Goal: Information Seeking & Learning: Check status

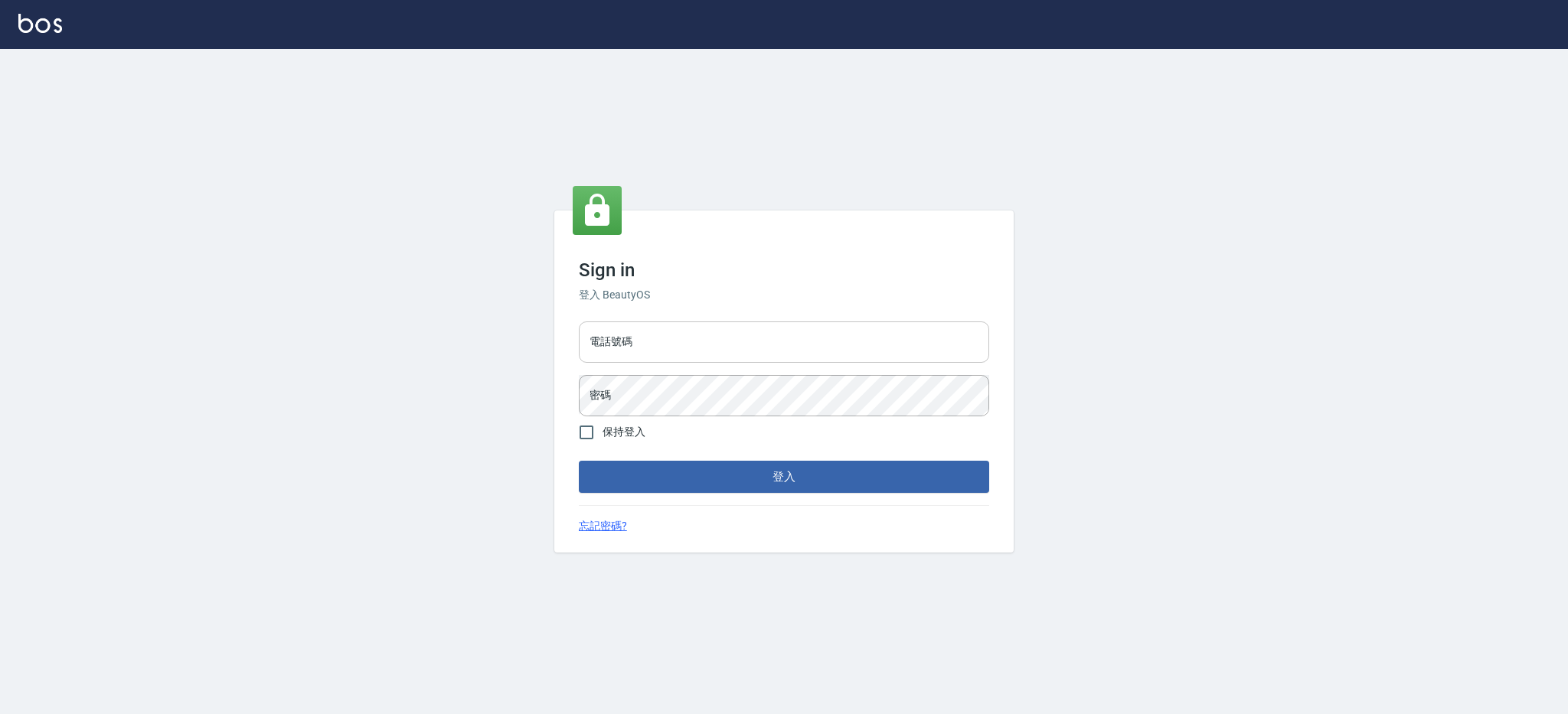
click at [699, 339] on input "電話號碼" at bounding box center [784, 341] width 410 height 41
type input "0980410316"
click at [579, 461] on button "登入" at bounding box center [784, 477] width 410 height 33
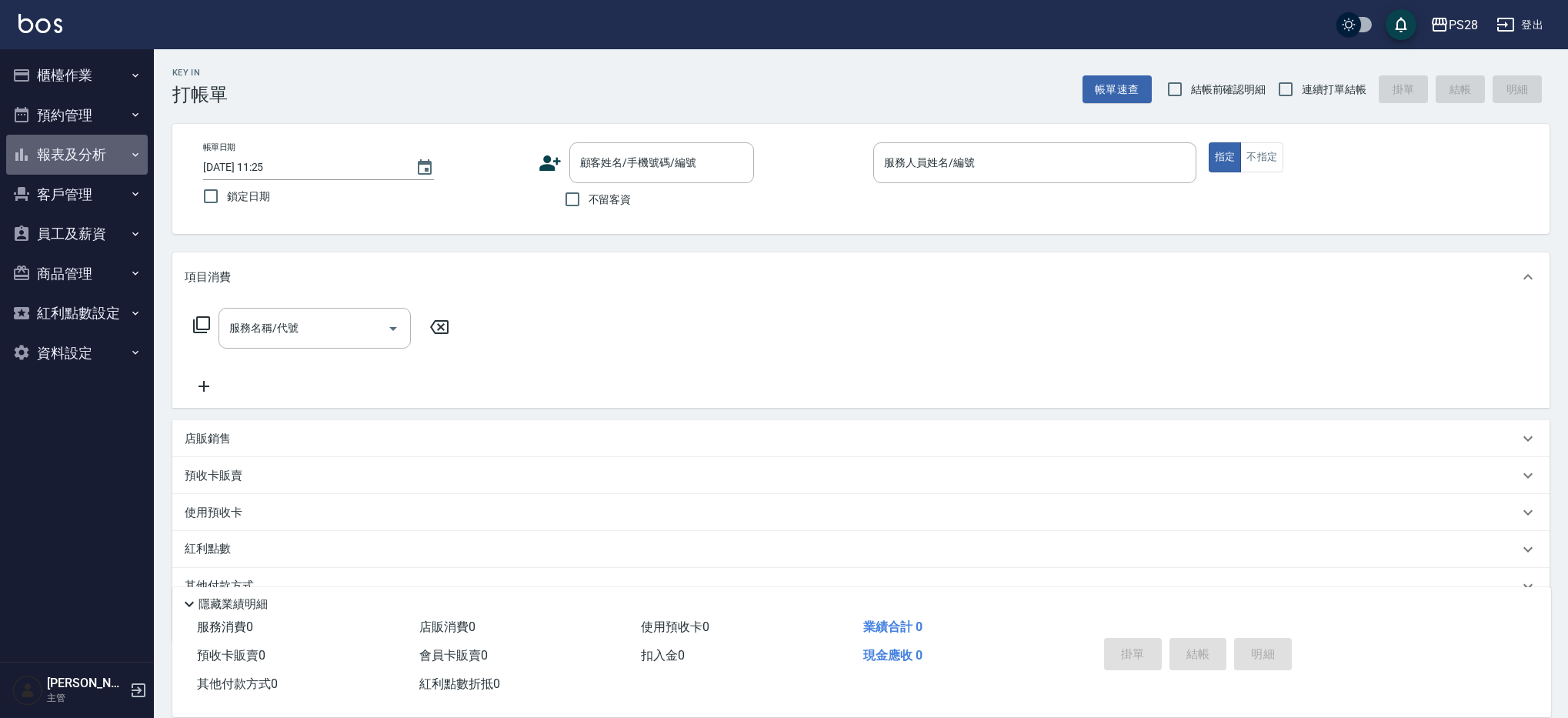
click at [39, 151] on button "報表及分析" at bounding box center [77, 154] width 142 height 40
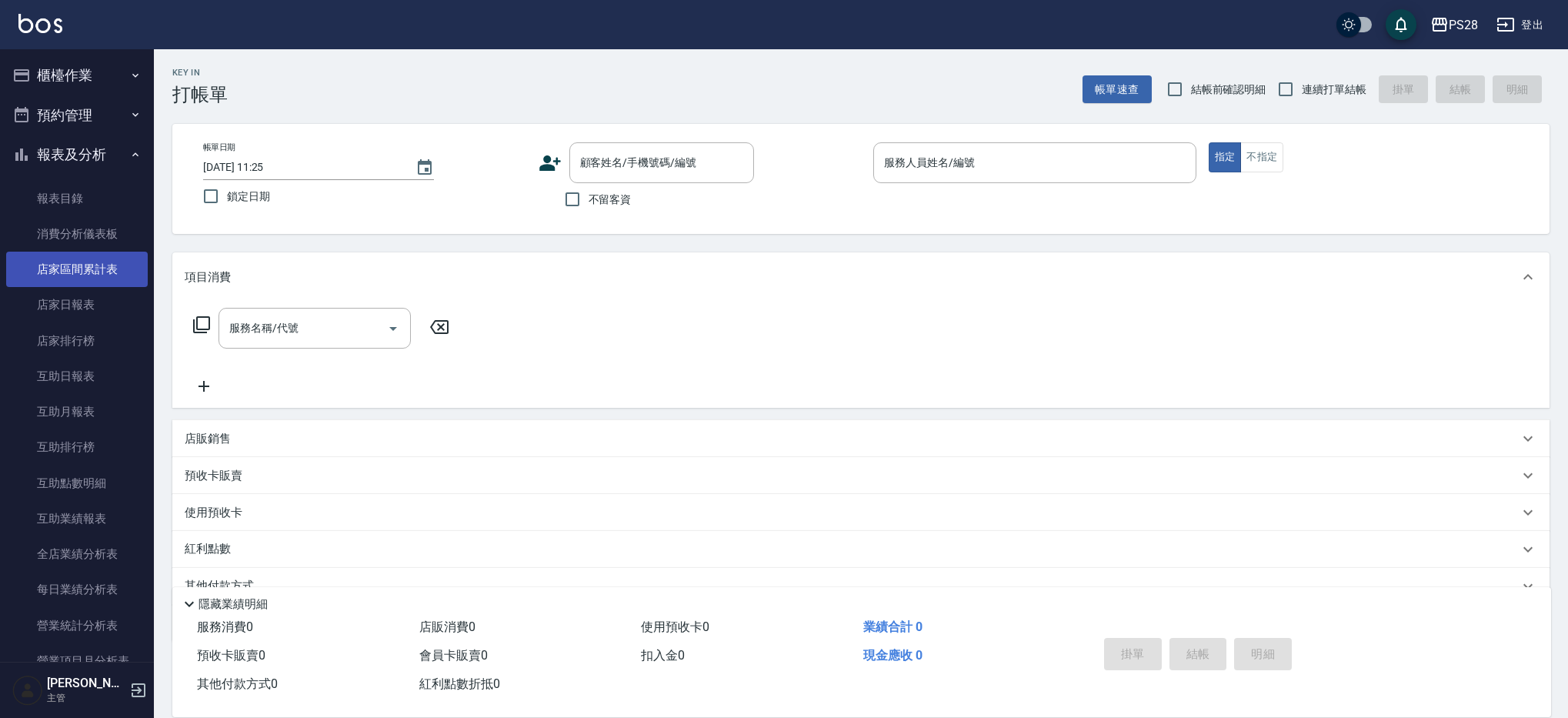
click at [110, 270] on link "店家區間累計表" at bounding box center [77, 270] width 142 height 35
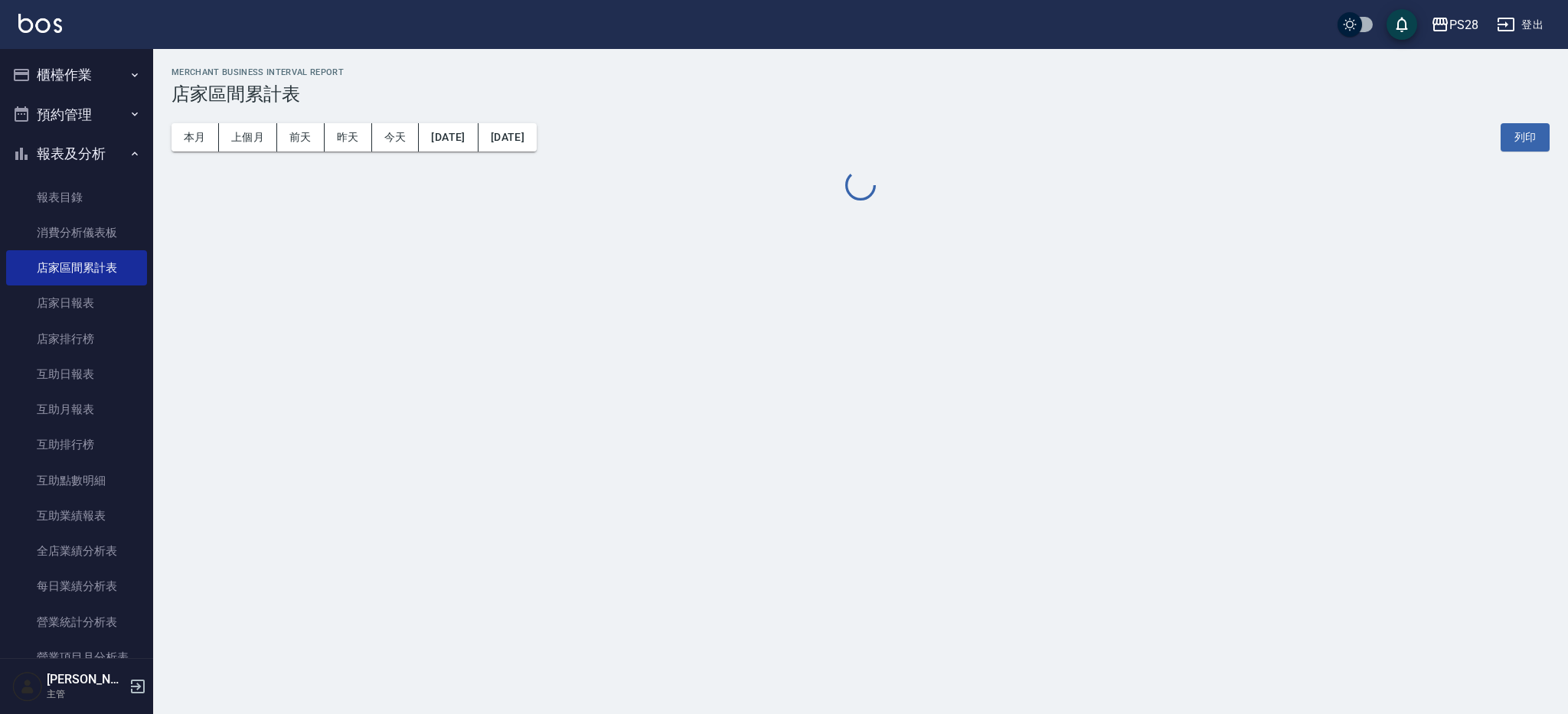
click at [478, 137] on button "[DATE]" at bounding box center [448, 137] width 59 height 28
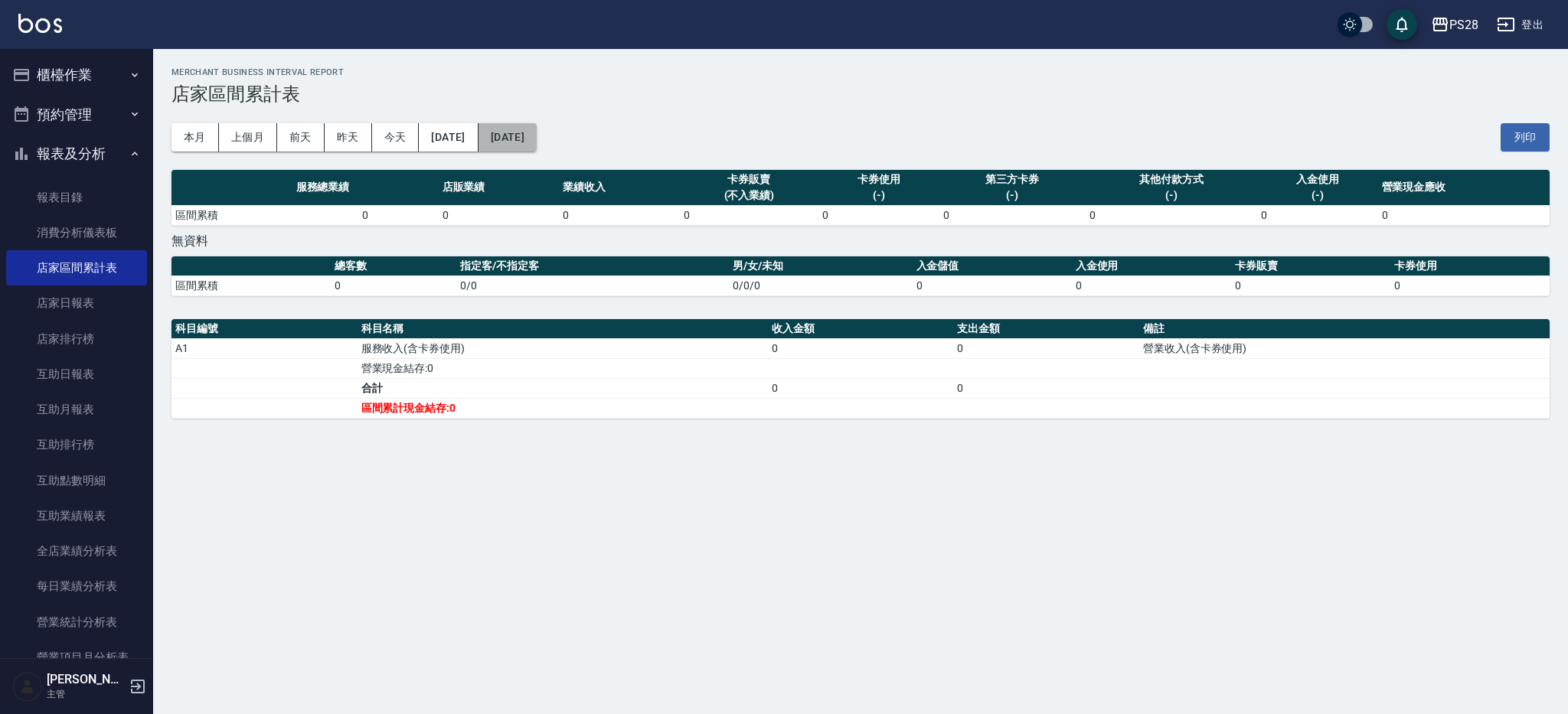
click at [537, 140] on button "[DATE]" at bounding box center [508, 137] width 58 height 28
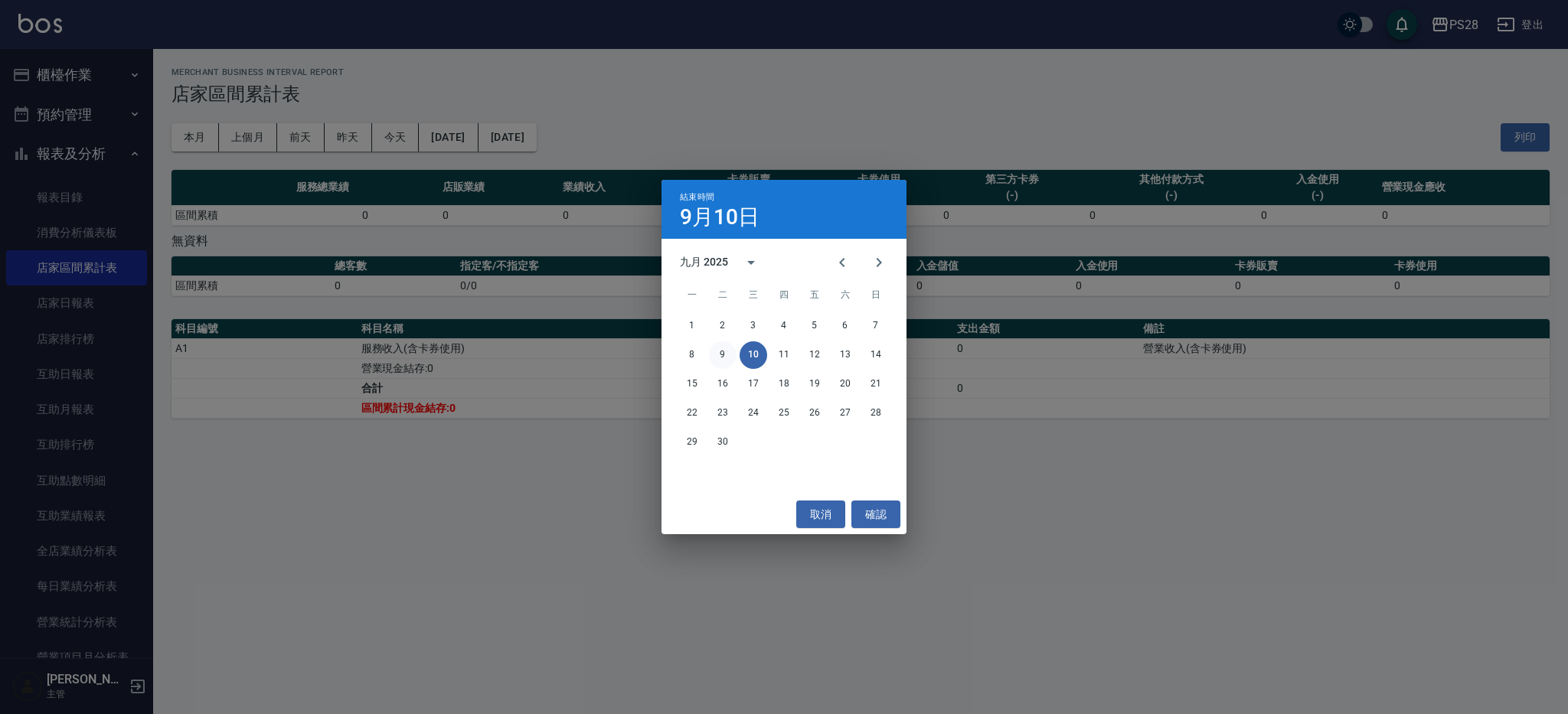
click at [722, 355] on button "9" at bounding box center [722, 354] width 27 height 27
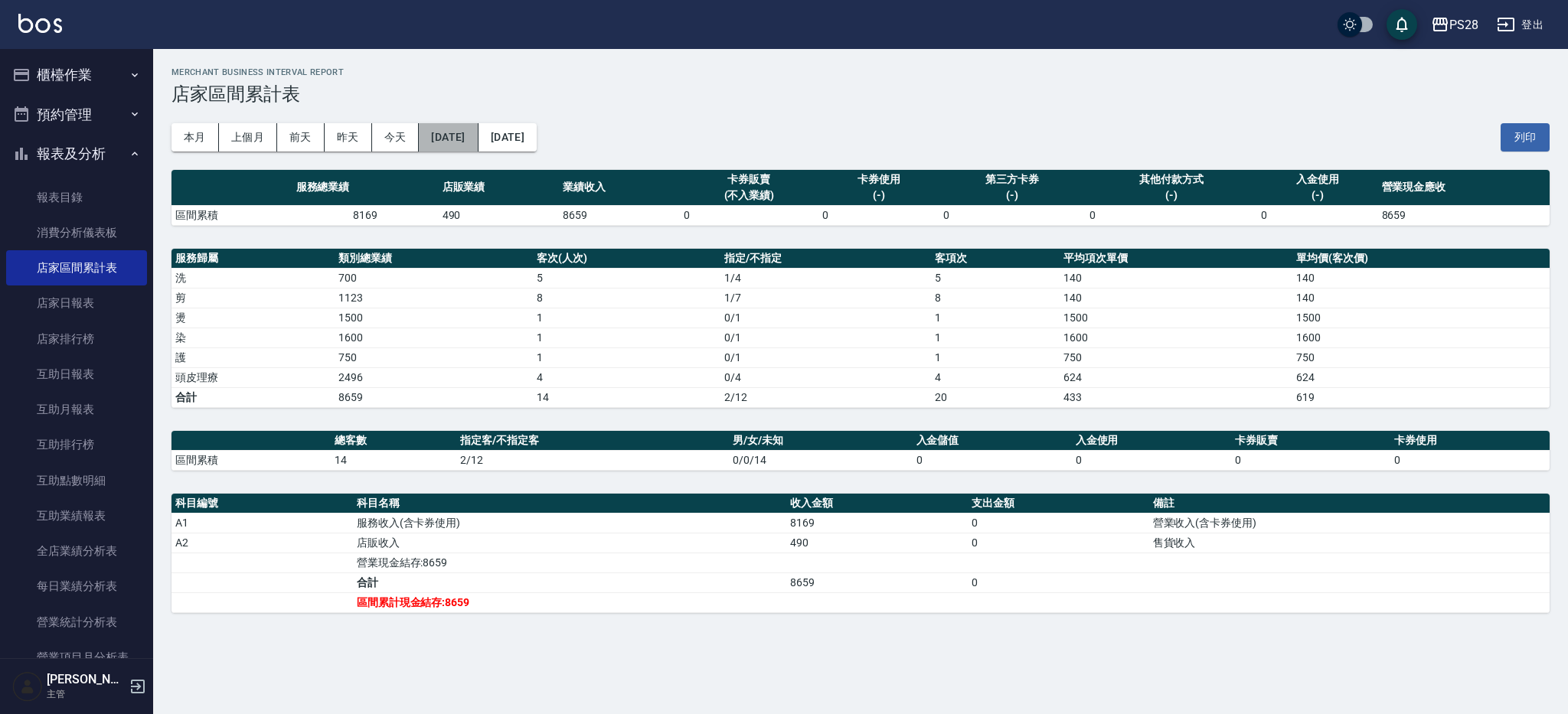
click at [478, 138] on button "[DATE]" at bounding box center [448, 137] width 59 height 28
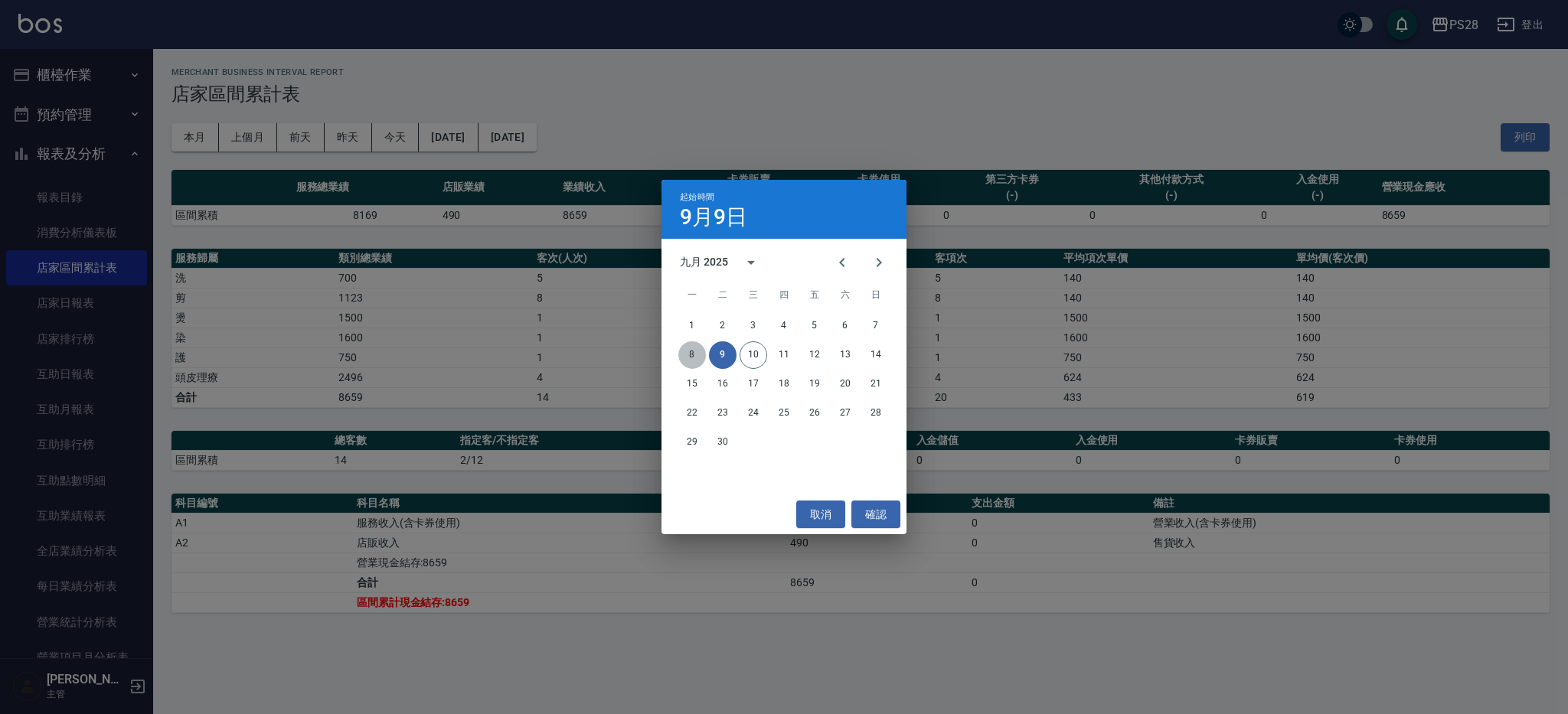
click at [704, 356] on button "8" at bounding box center [692, 354] width 27 height 27
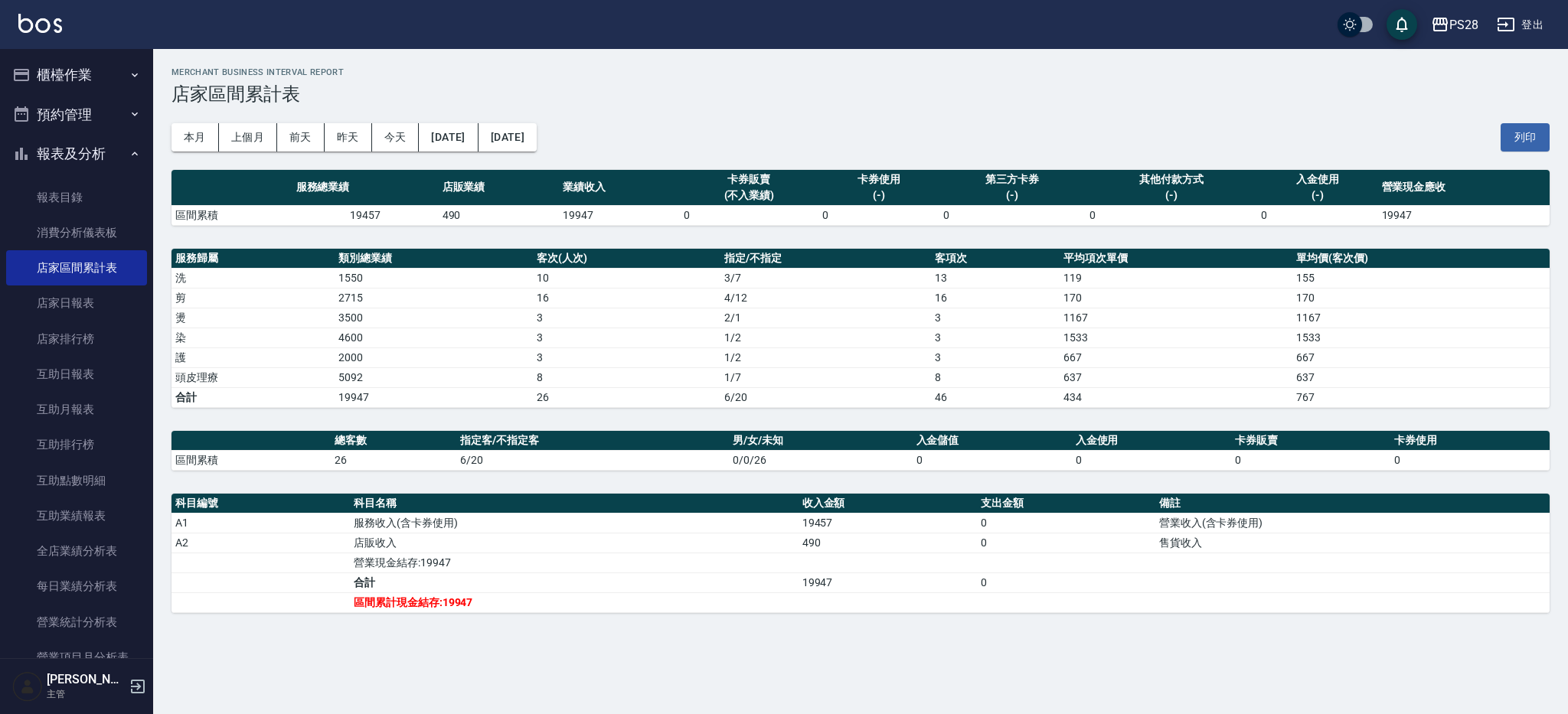
click at [712, 128] on div "本月 上個月 前天 昨天 今天 2025/09/08 2025/09/09 列印" at bounding box center [861, 137] width 1378 height 65
click at [342, 136] on button "昨天" at bounding box center [348, 137] width 48 height 28
click at [474, 138] on button "[DATE]" at bounding box center [448, 137] width 59 height 28
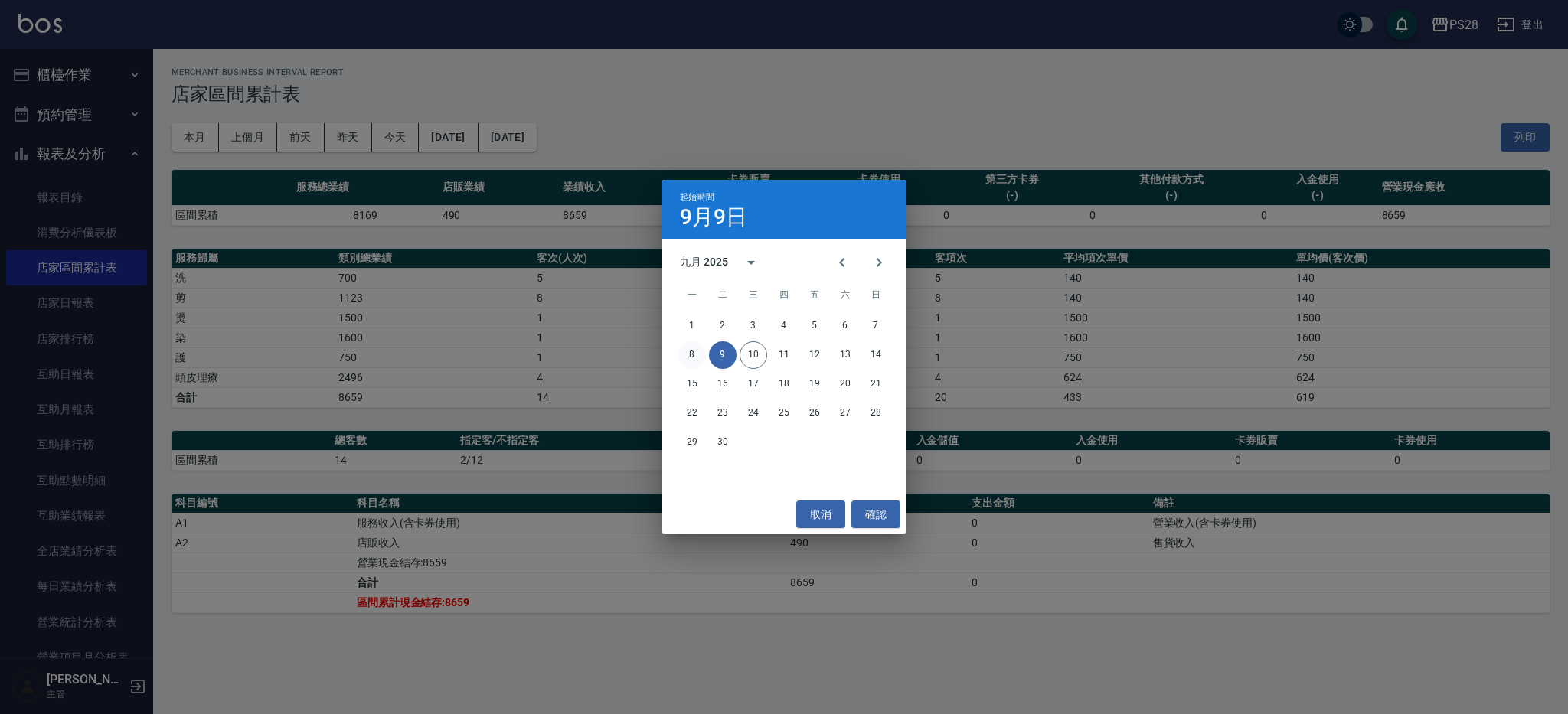
click at [704, 357] on button "8" at bounding box center [692, 354] width 27 height 27
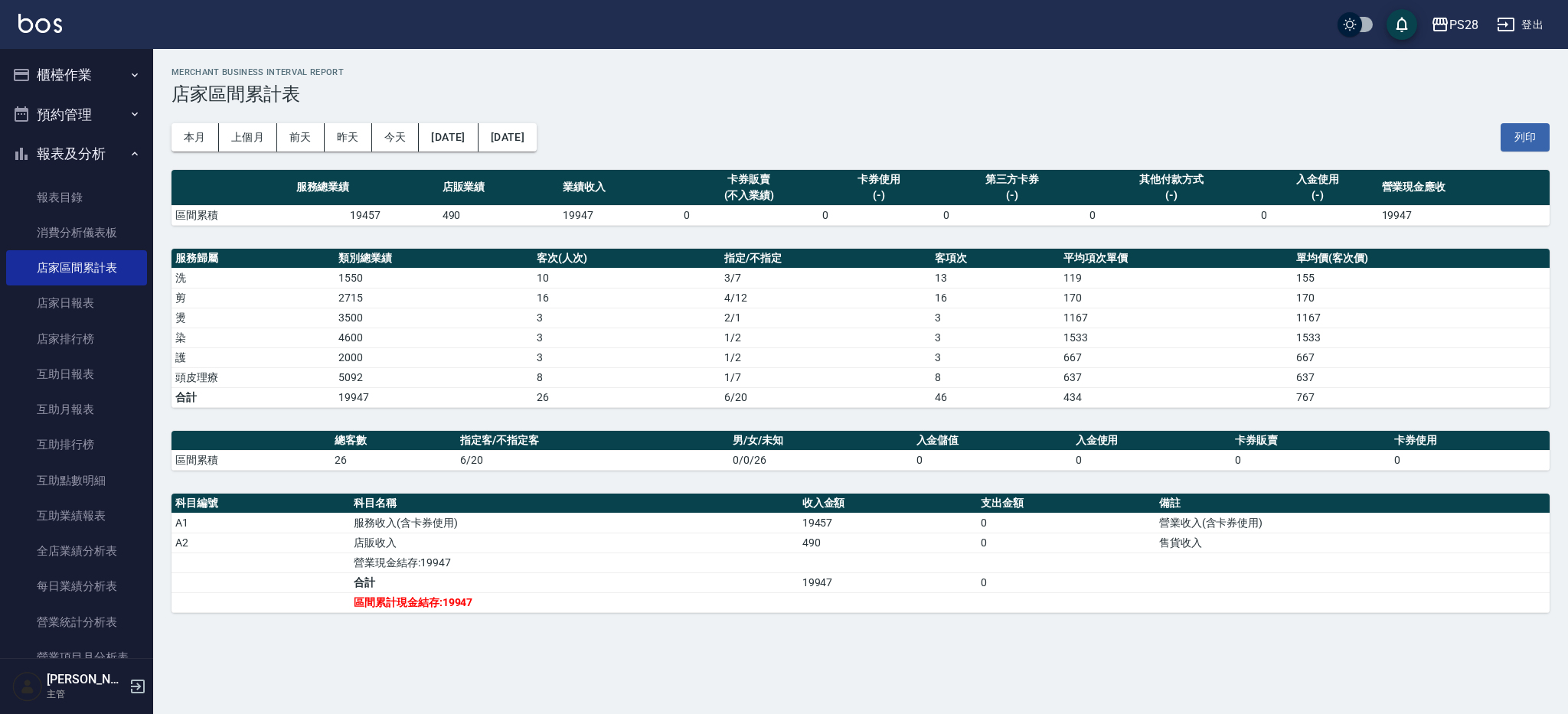
click at [1544, 23] on button "登出" at bounding box center [1520, 25] width 59 height 28
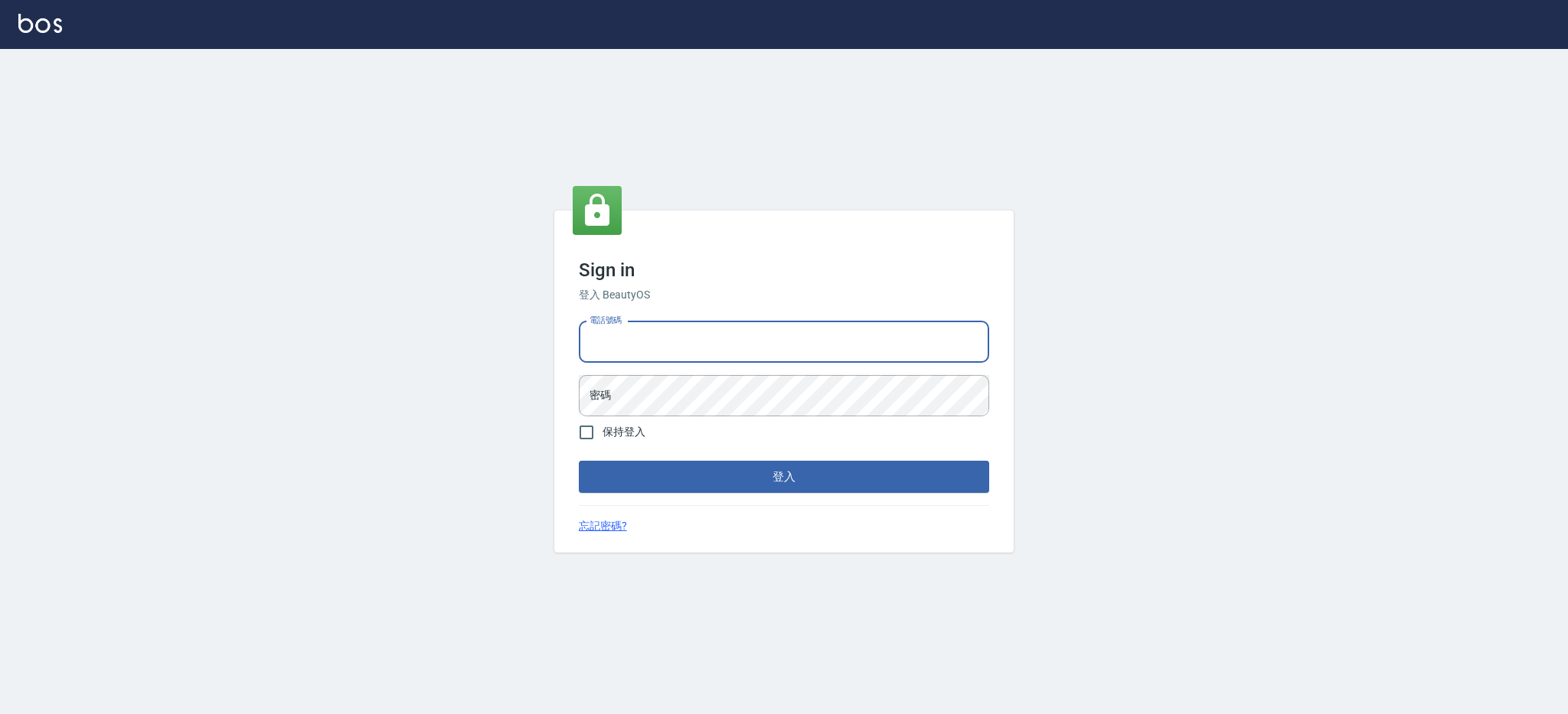
click at [792, 332] on input "電話號碼" at bounding box center [784, 341] width 410 height 41
type input "0426312798"
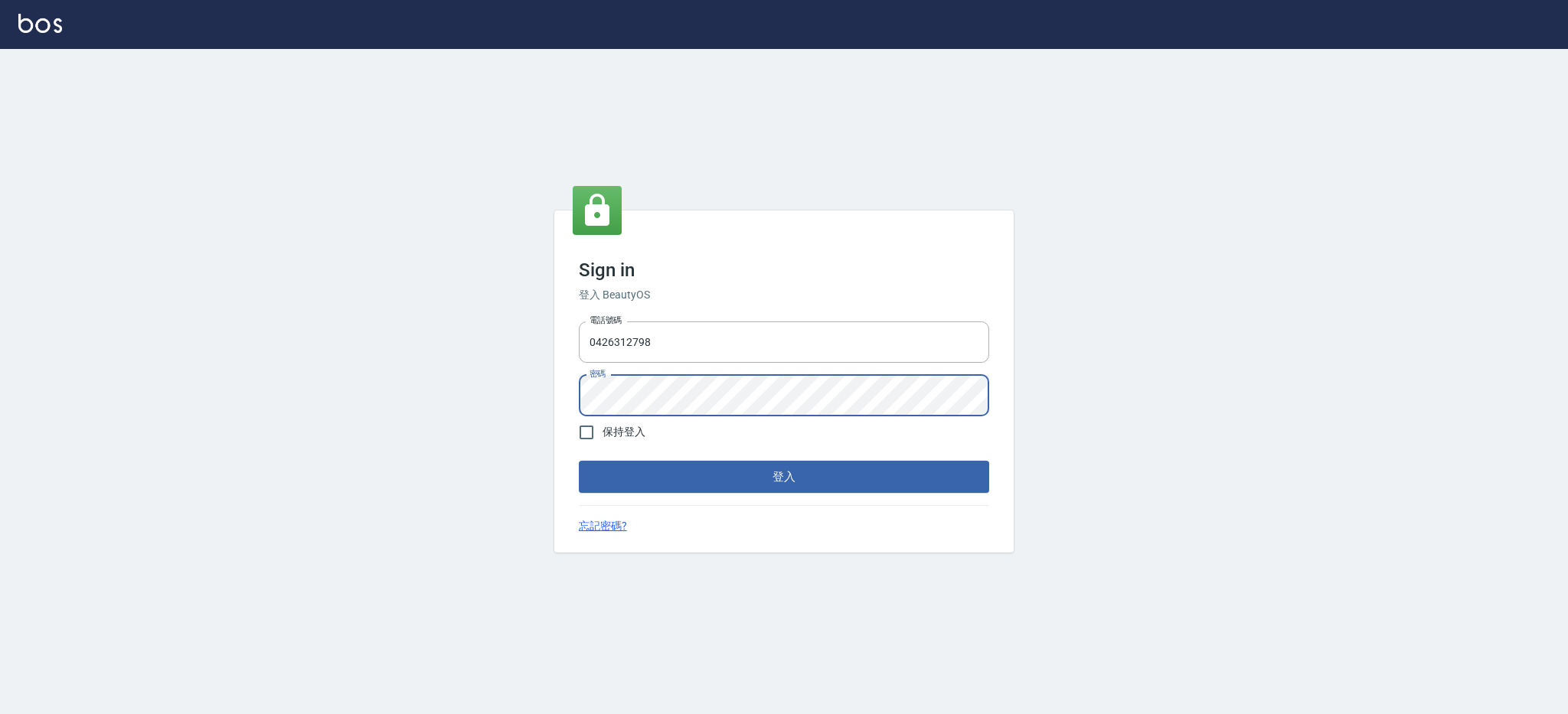
click at [579, 461] on button "登入" at bounding box center [784, 477] width 410 height 33
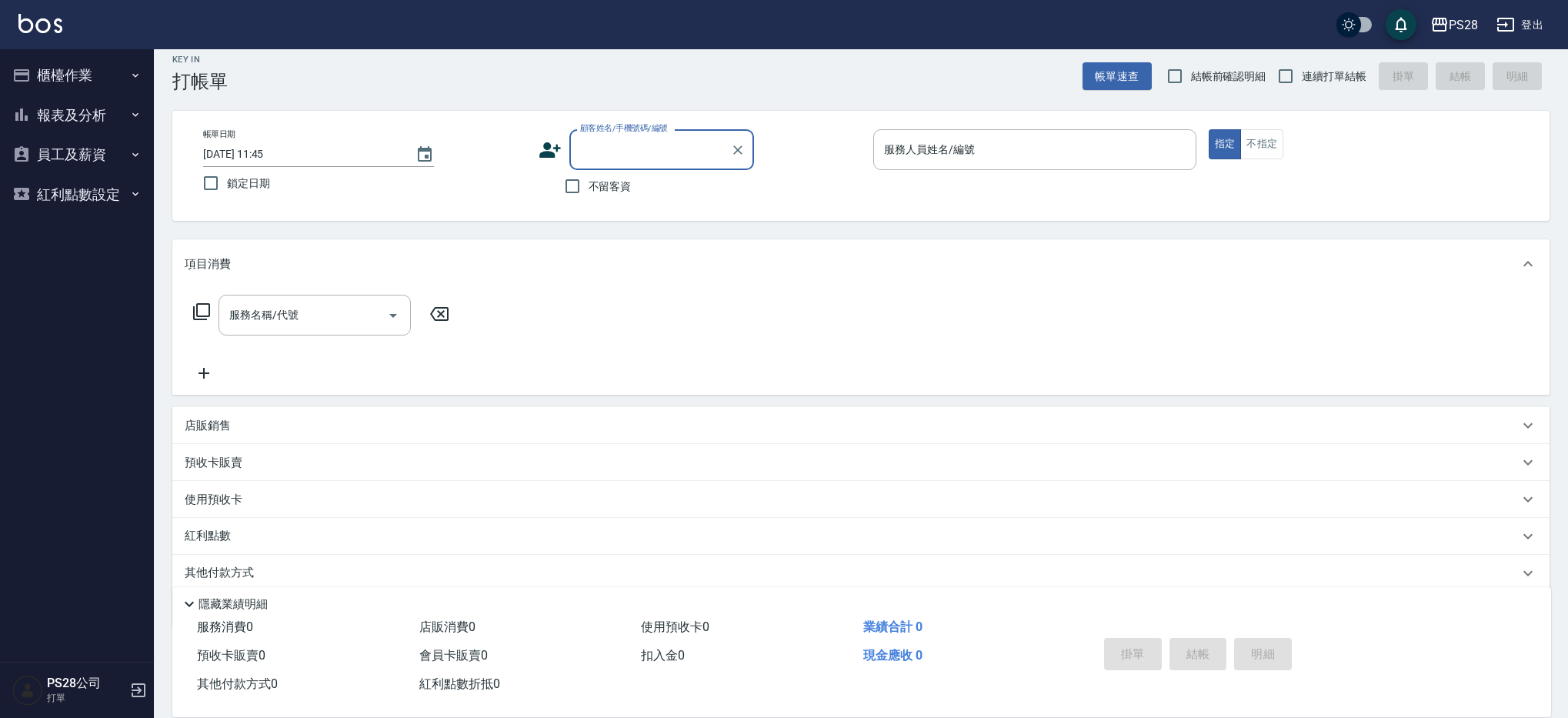
scroll to position [15, 0]
click at [46, 79] on button "櫃檯作業" at bounding box center [77, 75] width 142 height 40
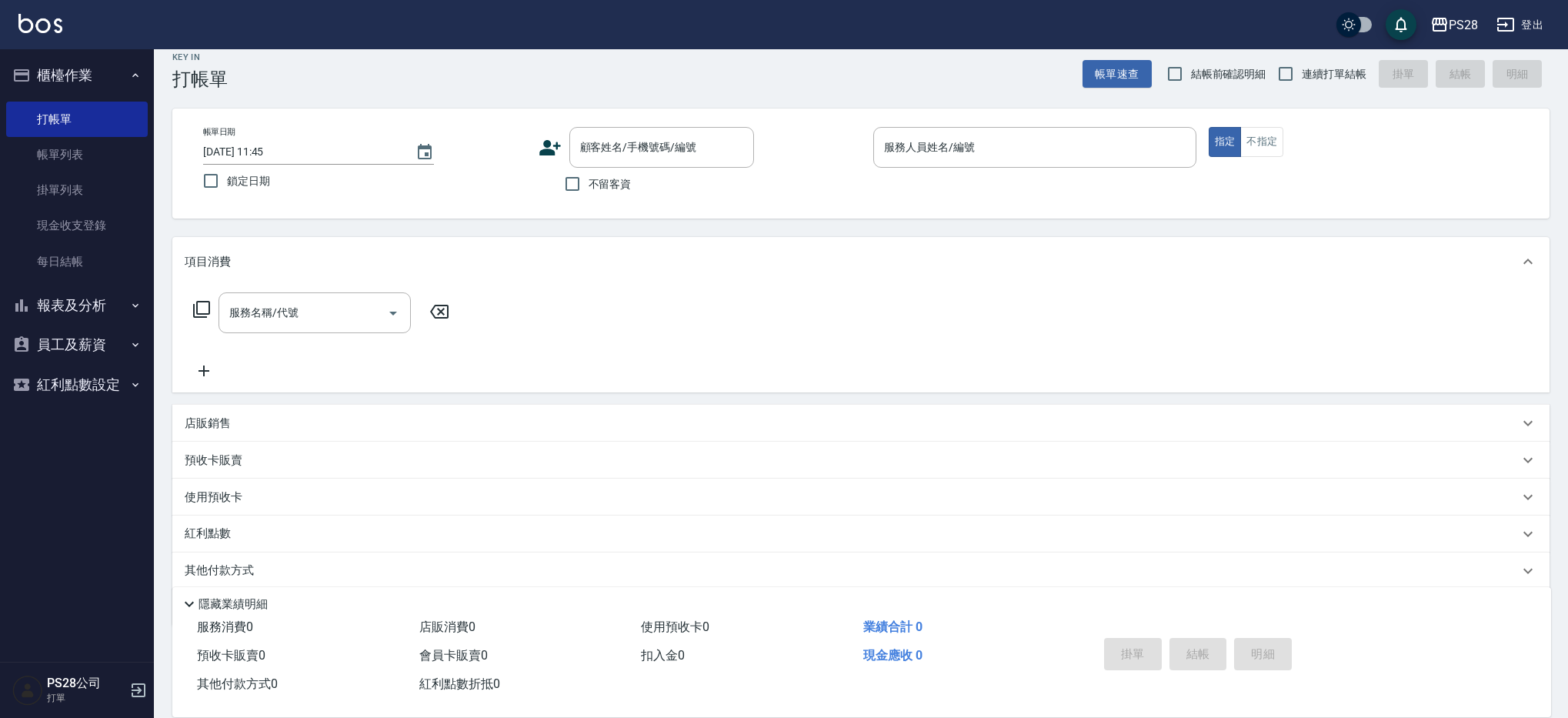
click at [57, 304] on button "報表及分析" at bounding box center [77, 305] width 142 height 40
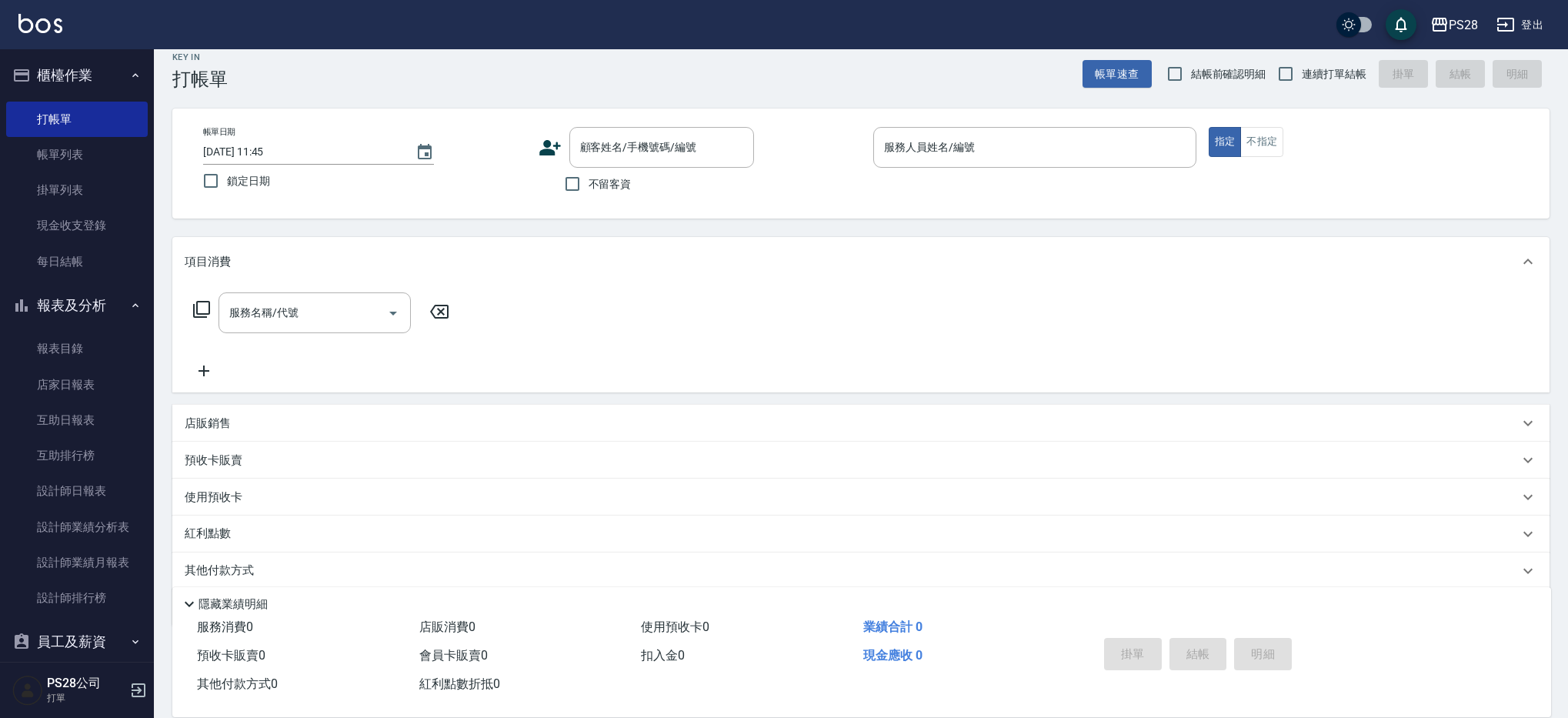
scroll to position [11, 0]
click at [65, 630] on button "員工及薪資" at bounding box center [77, 641] width 142 height 40
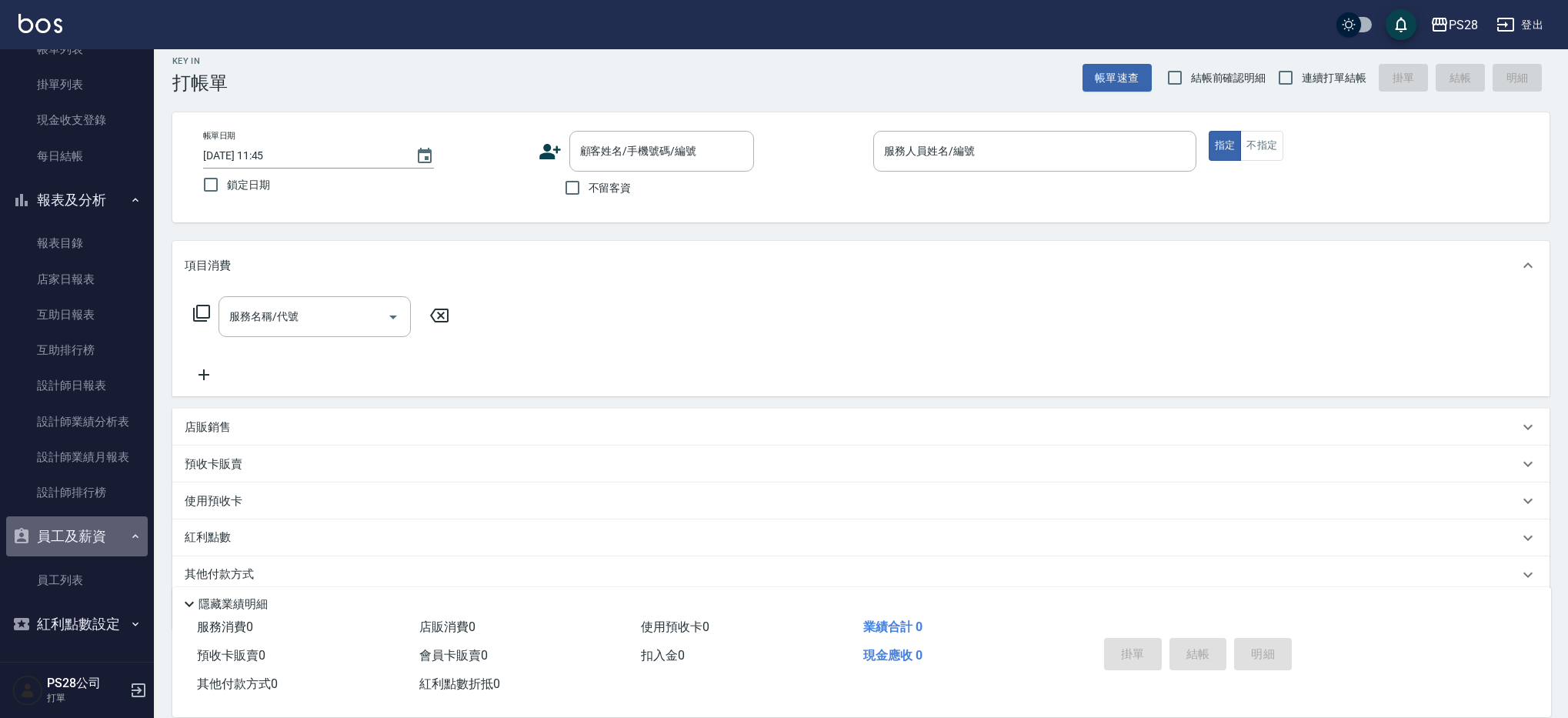
click at [98, 537] on button "員工及薪資" at bounding box center [77, 536] width 142 height 40
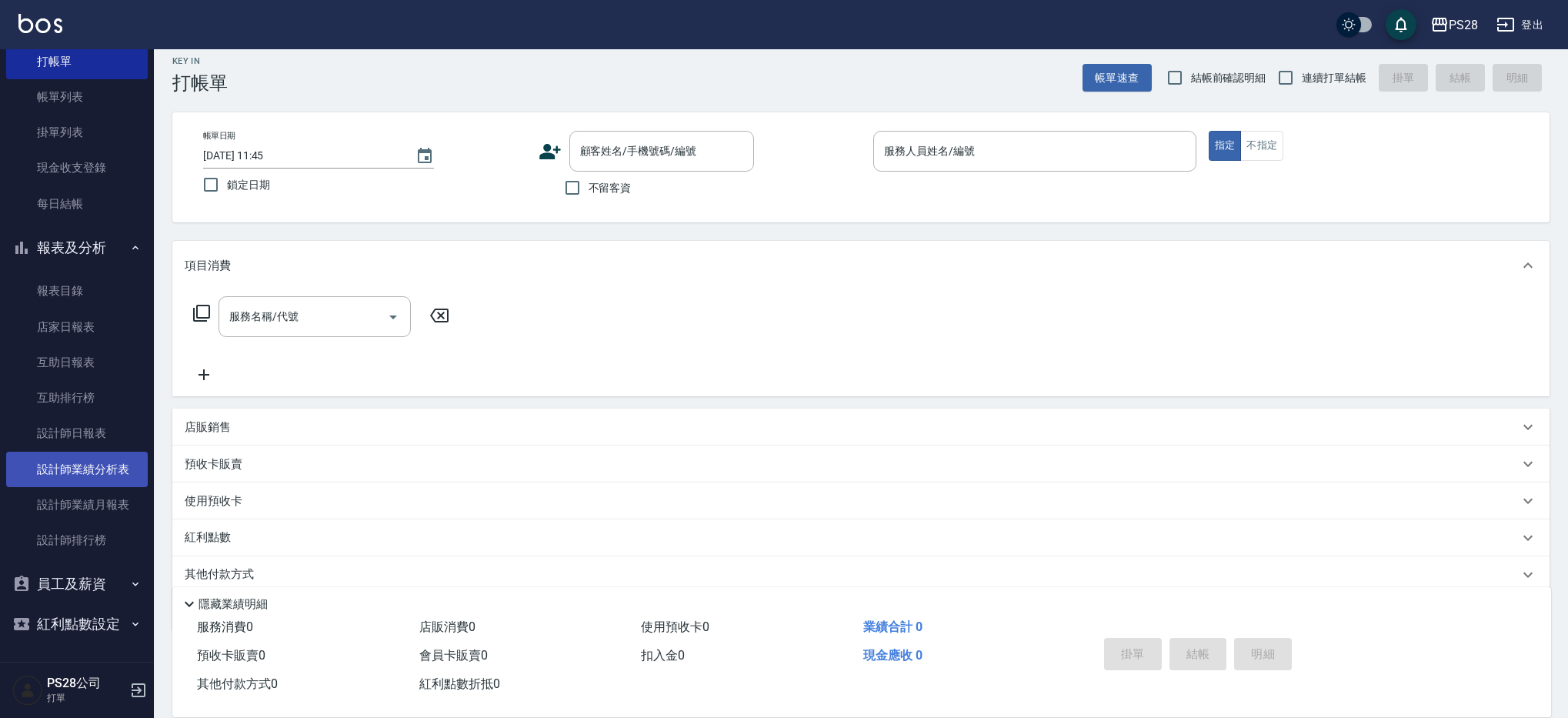
scroll to position [0, 0]
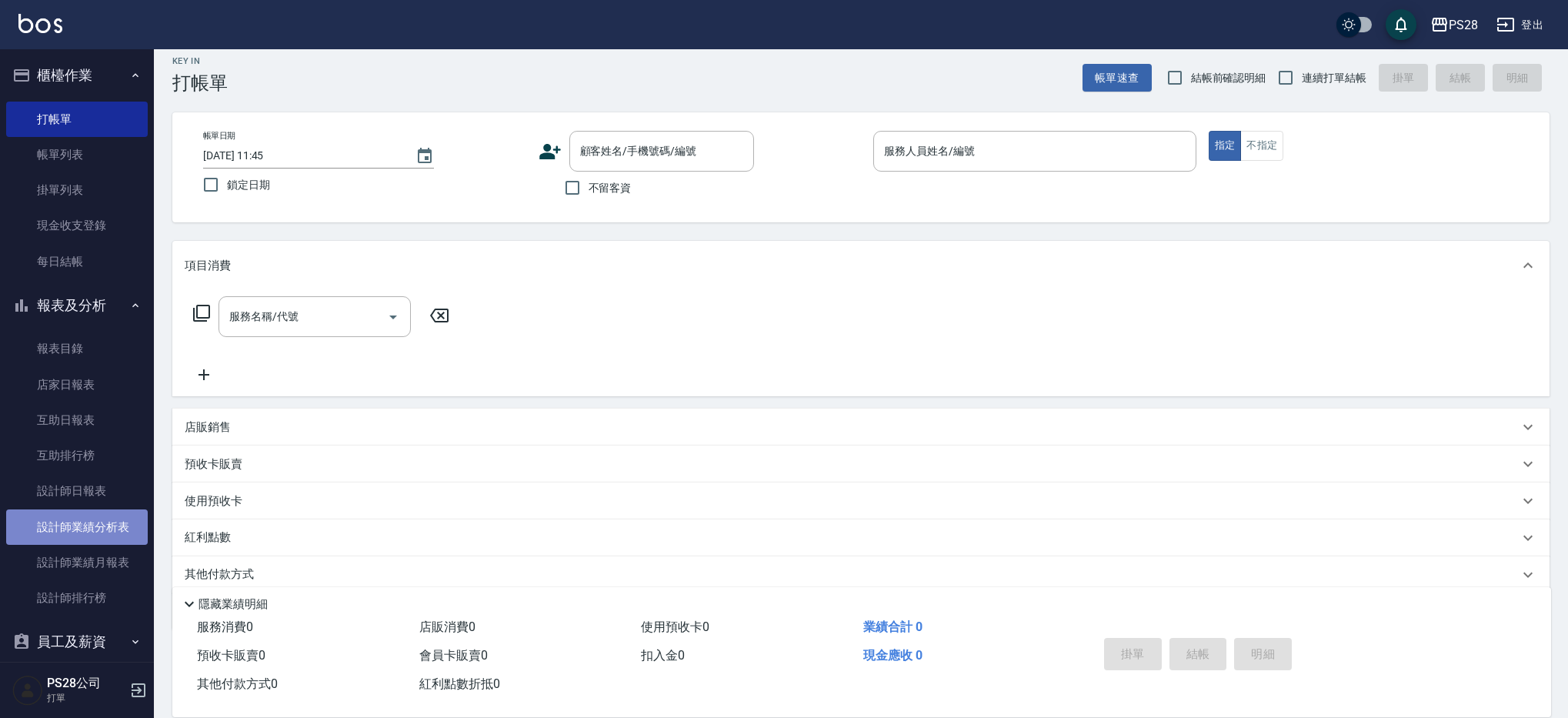
click at [103, 526] on link "設計師業績分析表" at bounding box center [77, 527] width 142 height 35
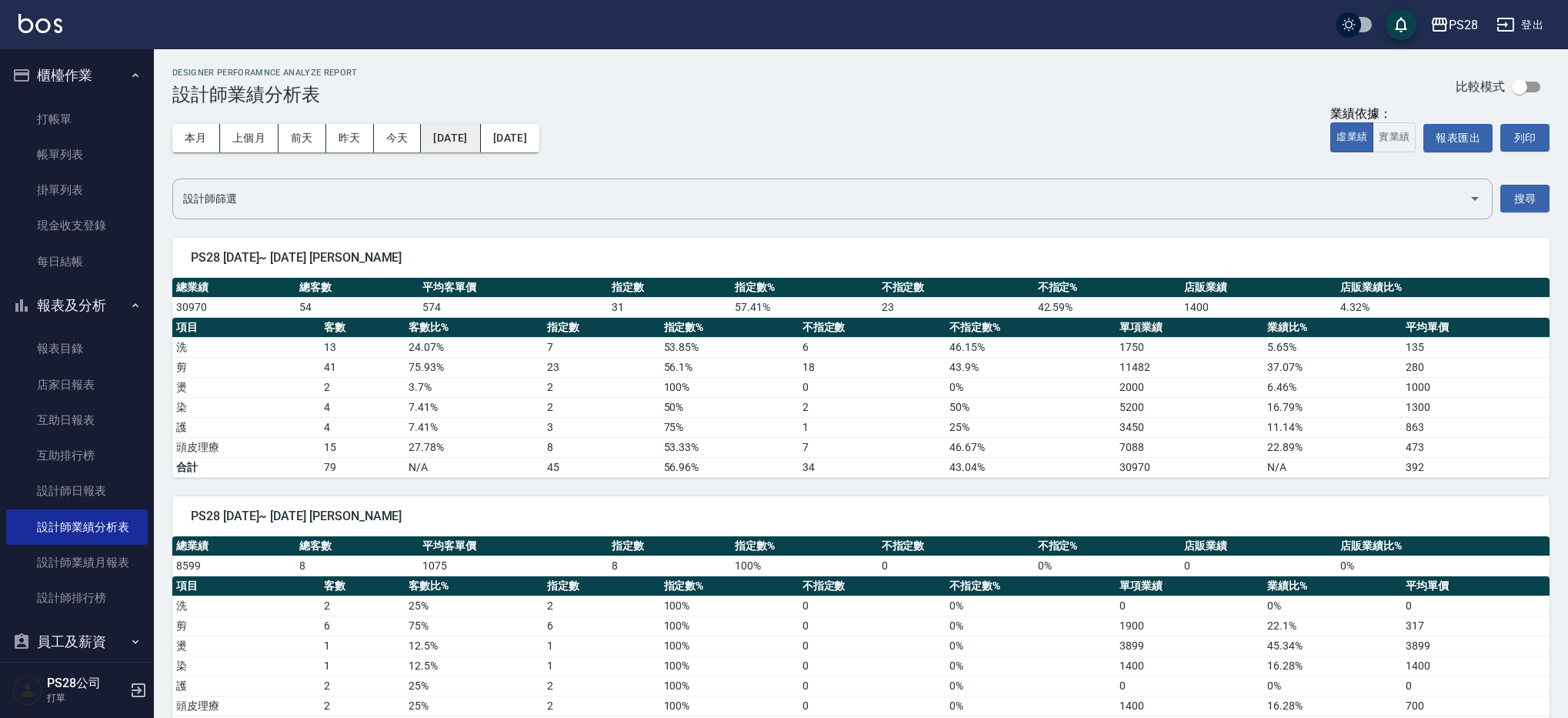
click at [460, 136] on button "[DATE]" at bounding box center [450, 138] width 59 height 28
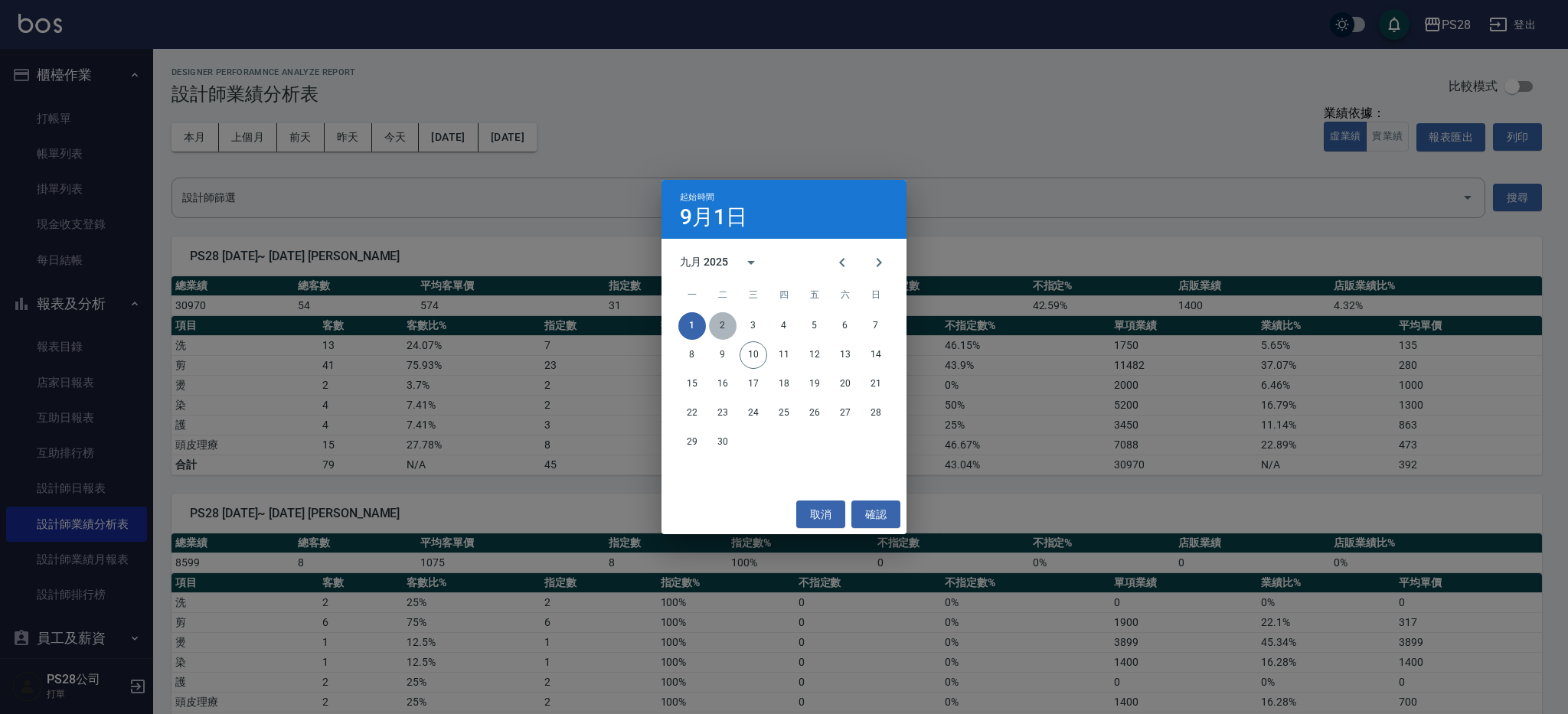
drag, startPoint x: 732, startPoint y: 325, endPoint x: 686, endPoint y: 277, distance: 66.5
click at [732, 325] on button "2" at bounding box center [722, 325] width 27 height 27
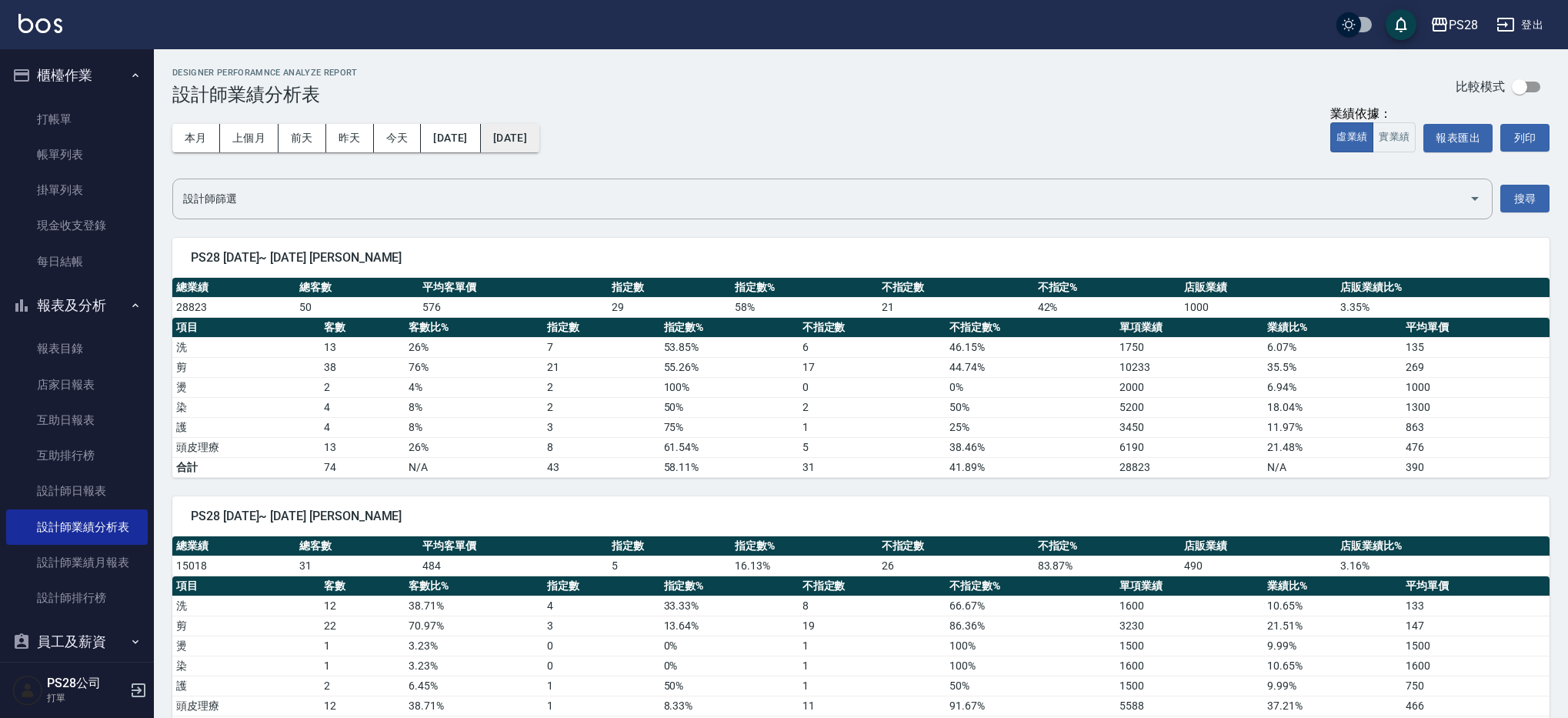
click at [532, 141] on button "[DATE]" at bounding box center [510, 138] width 58 height 28
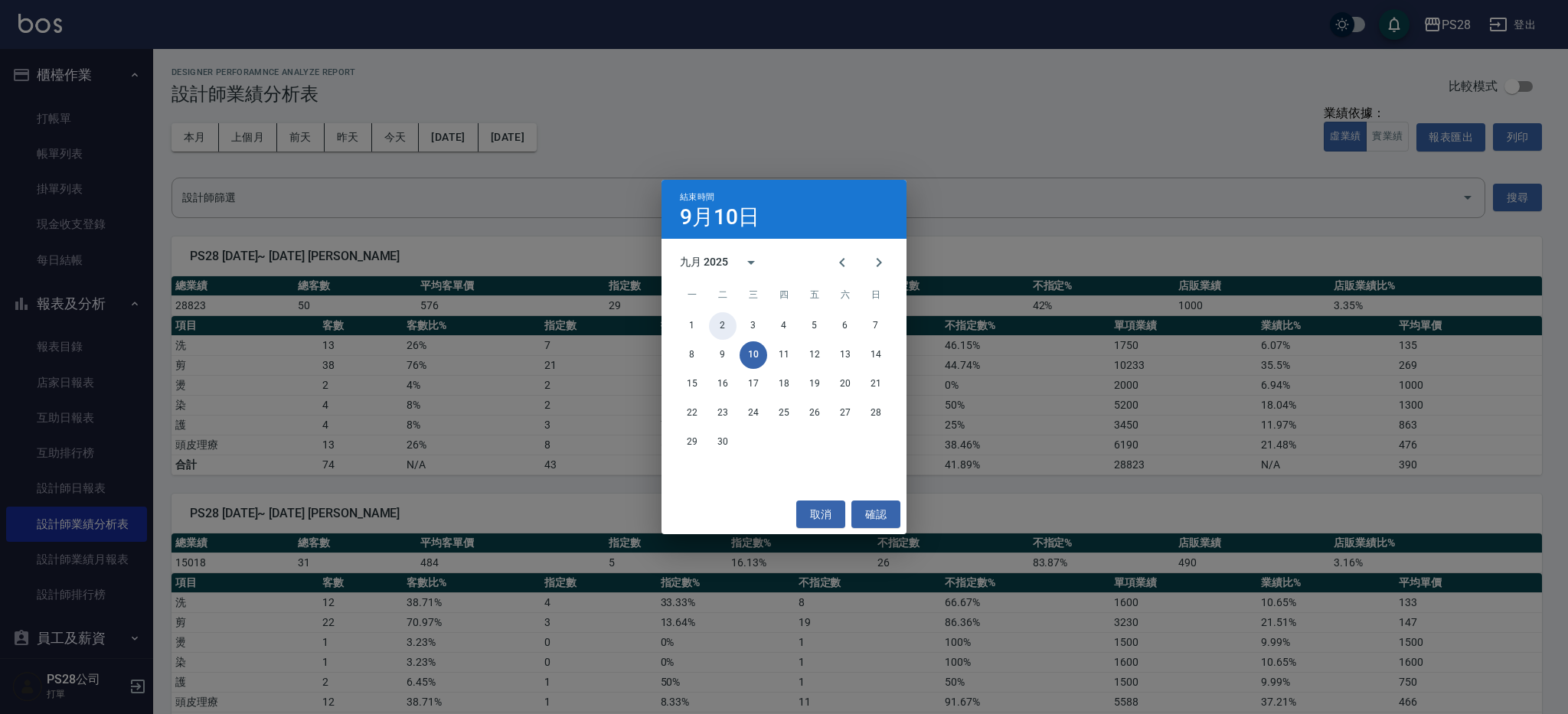
drag, startPoint x: 718, startPoint y: 321, endPoint x: 712, endPoint y: 313, distance: 10.0
click at [718, 321] on button "2" at bounding box center [722, 325] width 27 height 27
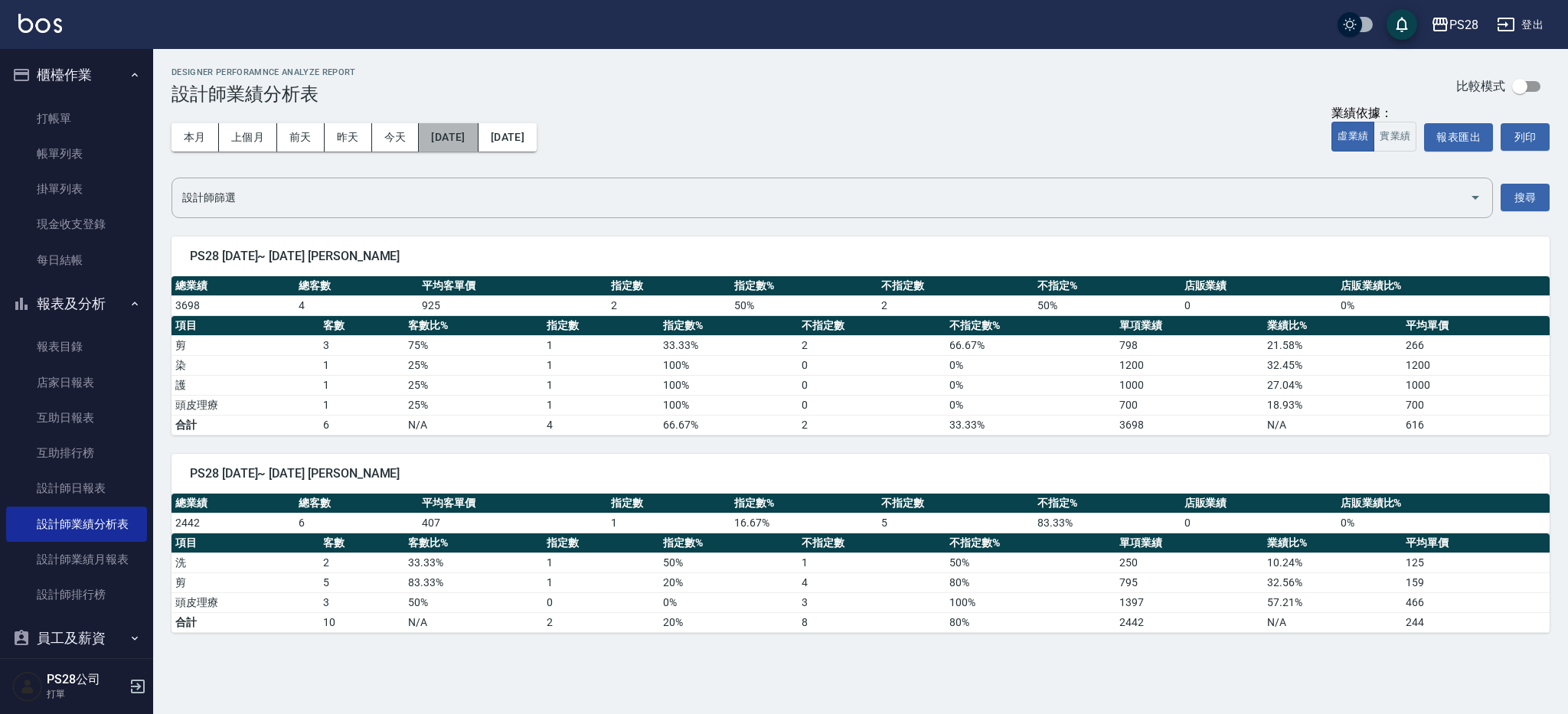
click at [478, 142] on button "[DATE]" at bounding box center [448, 137] width 59 height 28
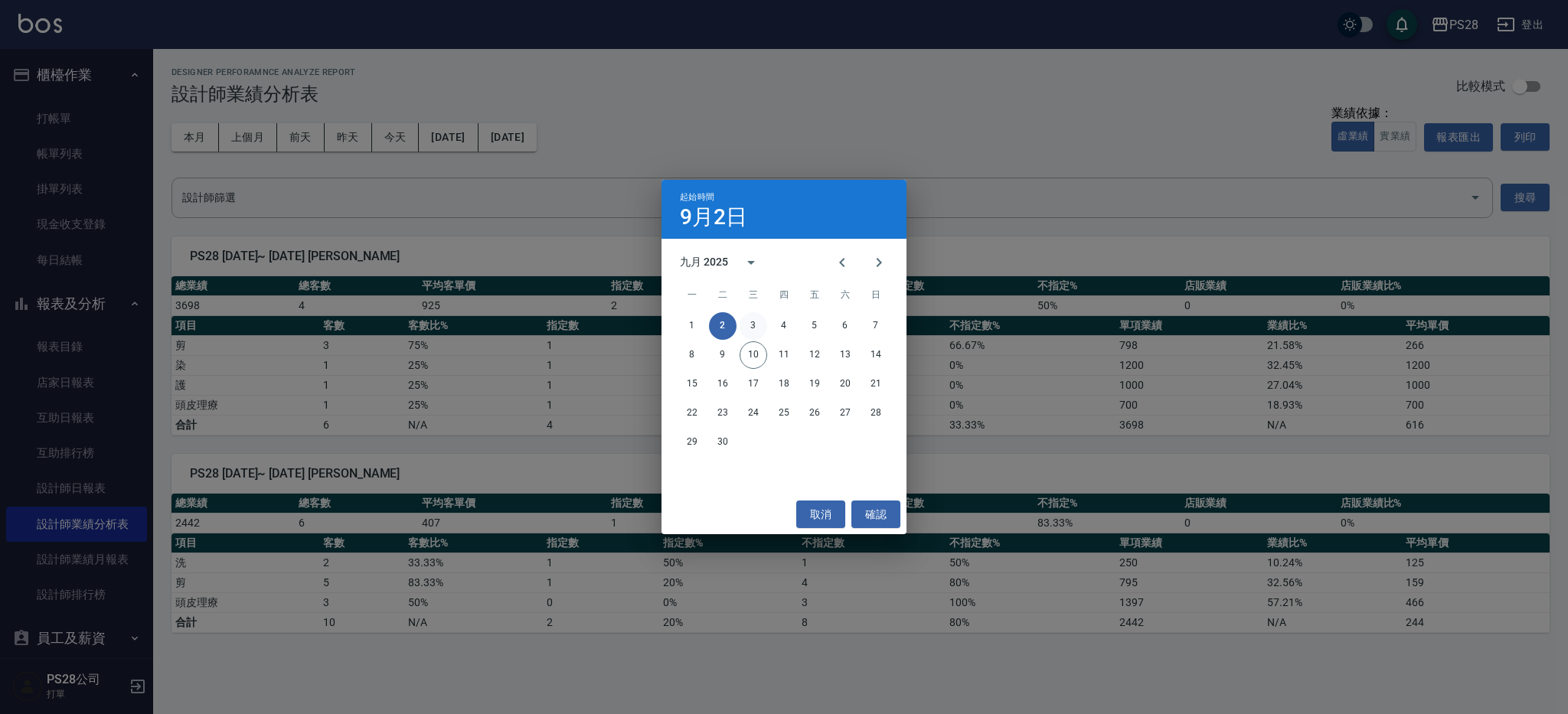
click at [753, 326] on button "3" at bounding box center [753, 325] width 27 height 27
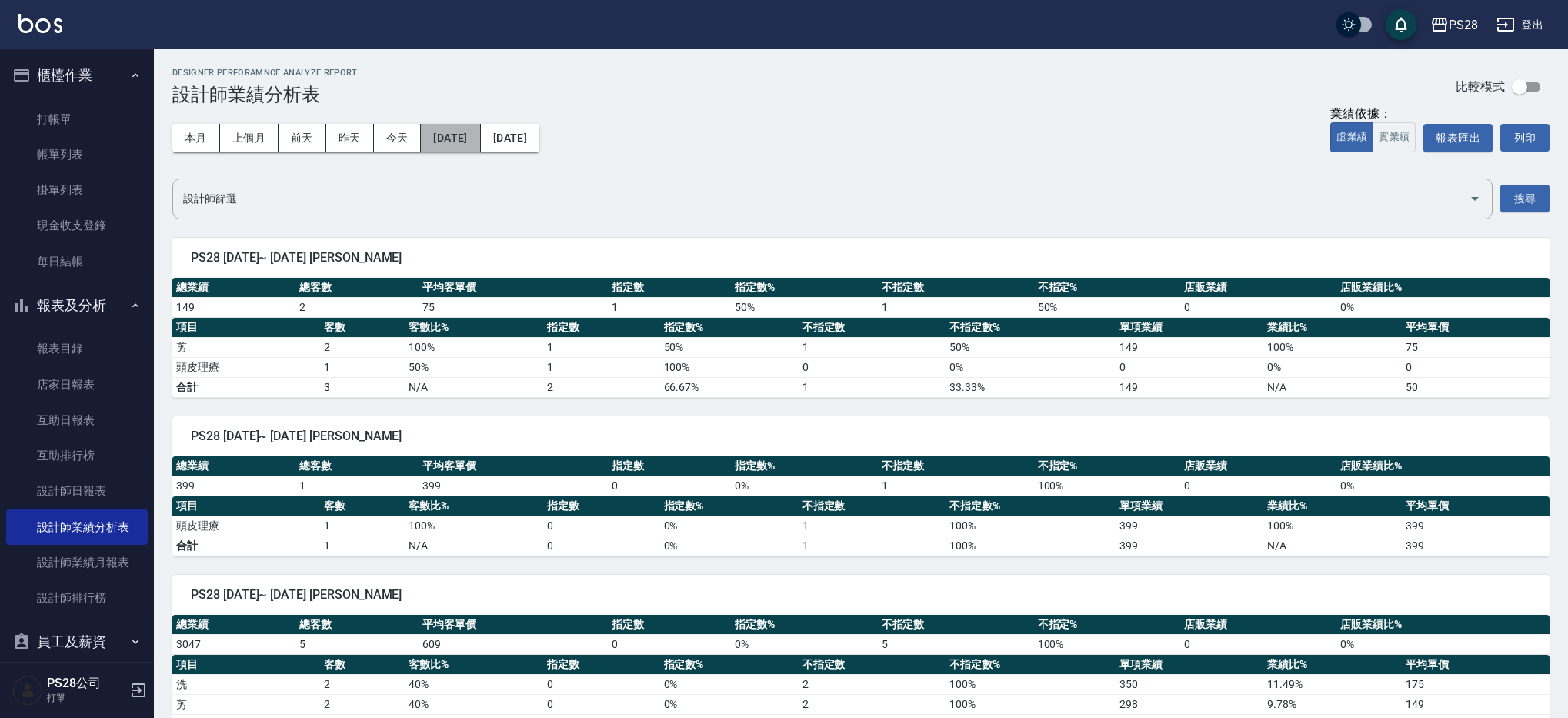
click at [456, 143] on button "[DATE]" at bounding box center [450, 138] width 59 height 28
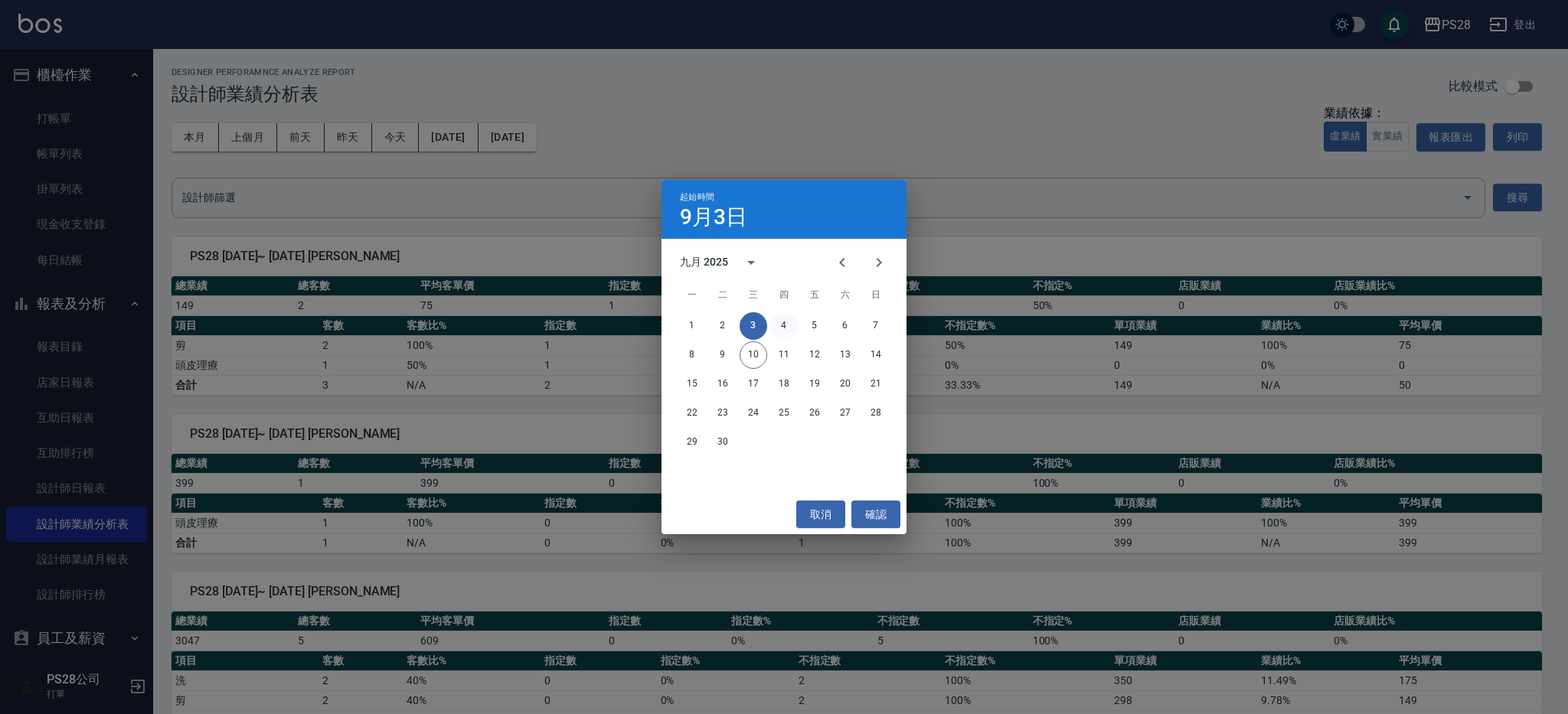
click at [777, 328] on button "4" at bounding box center [783, 325] width 27 height 27
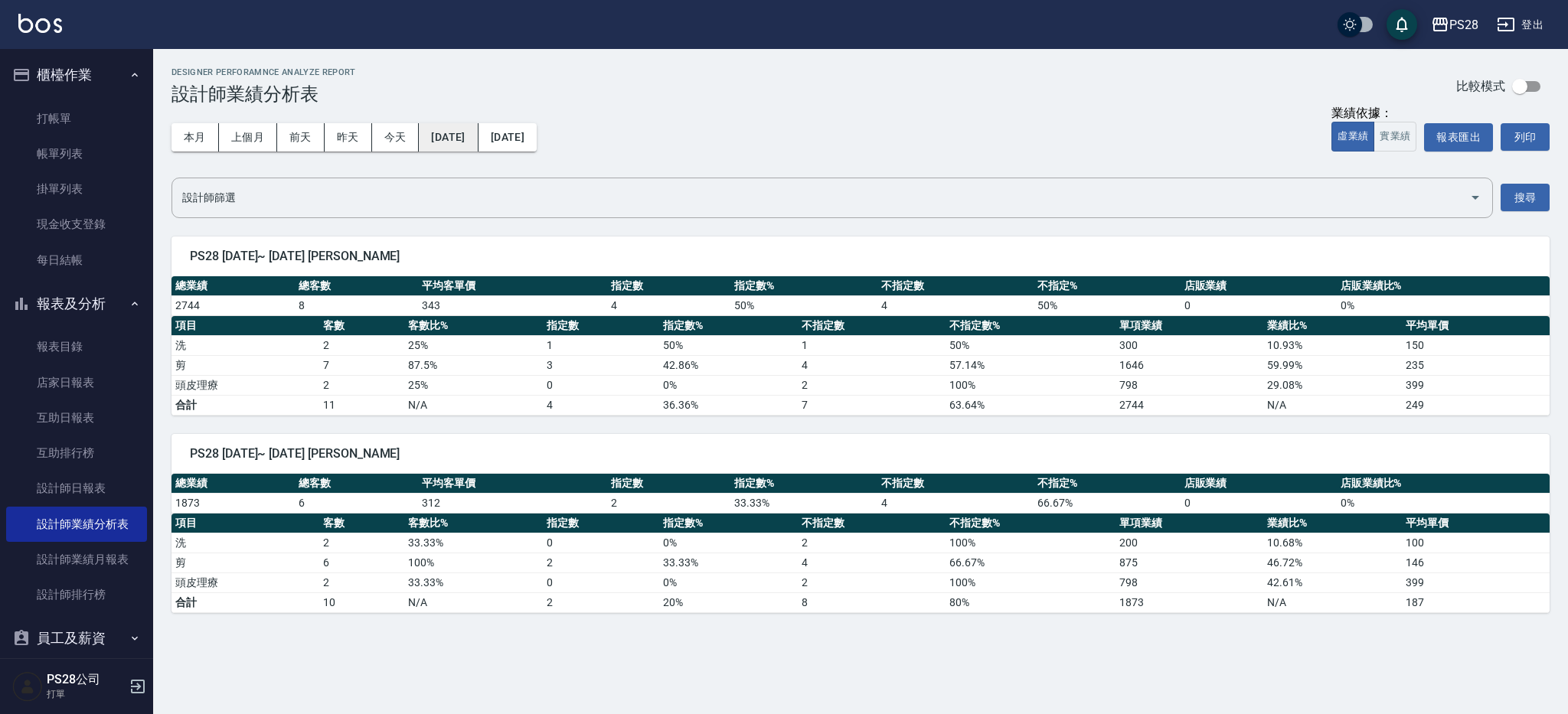
click at [478, 138] on button "[DATE]" at bounding box center [448, 137] width 59 height 28
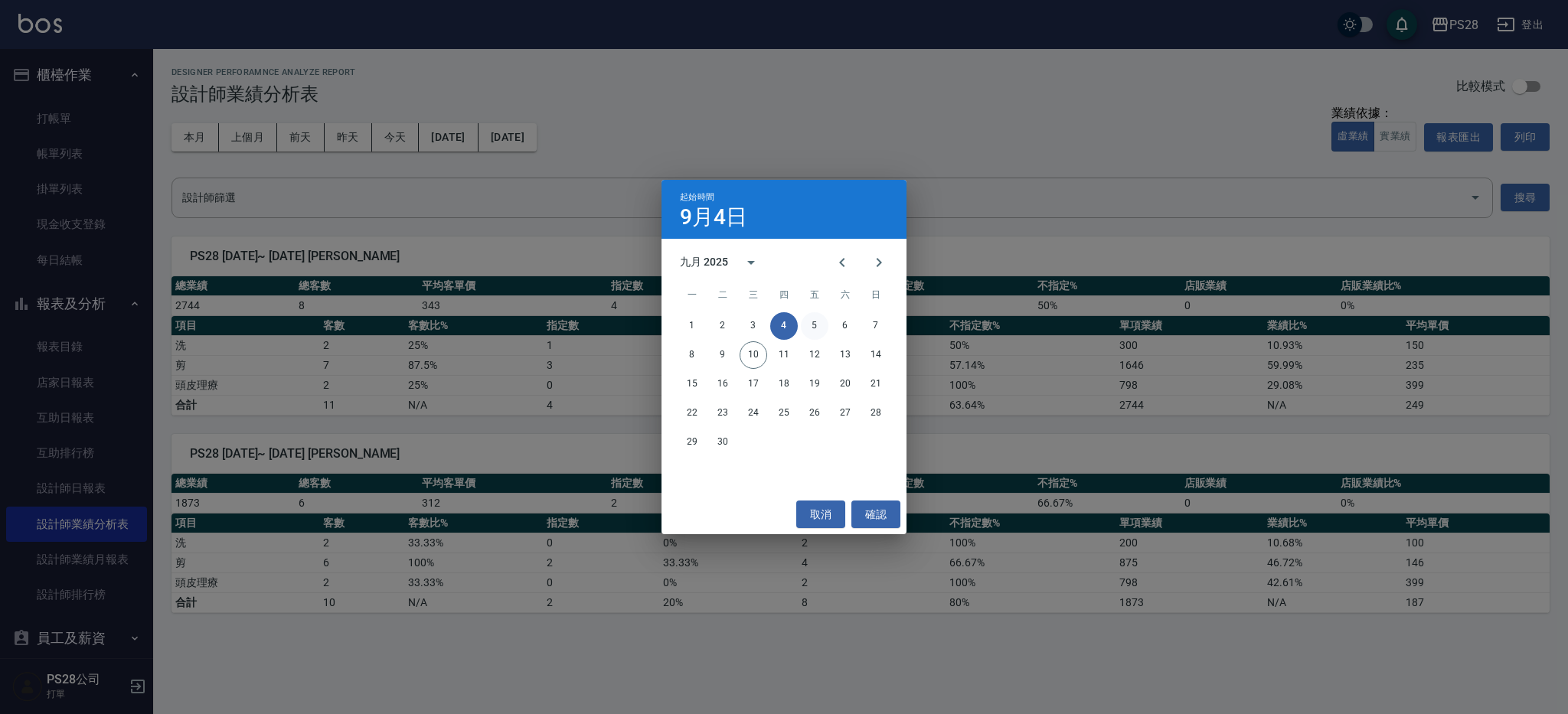
click at [804, 325] on button "5" at bounding box center [814, 325] width 27 height 27
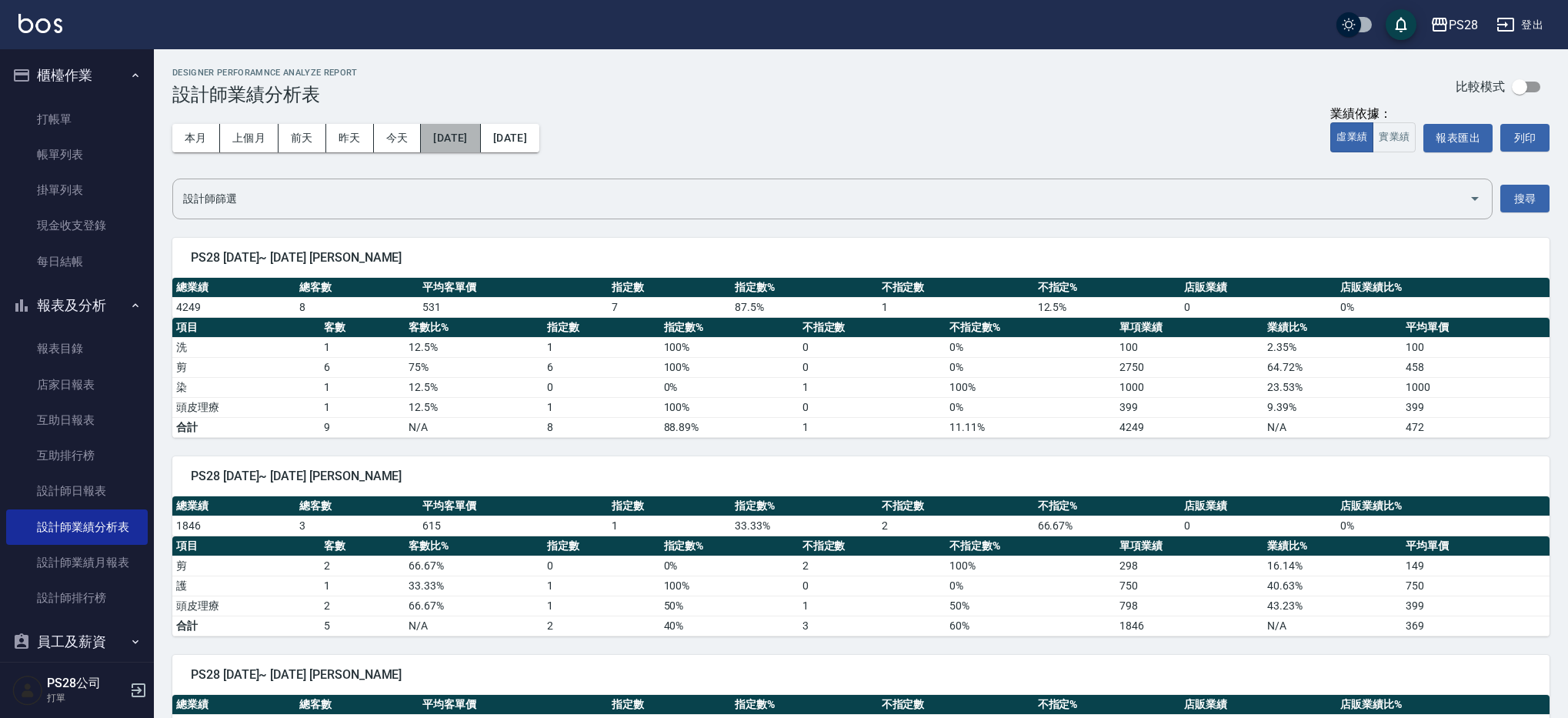
click at [480, 140] on button "[DATE]" at bounding box center [450, 138] width 59 height 28
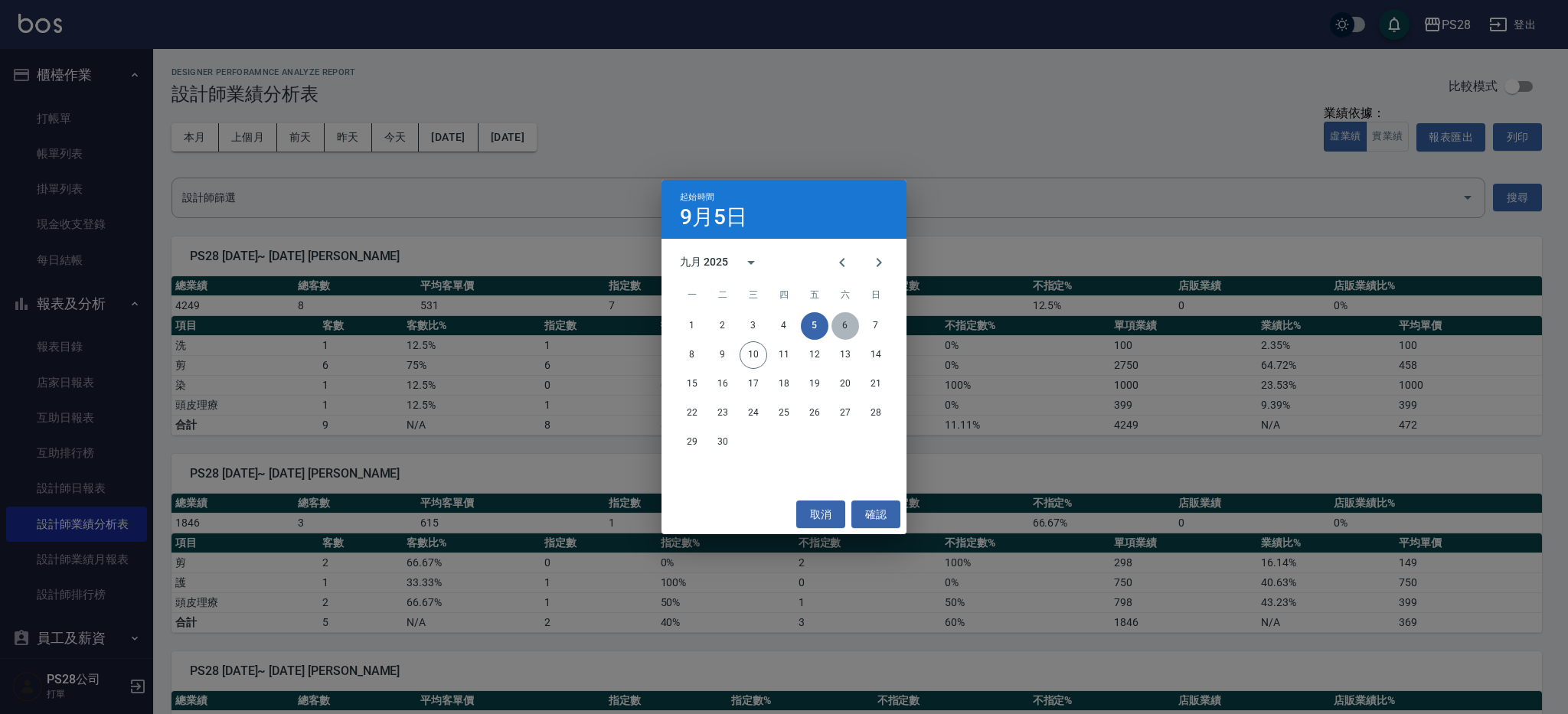
click at [842, 328] on button "6" at bounding box center [845, 325] width 27 height 27
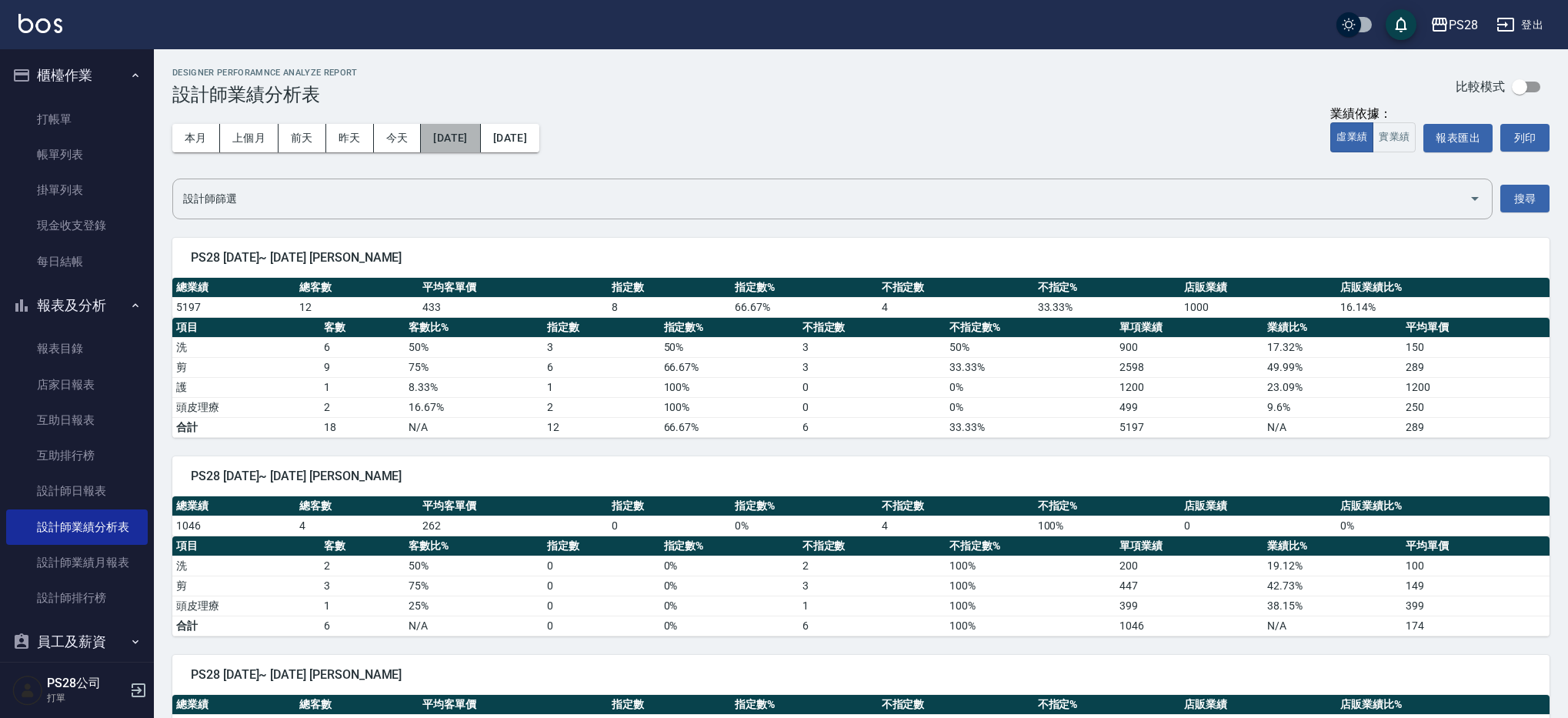
click at [480, 139] on button "[DATE]" at bounding box center [450, 138] width 59 height 28
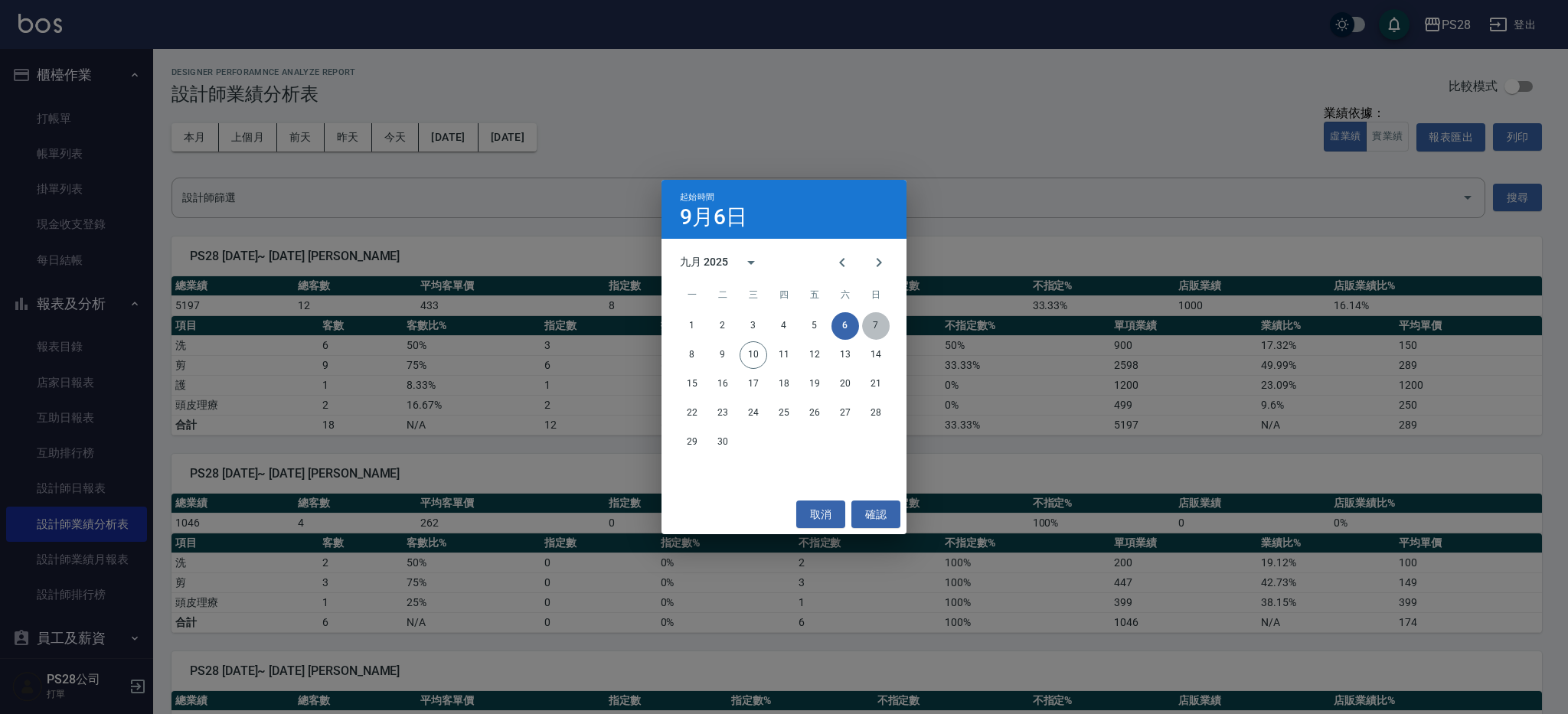
click at [868, 324] on button "7" at bounding box center [876, 325] width 27 height 27
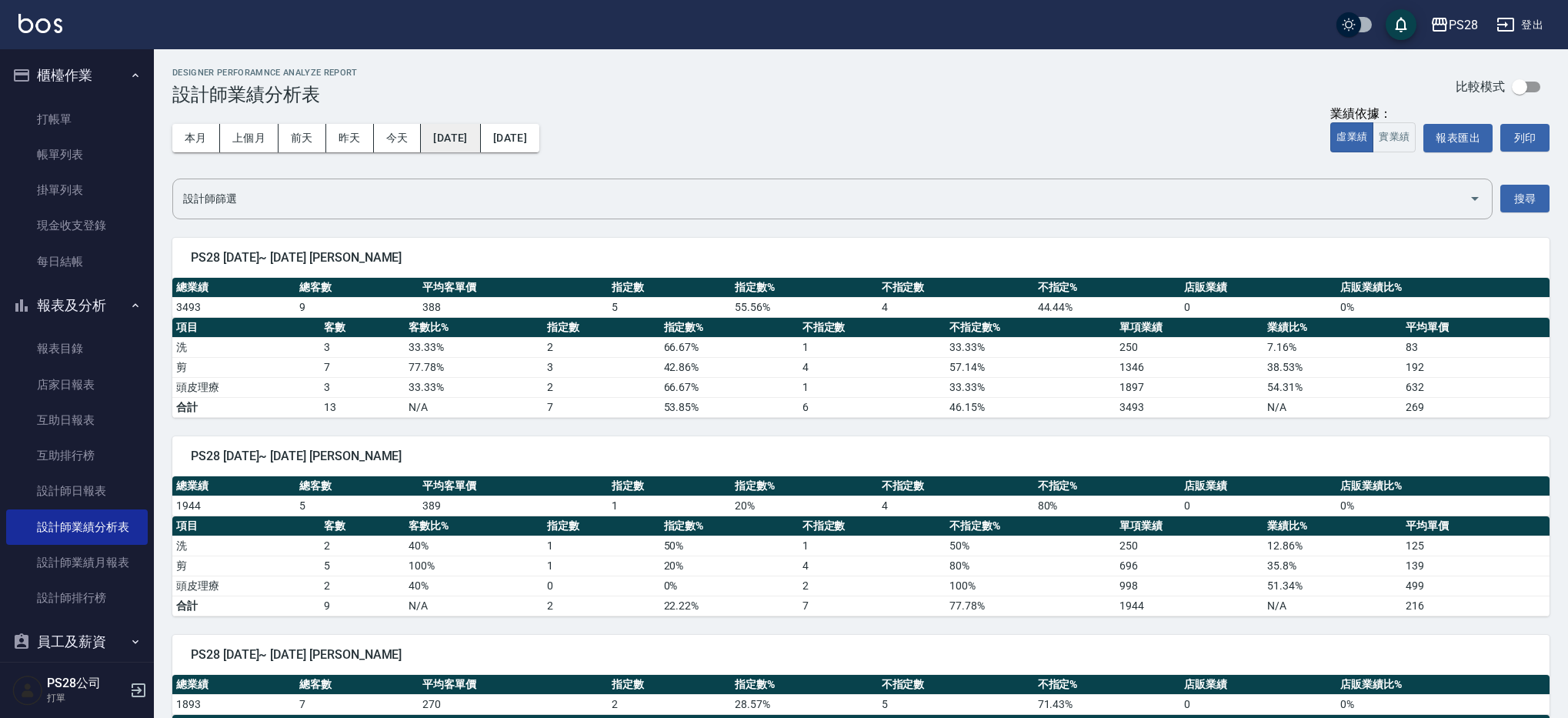
click at [465, 129] on button "[DATE]" at bounding box center [450, 138] width 59 height 28
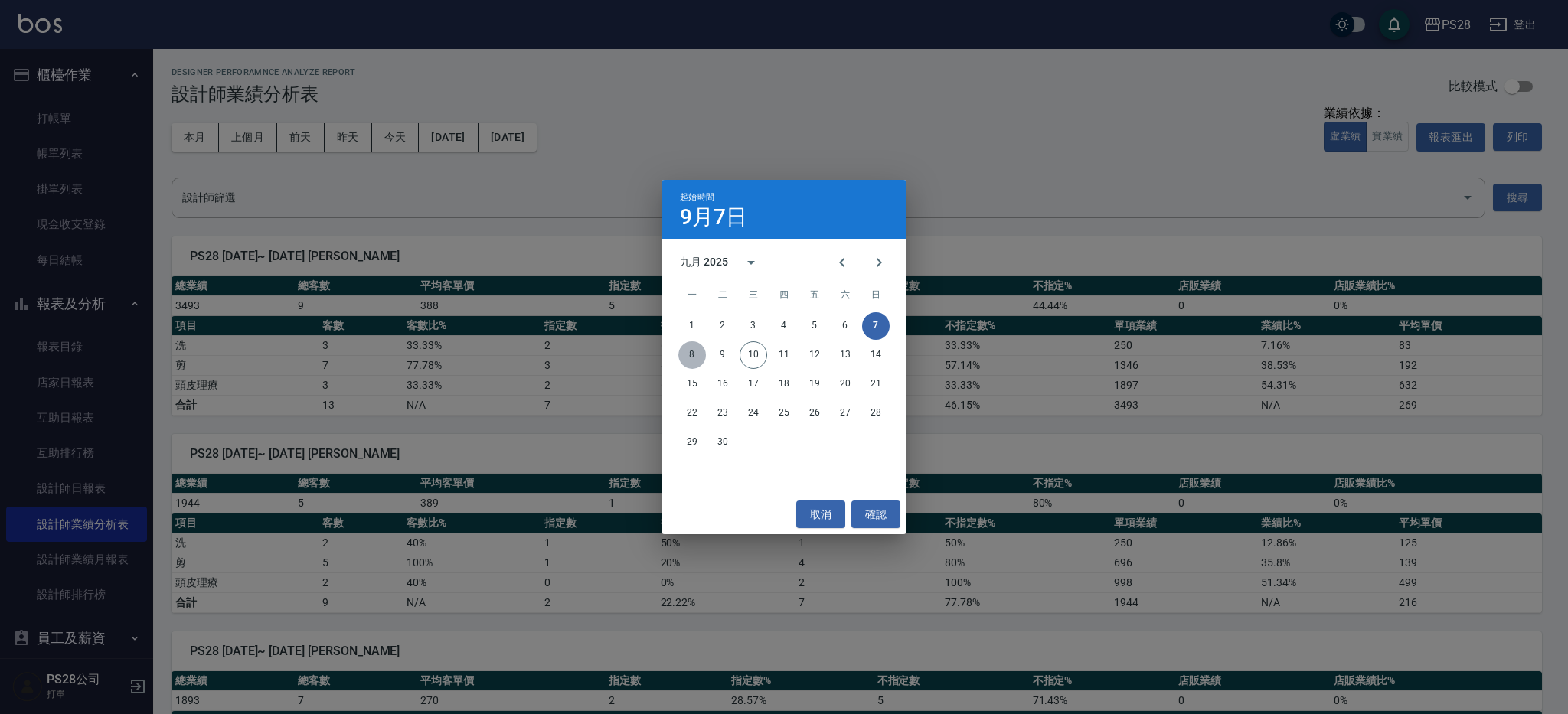
click at [687, 356] on button "8" at bounding box center [692, 354] width 27 height 27
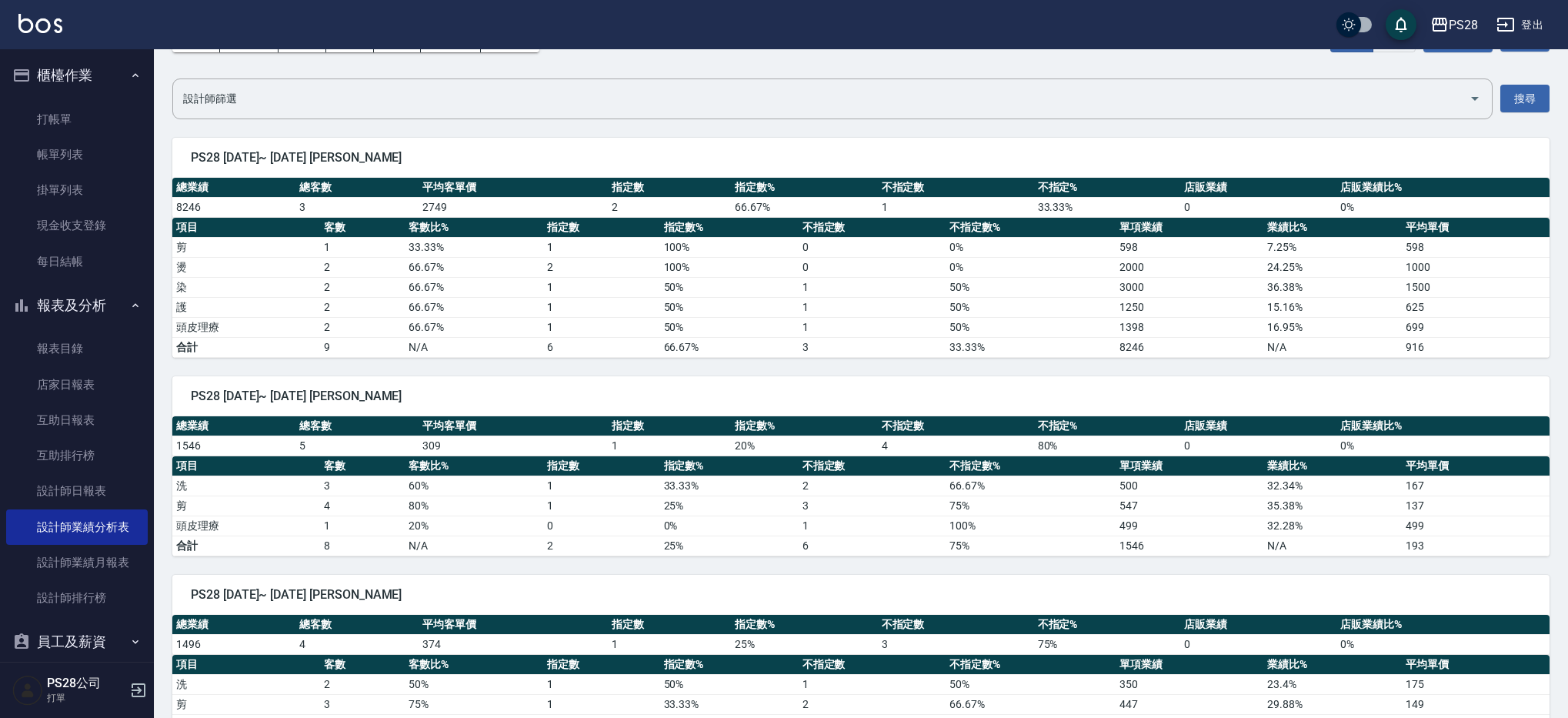
scroll to position [155, 0]
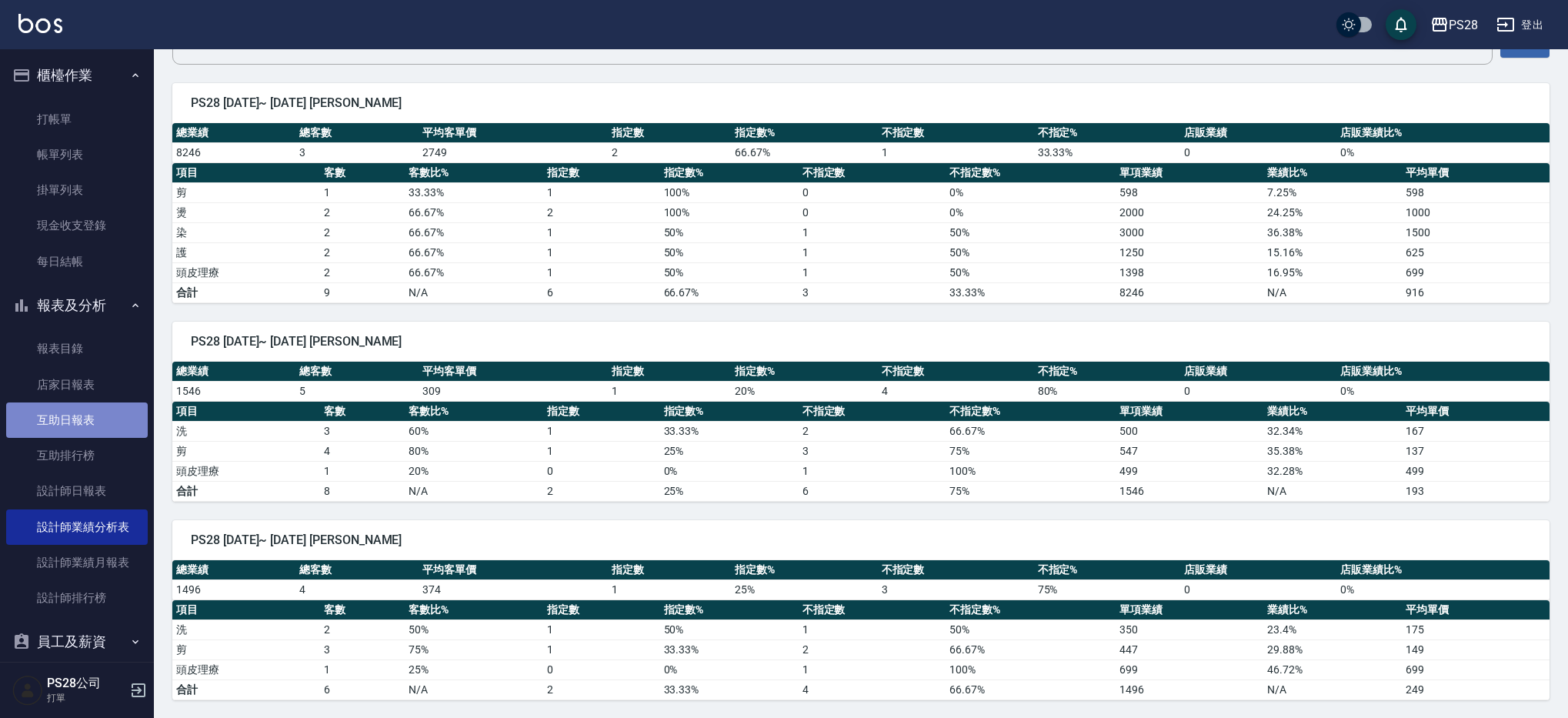
click at [110, 430] on link "互助日報表" at bounding box center [77, 420] width 142 height 35
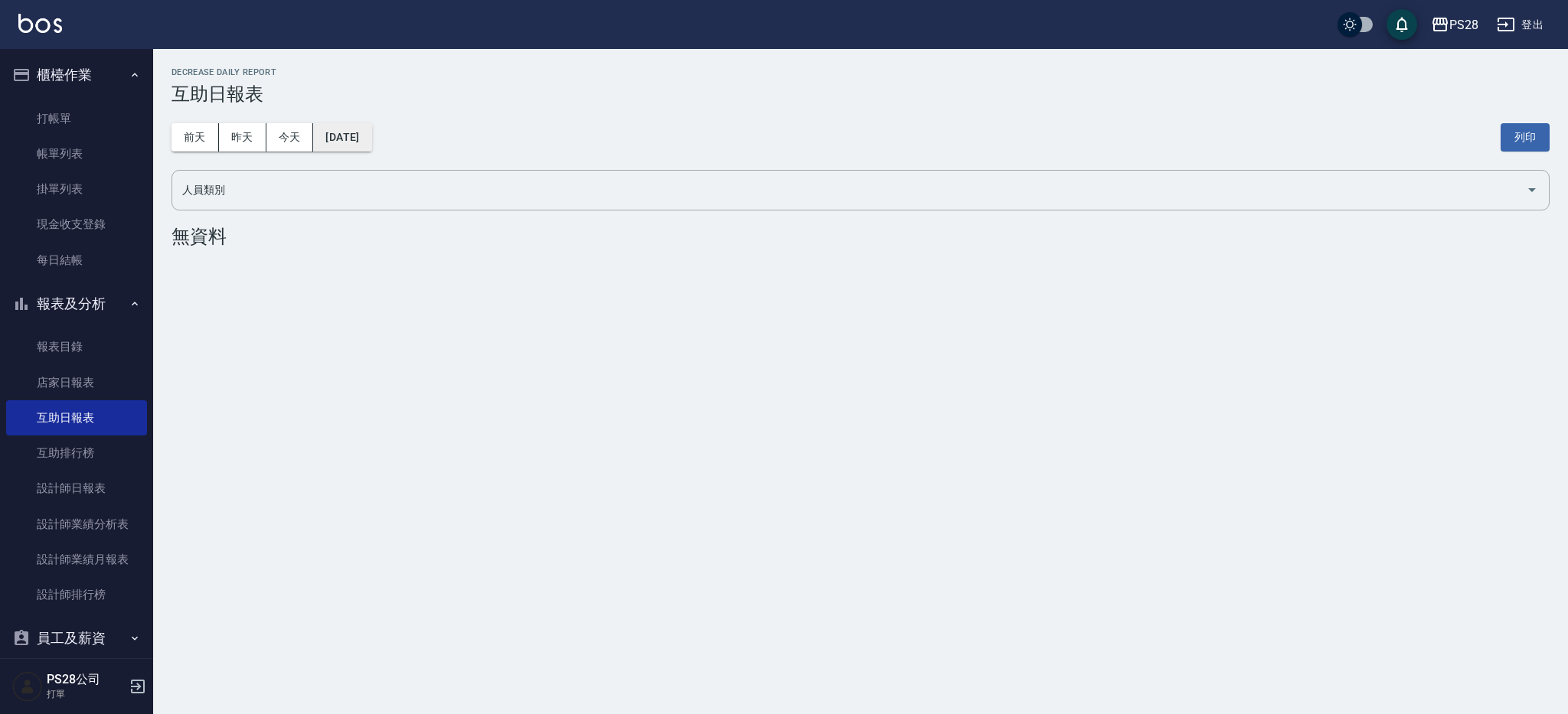
click at [358, 138] on button "[DATE]" at bounding box center [342, 137] width 58 height 28
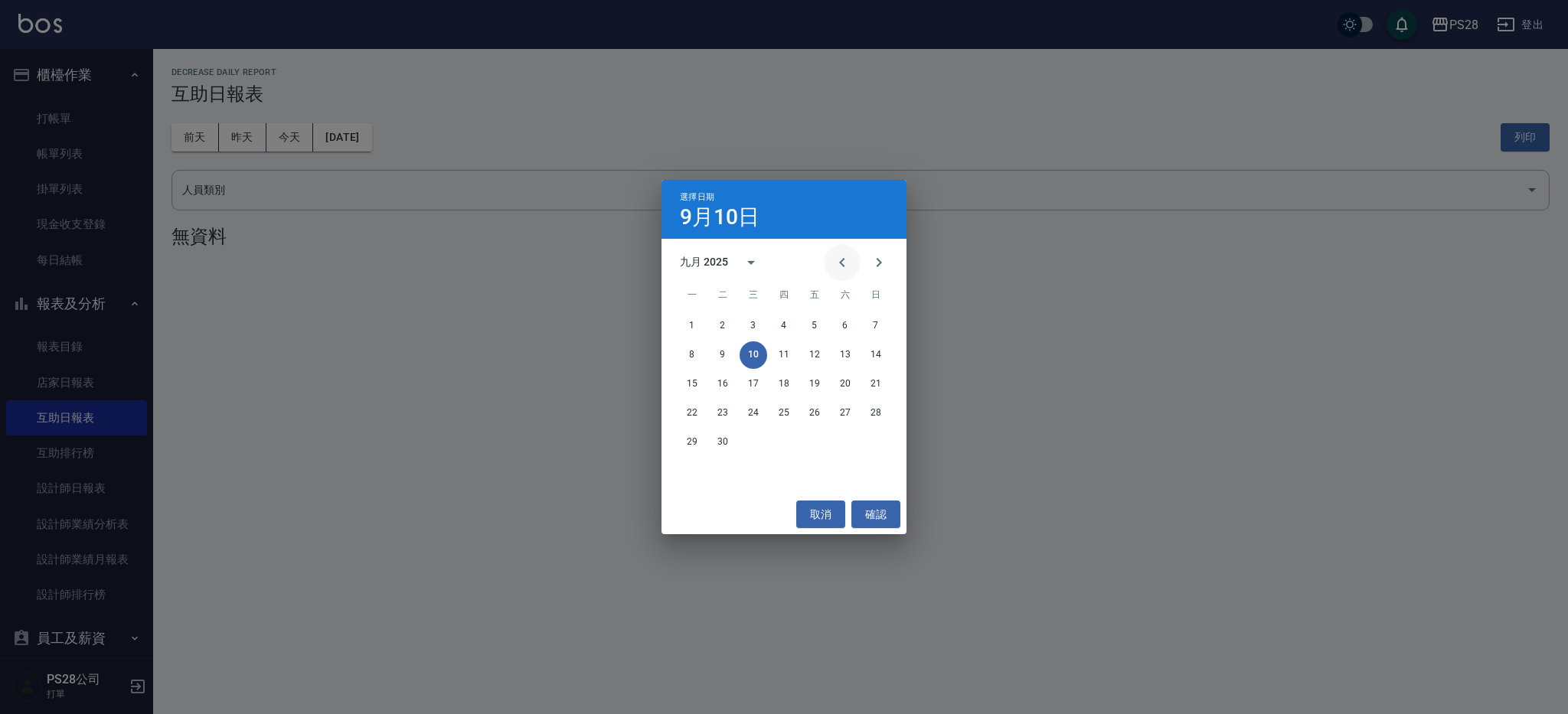
click at [846, 259] on icon "Previous month" at bounding box center [842, 262] width 18 height 18
click at [869, 434] on button "31" at bounding box center [876, 441] width 27 height 27
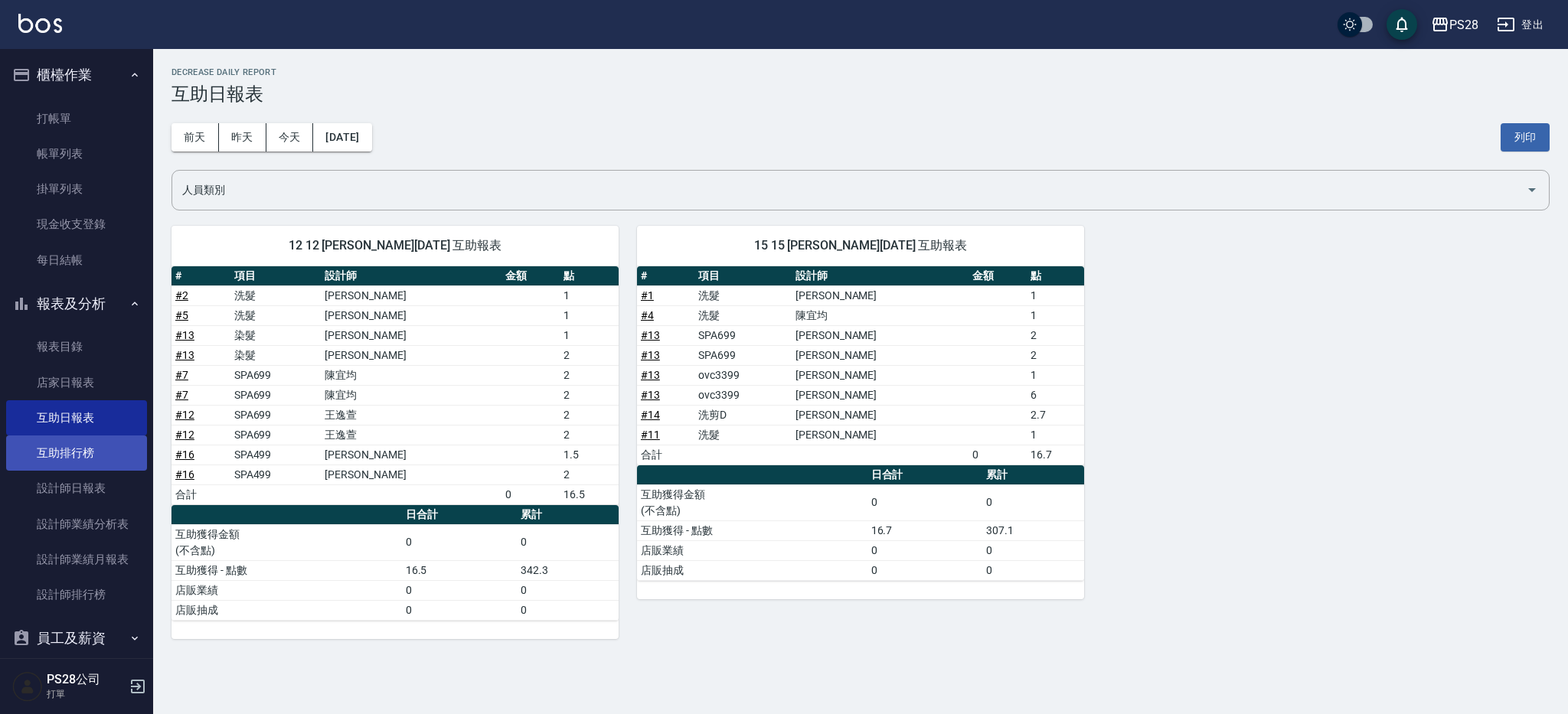
click at [78, 442] on link "互助排行榜" at bounding box center [77, 453] width 141 height 35
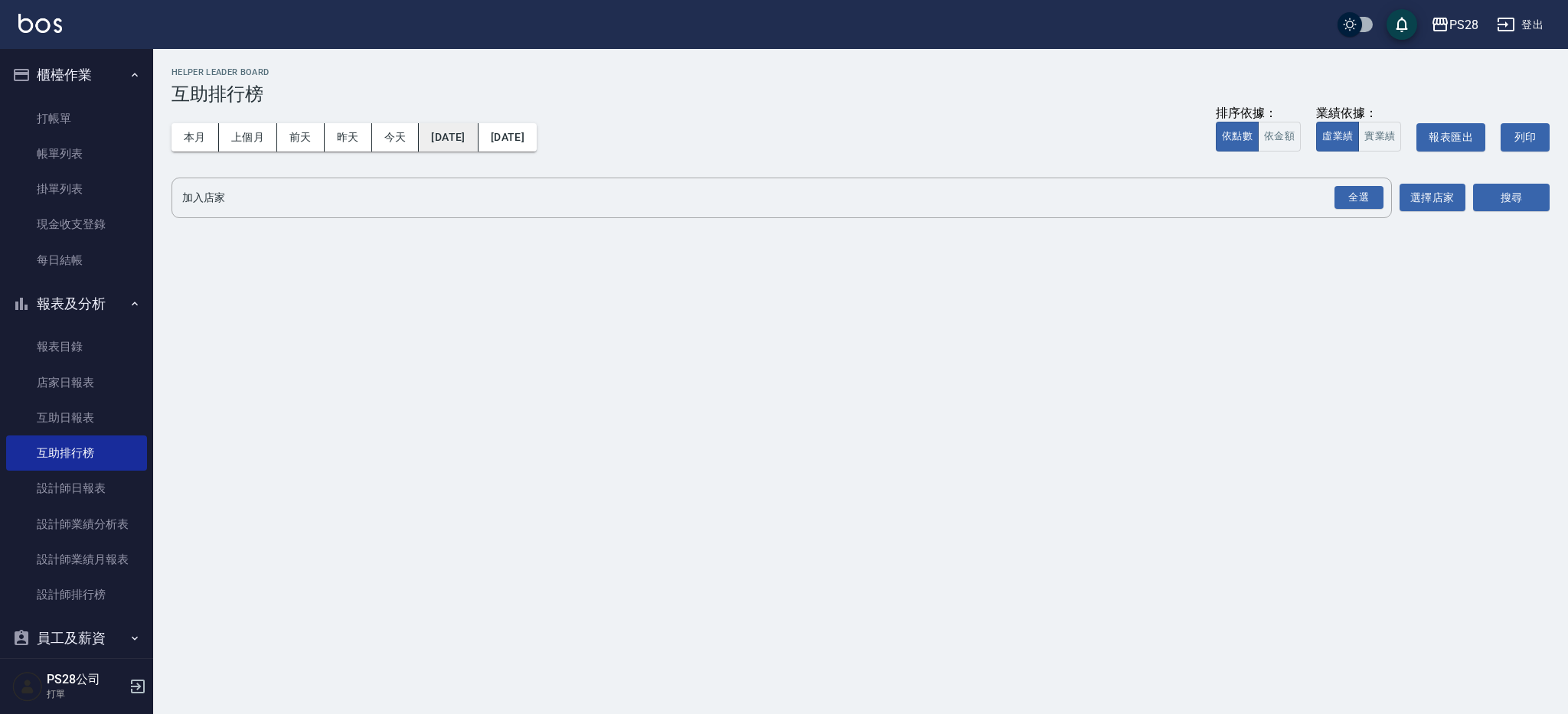
click at [473, 139] on button "[DATE]" at bounding box center [448, 137] width 59 height 28
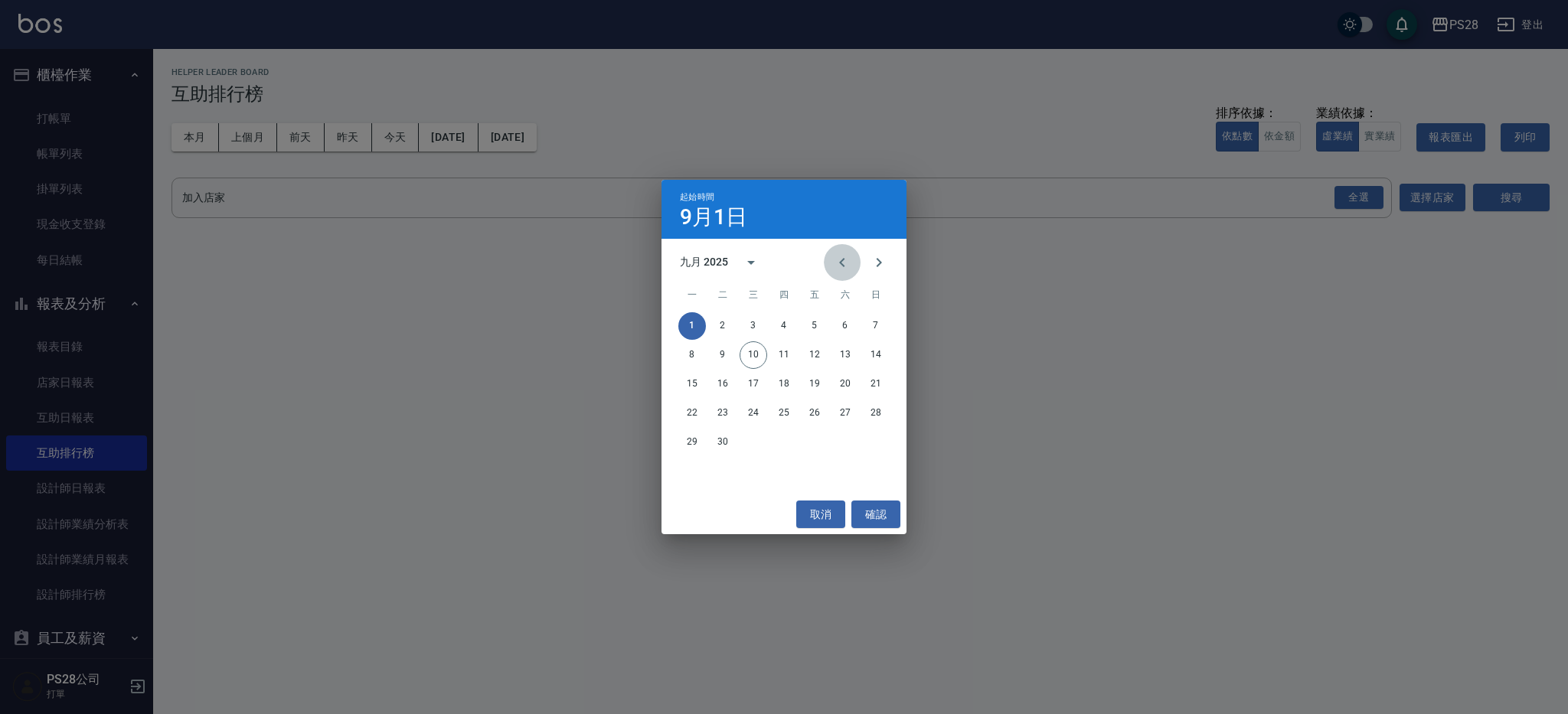
drag, startPoint x: 846, startPoint y: 265, endPoint x: 843, endPoint y: 273, distance: 8.5
click at [846, 264] on icon "Previous month" at bounding box center [842, 262] width 18 height 18
click at [812, 324] on button "1" at bounding box center [814, 325] width 27 height 27
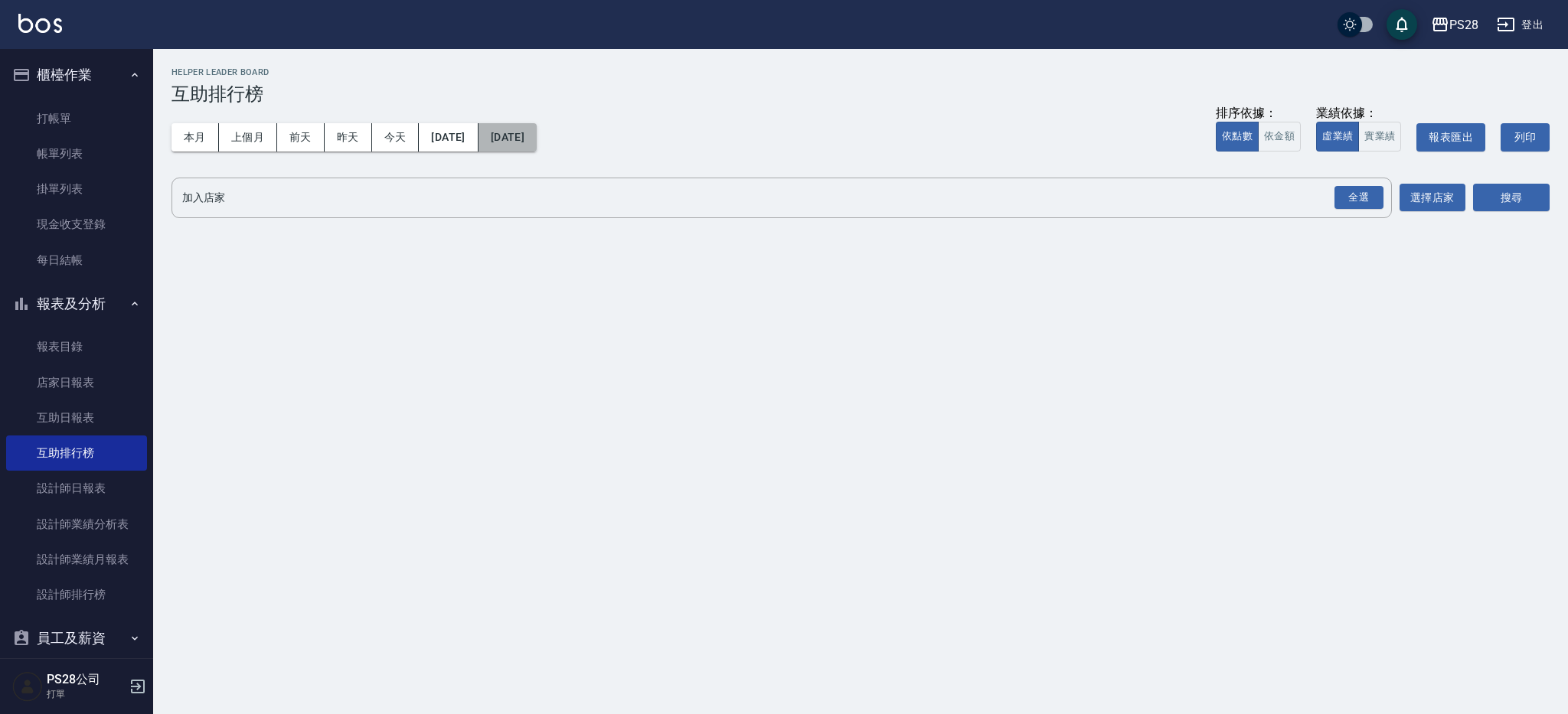
click at [537, 133] on button "[DATE]" at bounding box center [508, 137] width 58 height 28
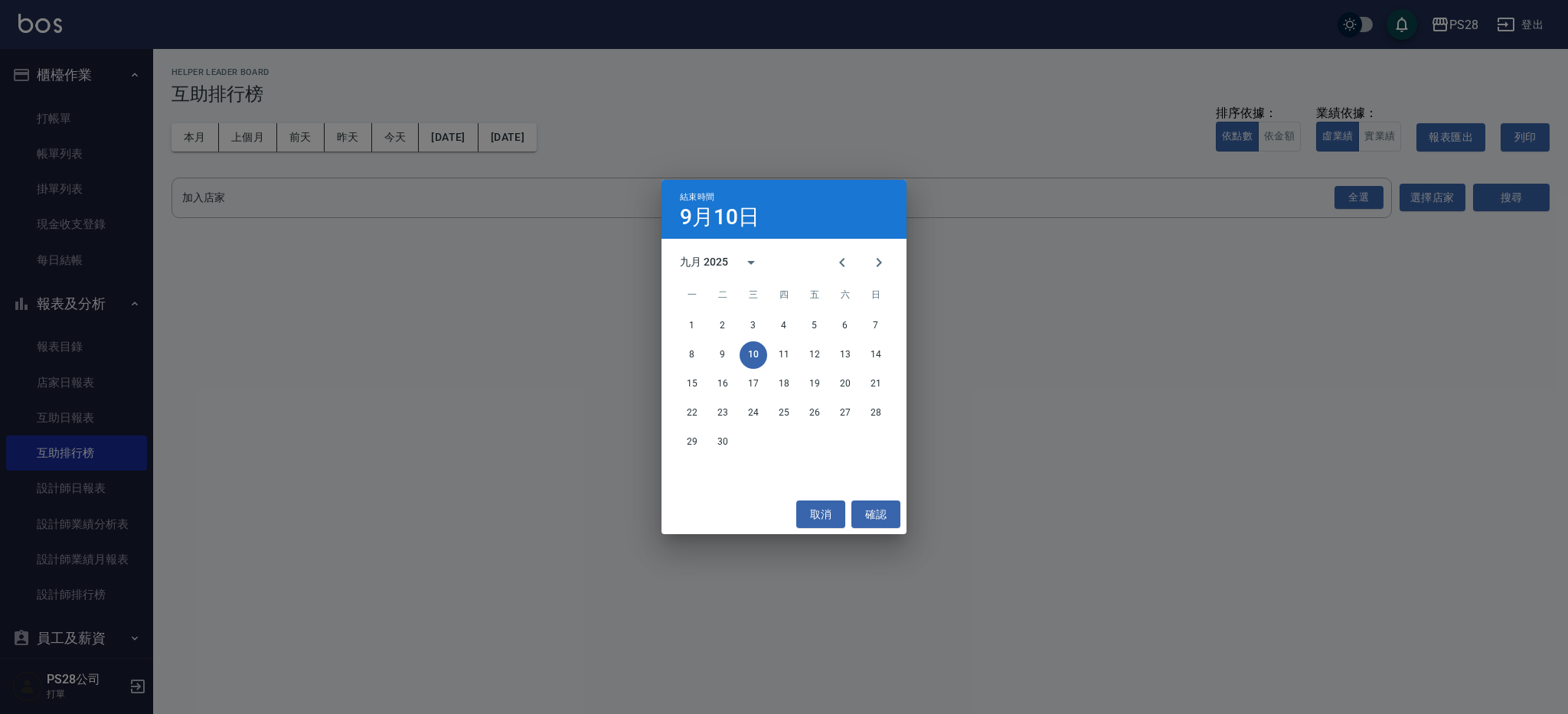
drag, startPoint x: 846, startPoint y: 262, endPoint x: 848, endPoint y: 281, distance: 19.1
click at [846, 262] on icon "Previous month" at bounding box center [842, 262] width 18 height 18
click at [874, 444] on button "31" at bounding box center [876, 441] width 27 height 27
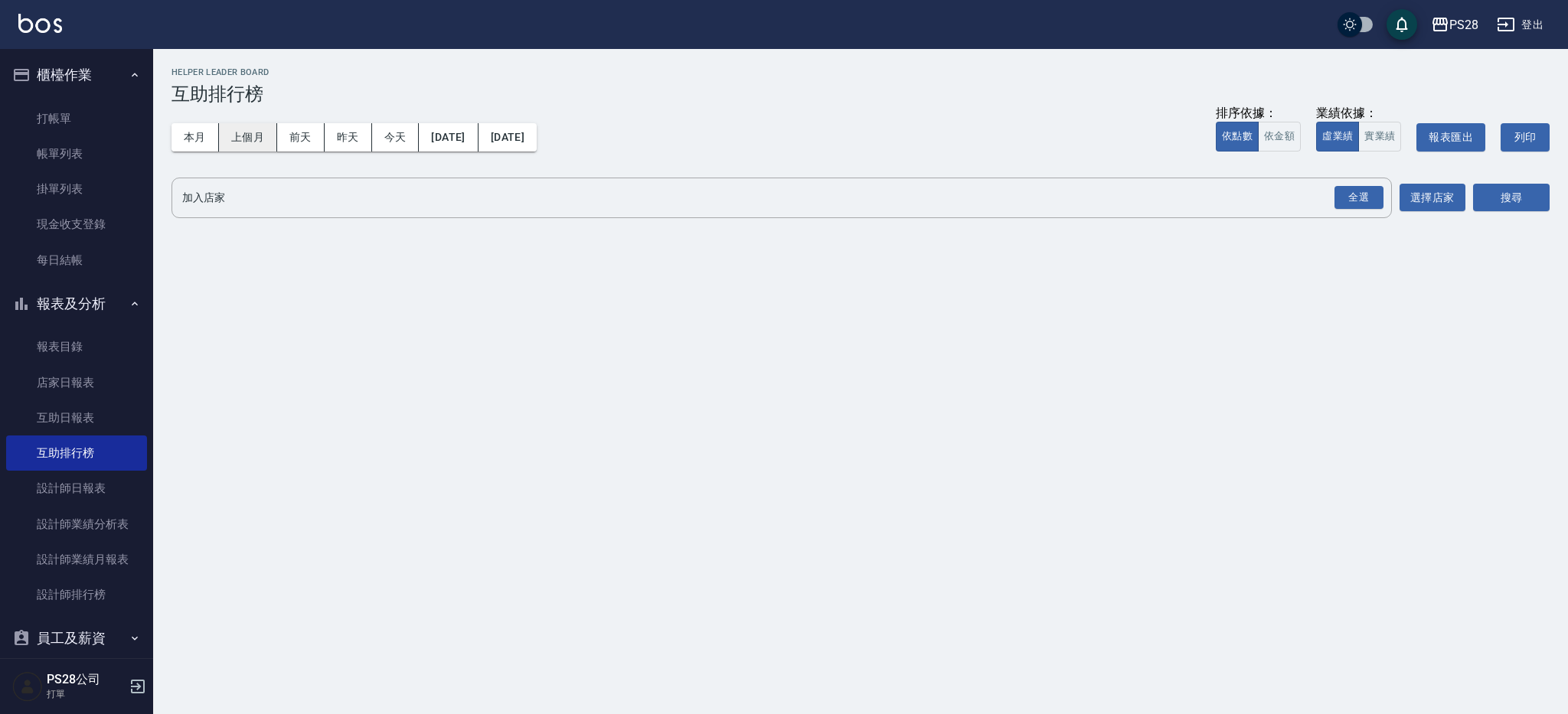
click at [260, 138] on button "上個月" at bounding box center [248, 137] width 58 height 28
click at [79, 427] on link "互助日報表" at bounding box center [77, 418] width 141 height 35
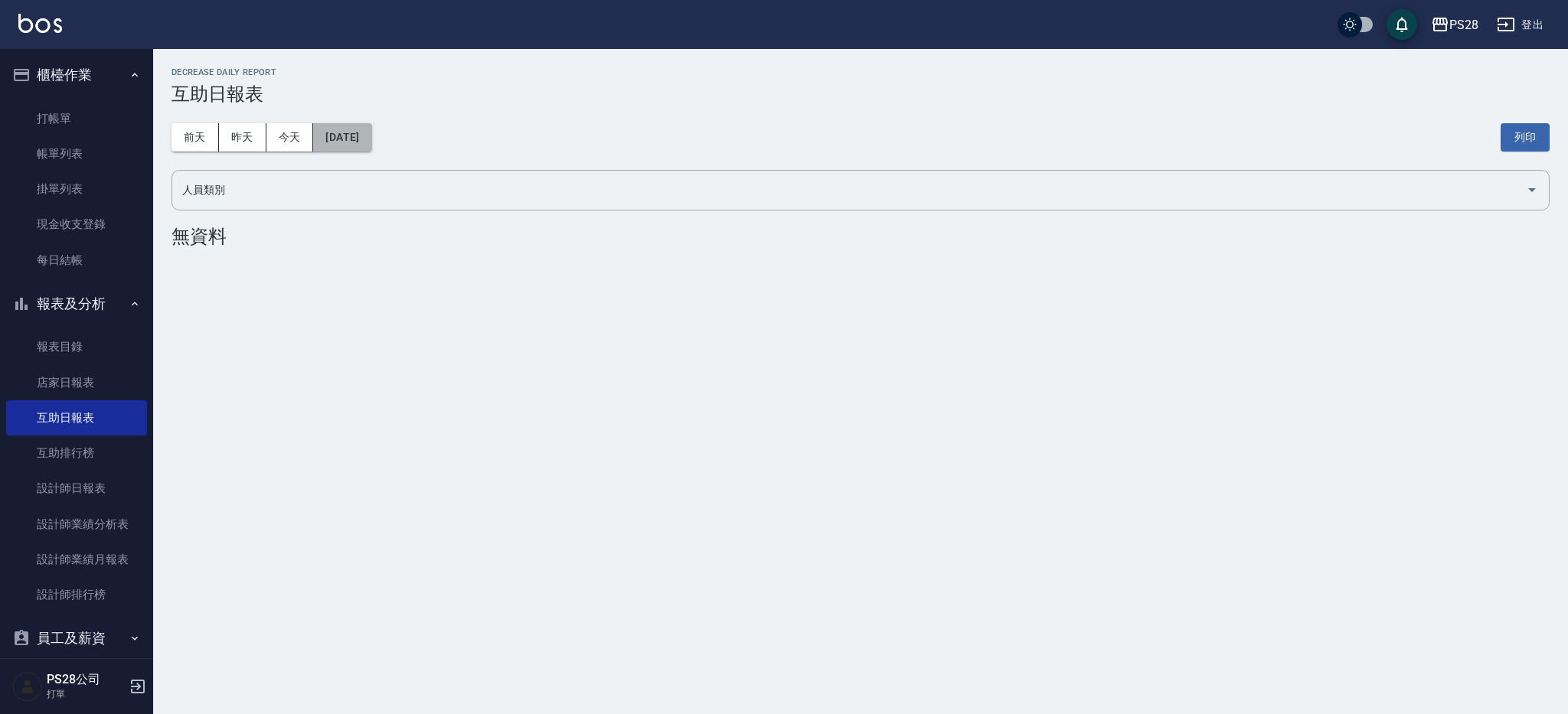
click at [333, 135] on button "[DATE]" at bounding box center [342, 137] width 58 height 28
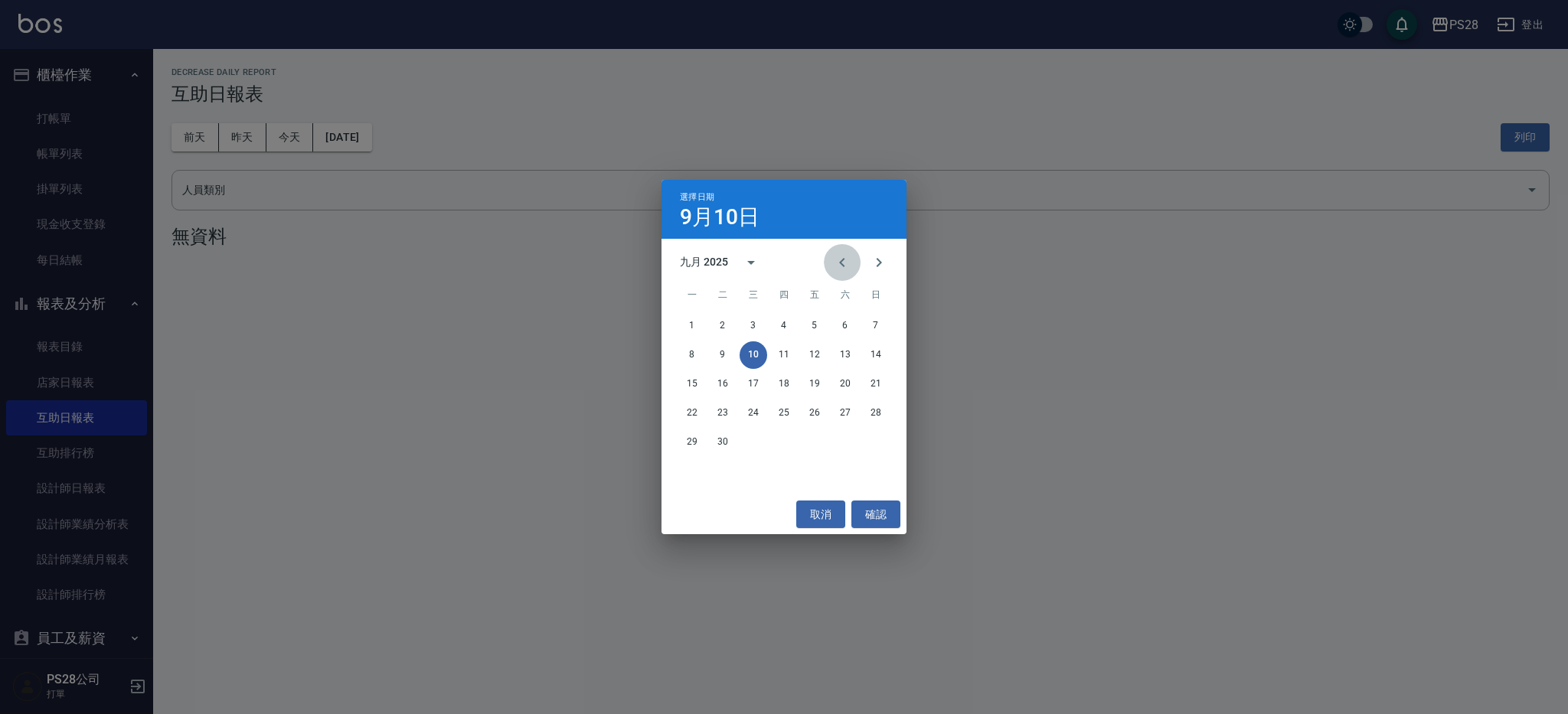
click at [834, 262] on icon "Previous month" at bounding box center [842, 262] width 18 height 18
click at [846, 441] on button "30" at bounding box center [845, 441] width 27 height 27
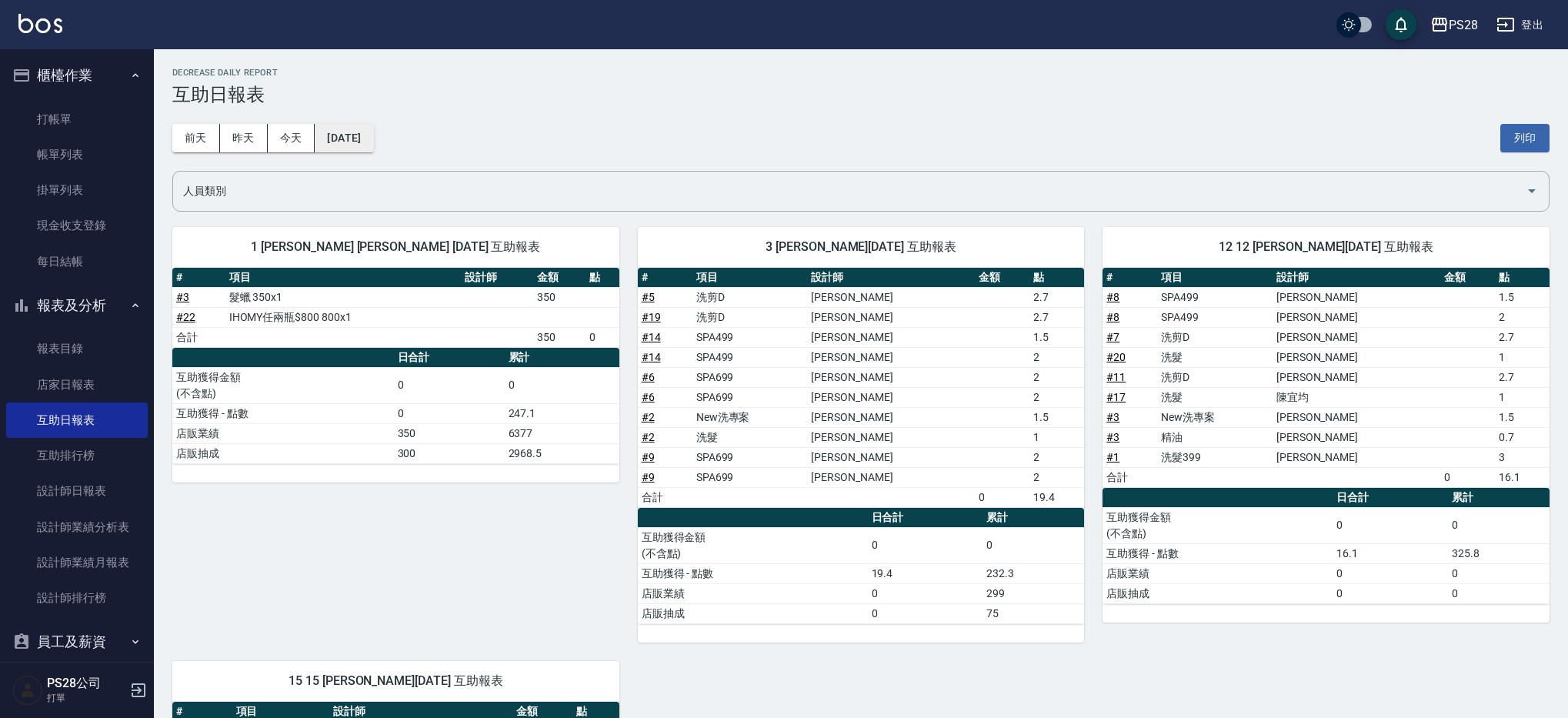
click at [365, 124] on button "[DATE]" at bounding box center [344, 138] width 58 height 28
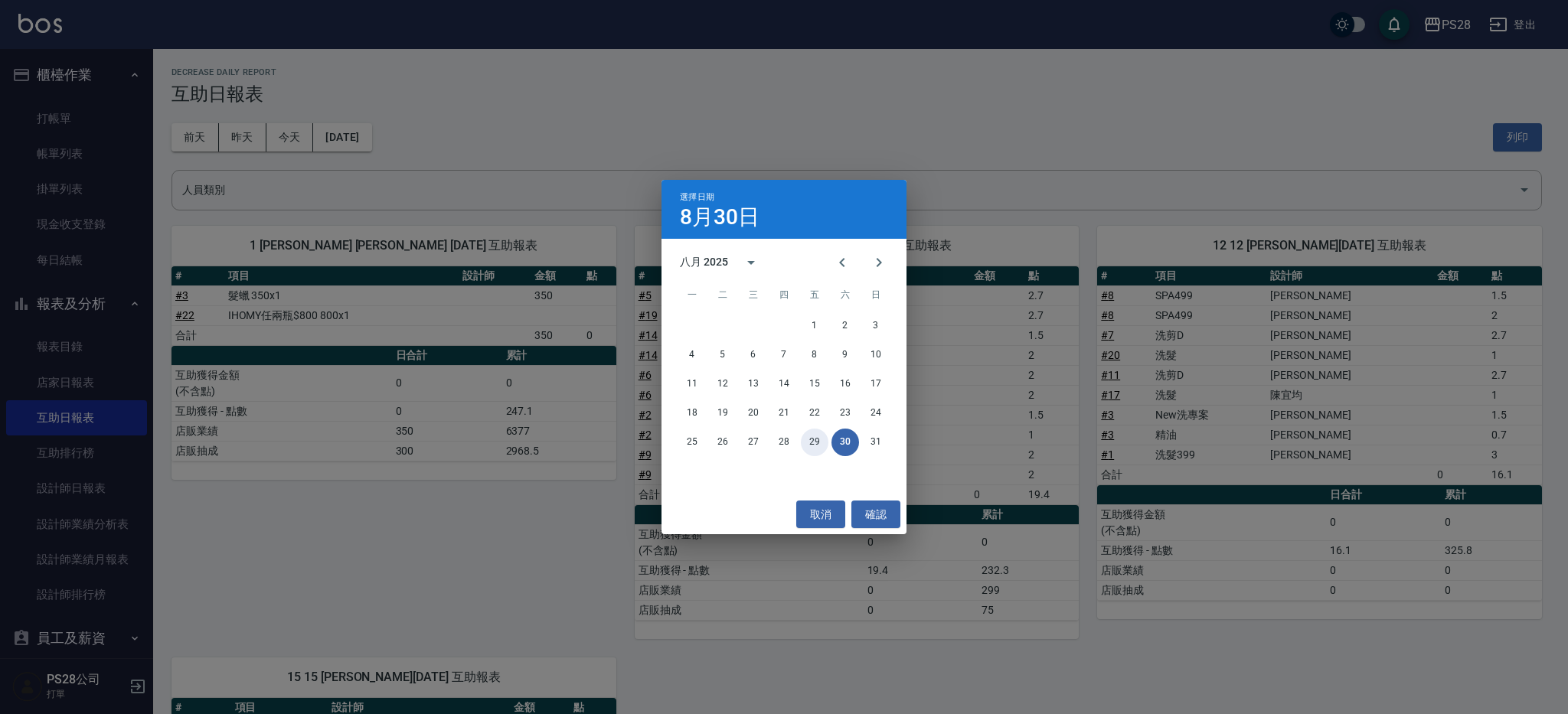
click at [816, 448] on button "29" at bounding box center [814, 441] width 27 height 27
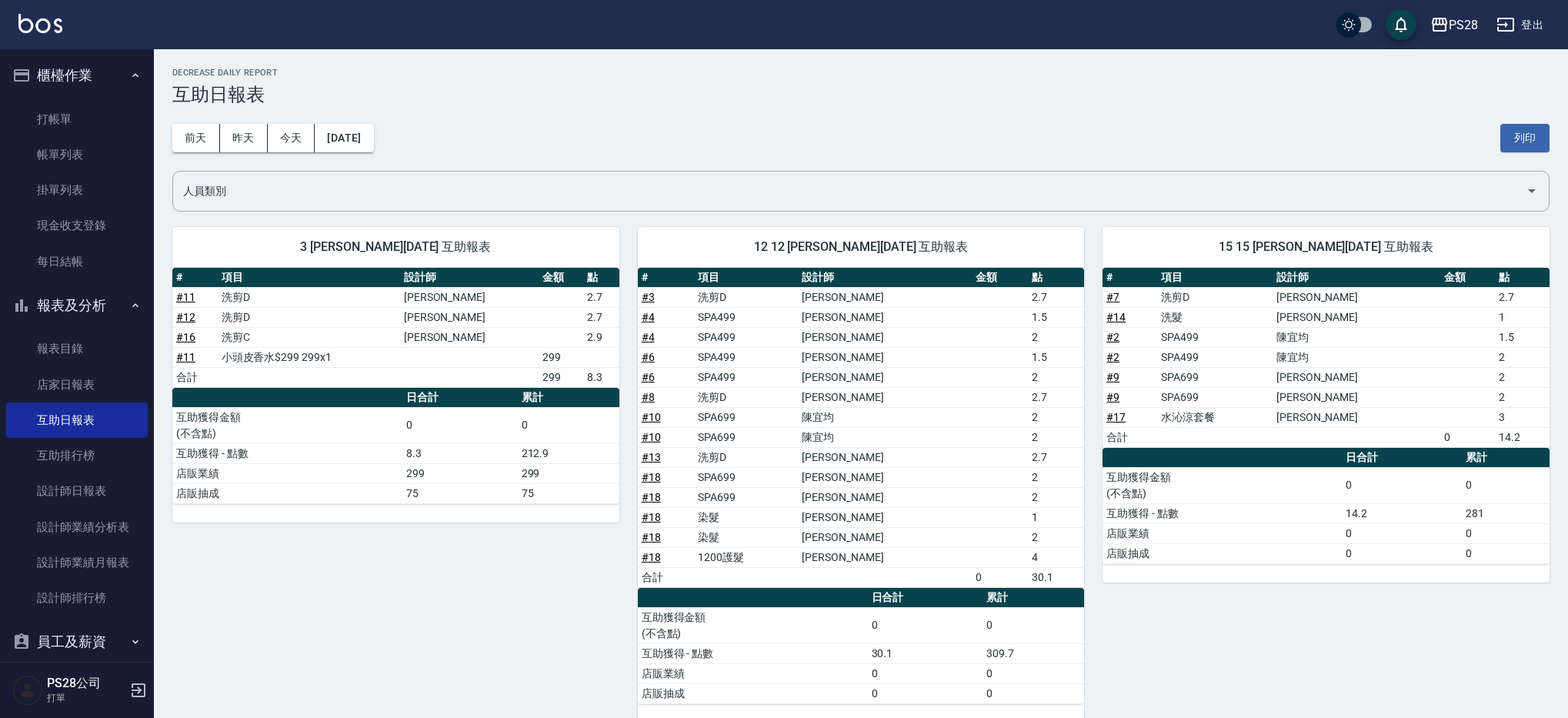
click at [348, 121] on div "[DATE] [DATE] [DATE] [DATE] 列印" at bounding box center [860, 138] width 1377 height 65
click at [367, 130] on button "[DATE]" at bounding box center [344, 138] width 58 height 28
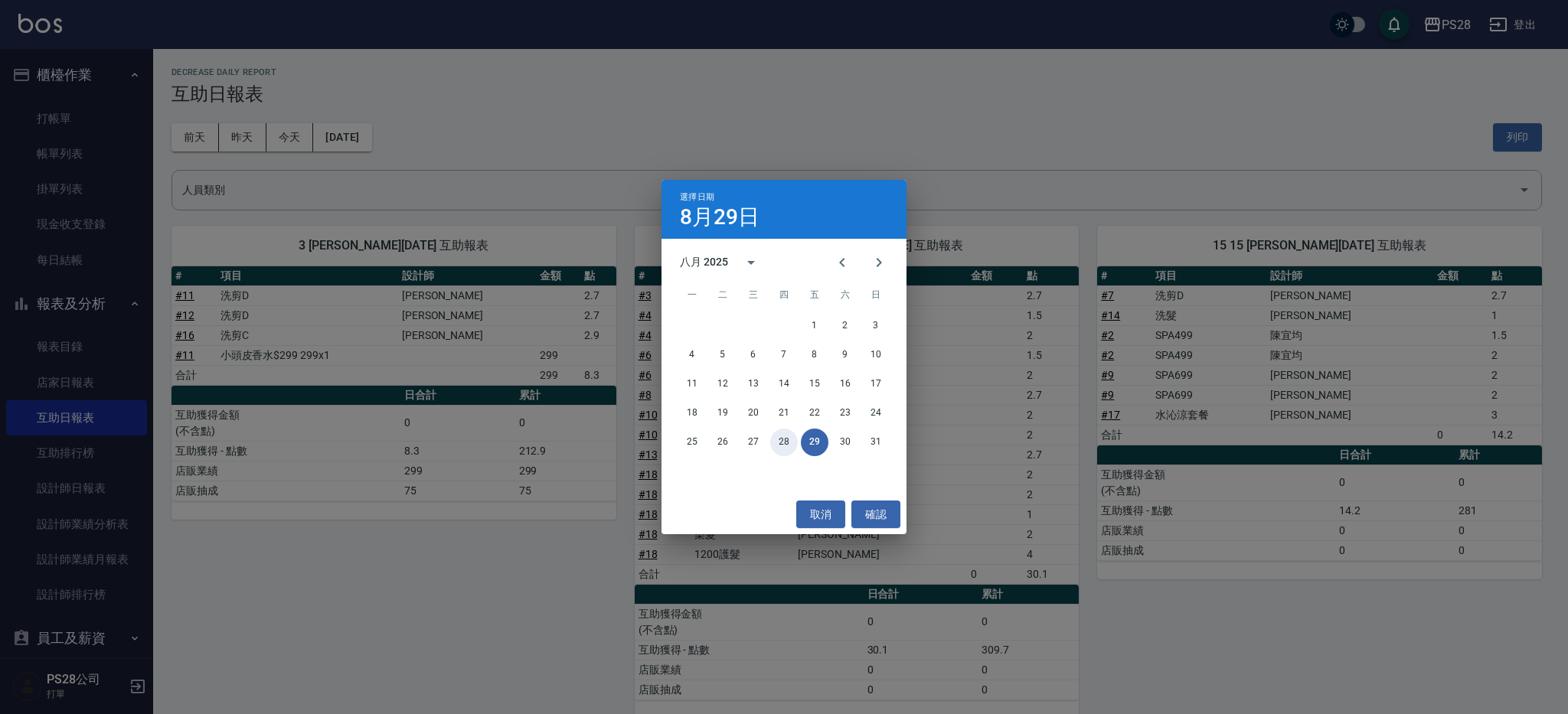
click at [773, 442] on button "28" at bounding box center [783, 441] width 27 height 27
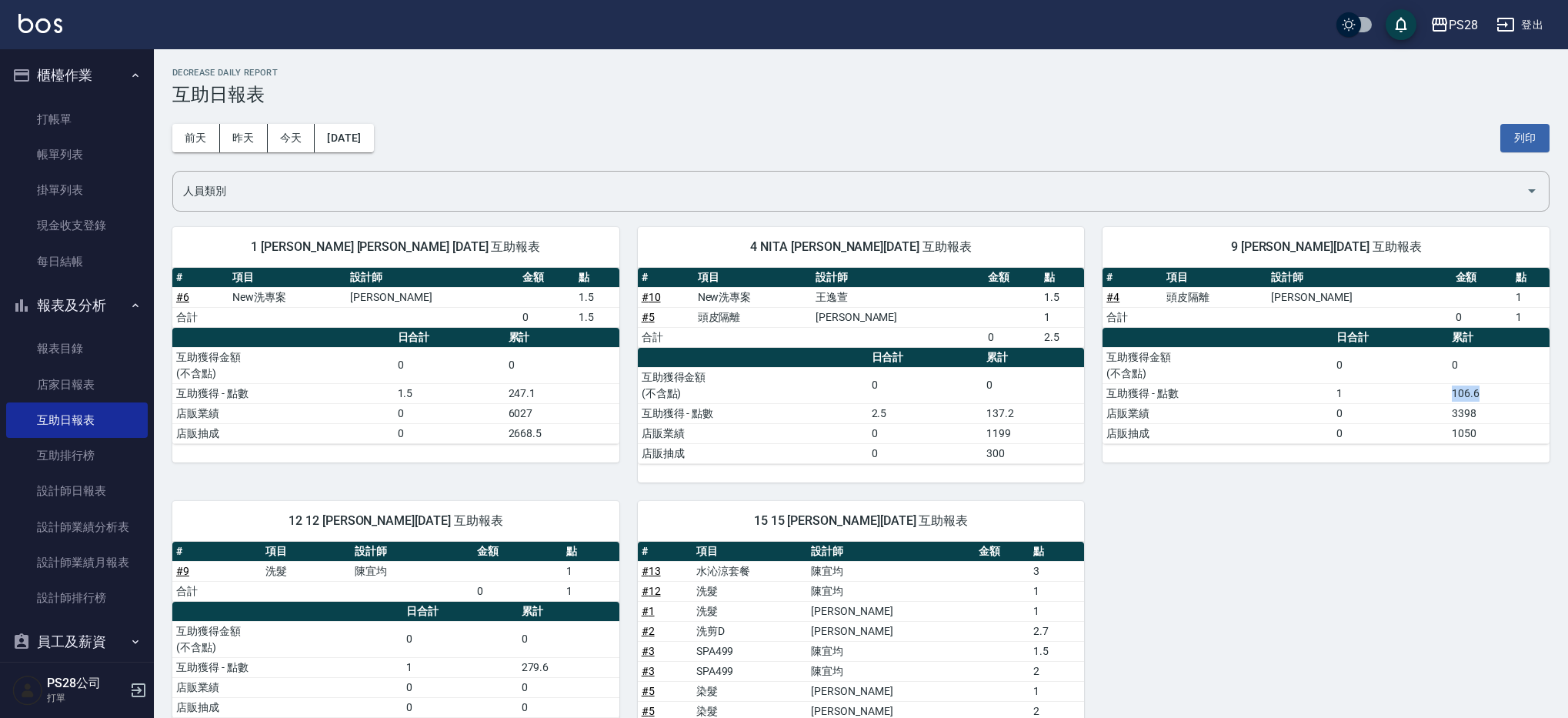
drag, startPoint x: 1503, startPoint y: 394, endPoint x: 1434, endPoint y: 393, distance: 69.0
click at [1434, 393] on tr "互助獲得 - 點數 1 106.6" at bounding box center [1327, 393] width 447 height 20
click at [371, 132] on button "[DATE]" at bounding box center [344, 138] width 58 height 28
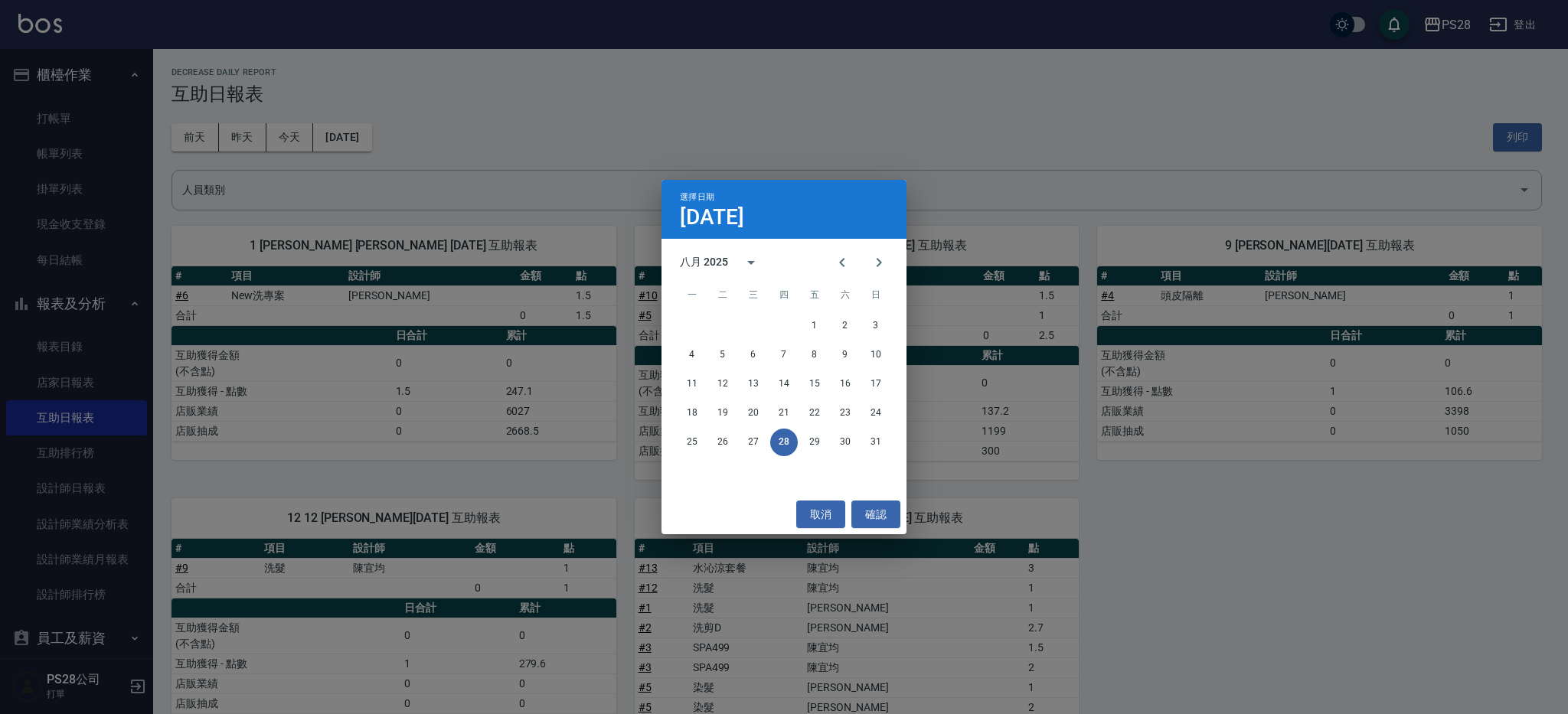
click at [253, 139] on div "選擇日期 [DATE] 八月 2025 一 二 三 四 五 六 日 1 2 3 4 5 6 7 8 9 10 11 12 13 14 15 16 17 18 …" at bounding box center [784, 357] width 1568 height 714
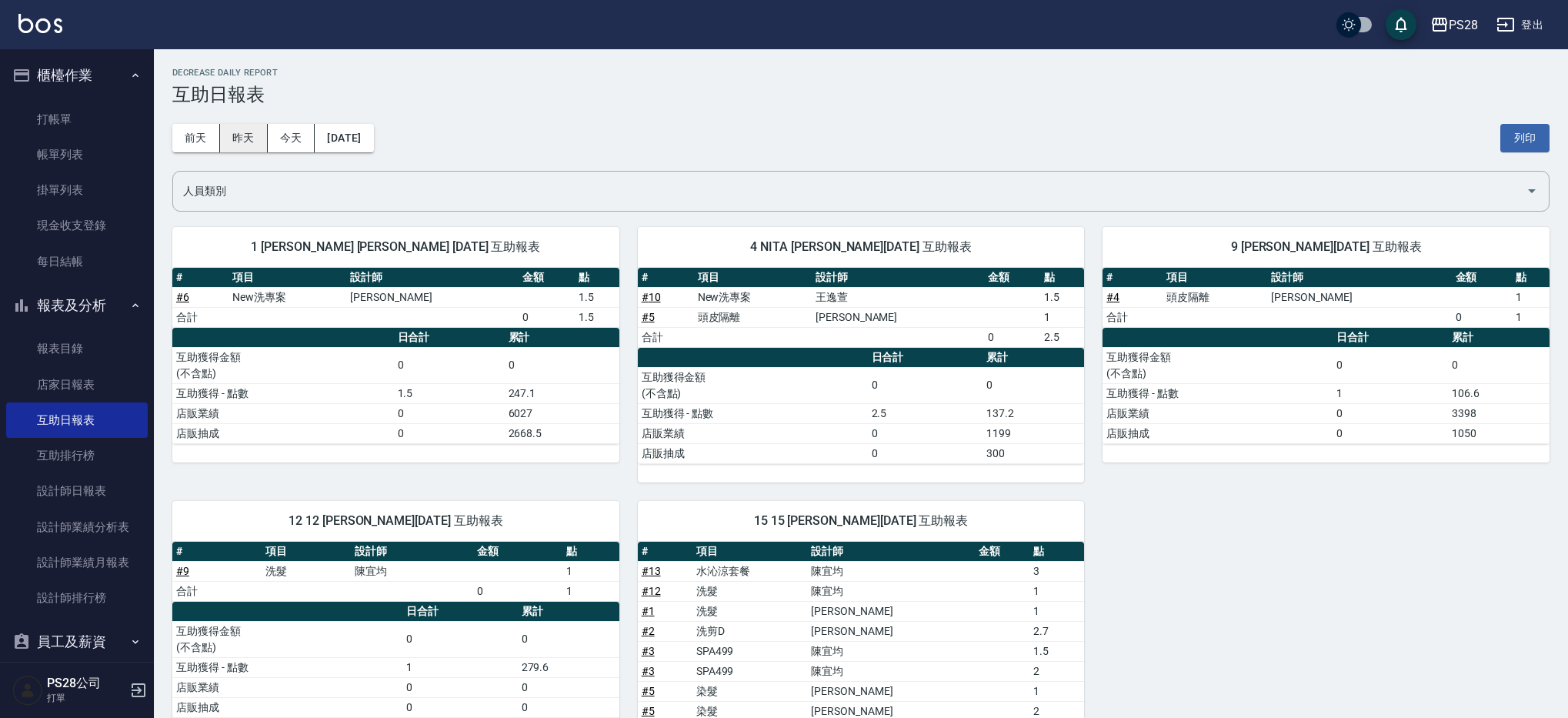
click at [246, 139] on button "昨天" at bounding box center [244, 138] width 48 height 28
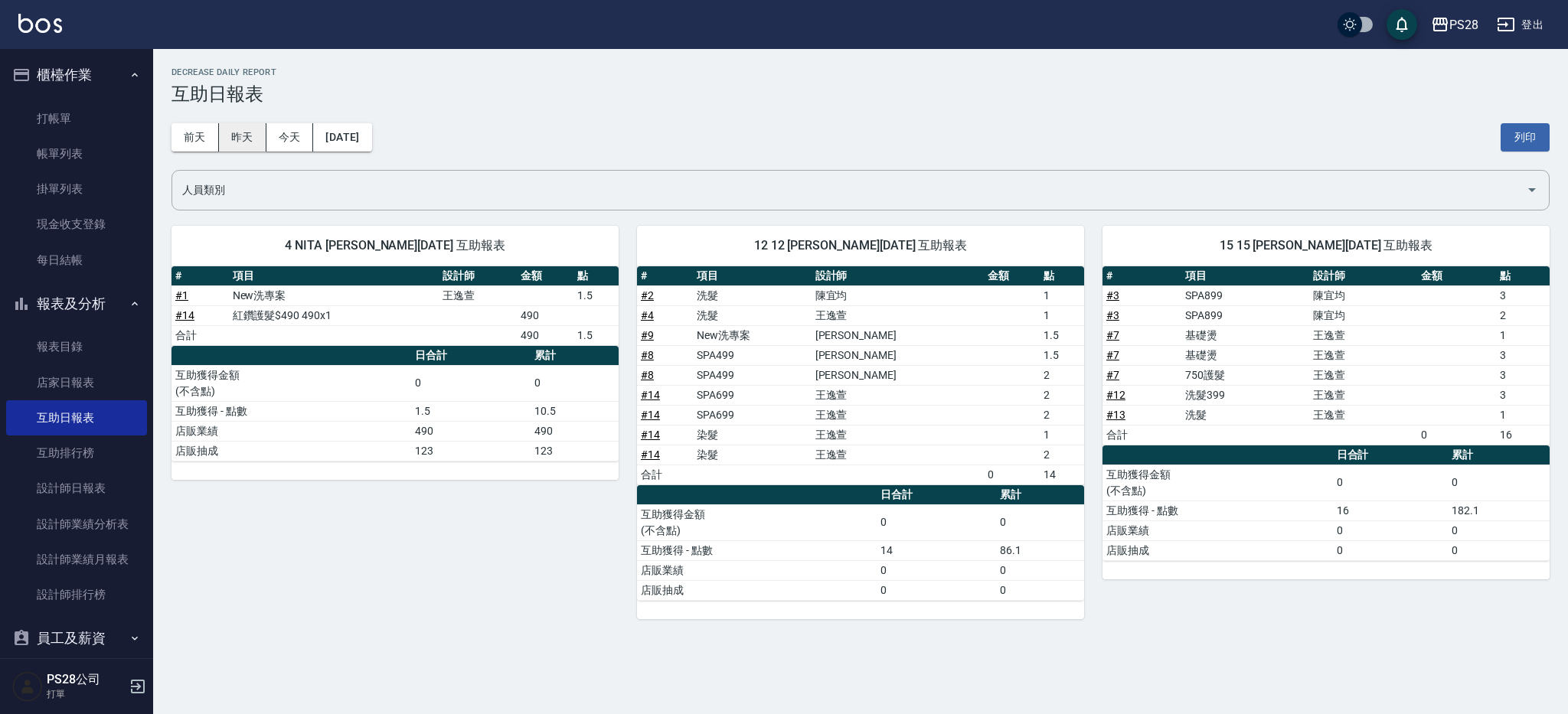
click at [256, 143] on button "昨天" at bounding box center [243, 137] width 48 height 28
click at [189, 140] on button "前天" at bounding box center [195, 137] width 48 height 28
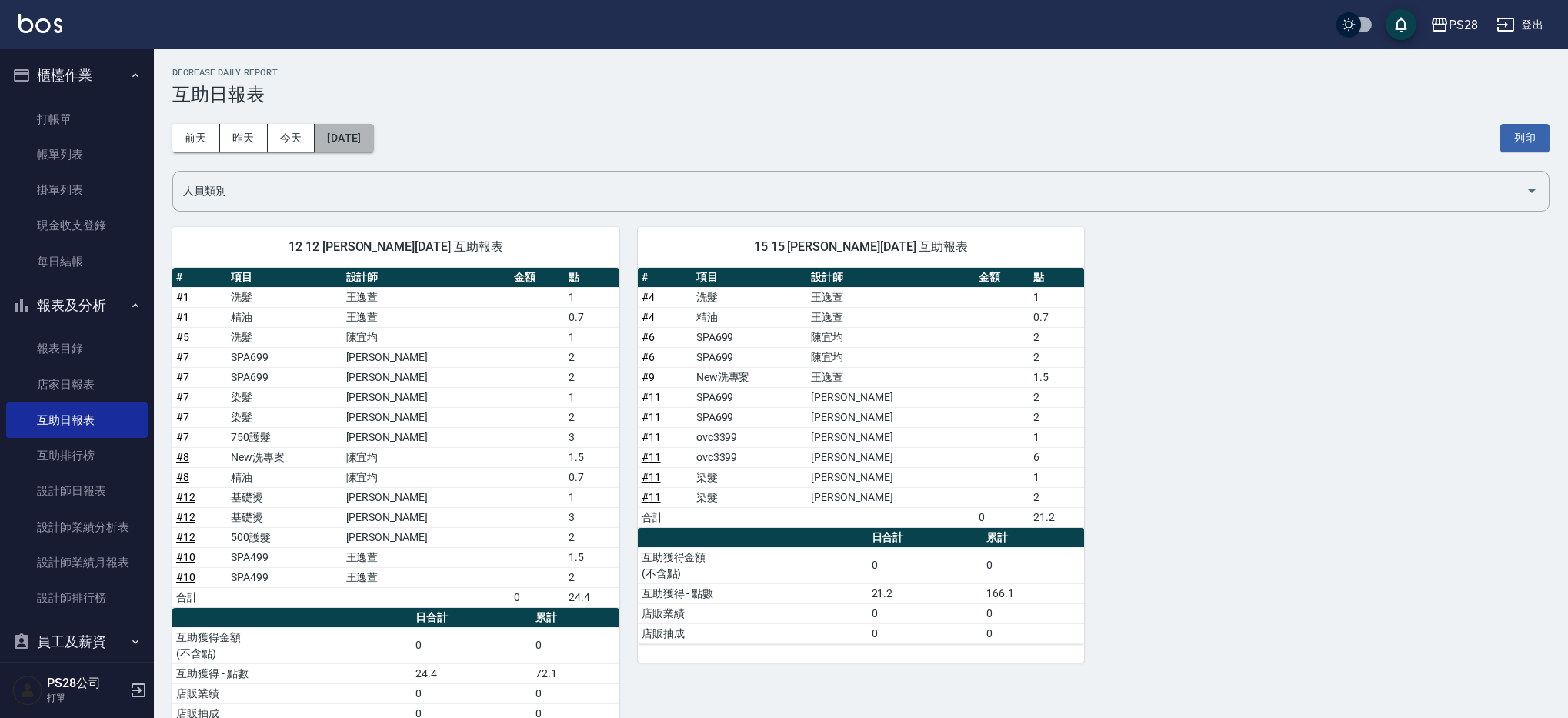
click at [324, 135] on button "[DATE]" at bounding box center [344, 138] width 58 height 28
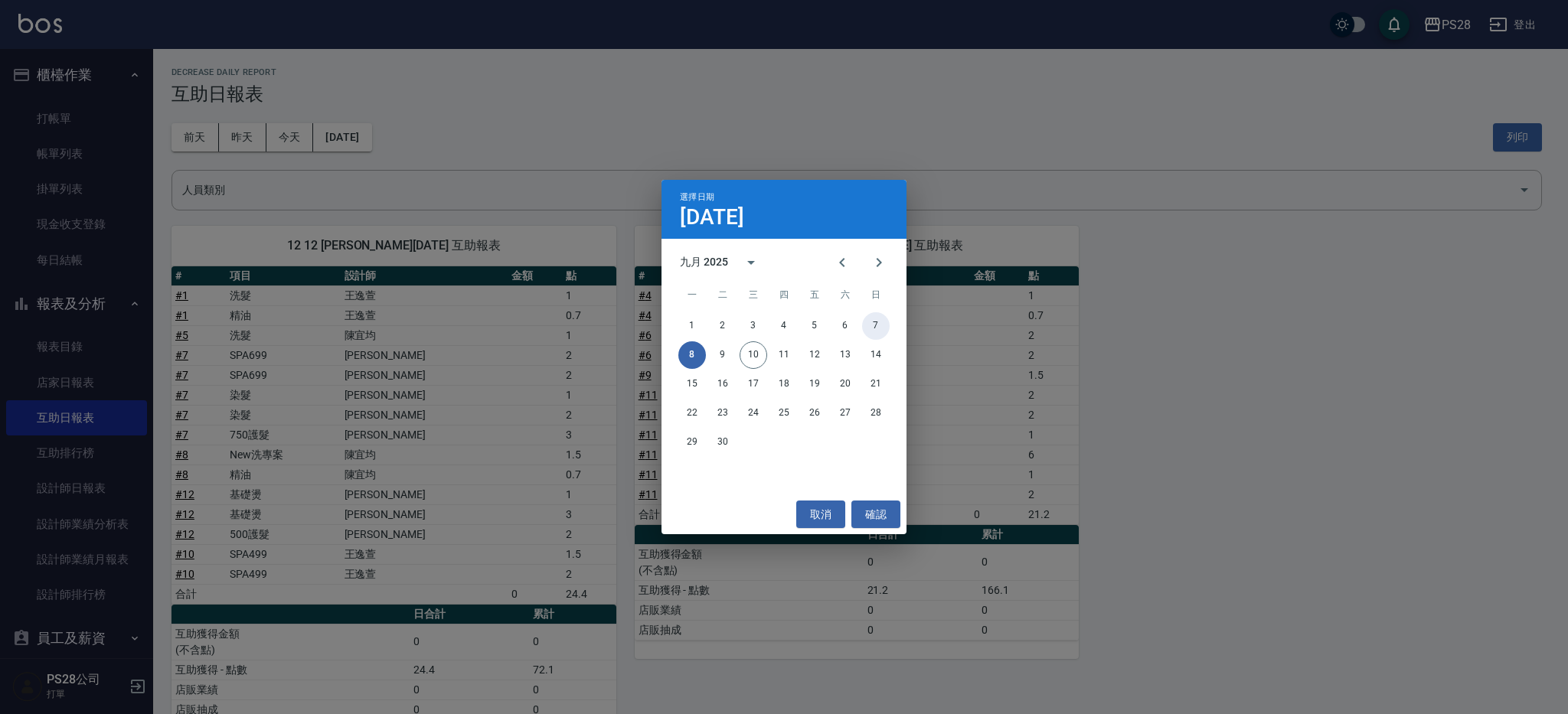
click at [871, 325] on button "7" at bounding box center [876, 325] width 27 height 27
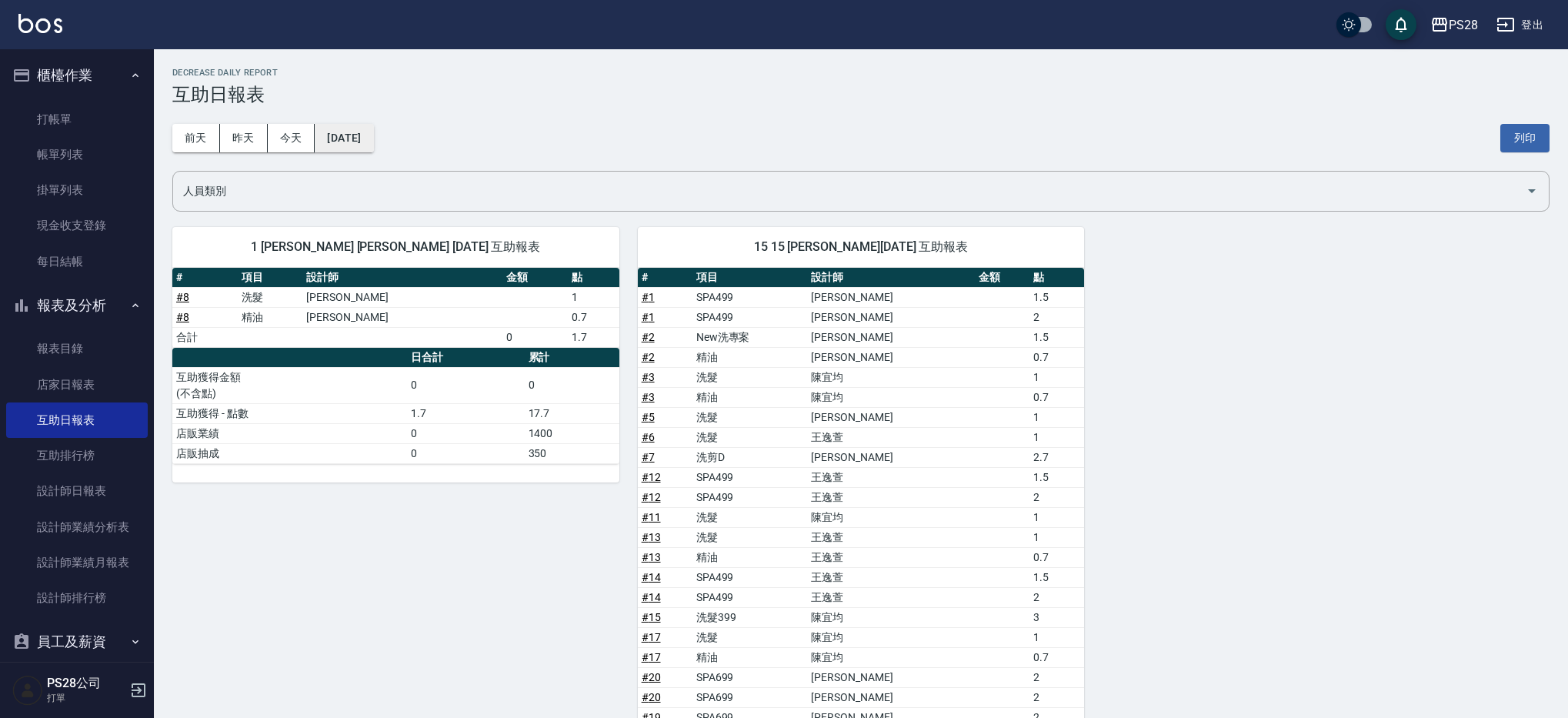
click at [373, 144] on button "[DATE]" at bounding box center [344, 138] width 58 height 28
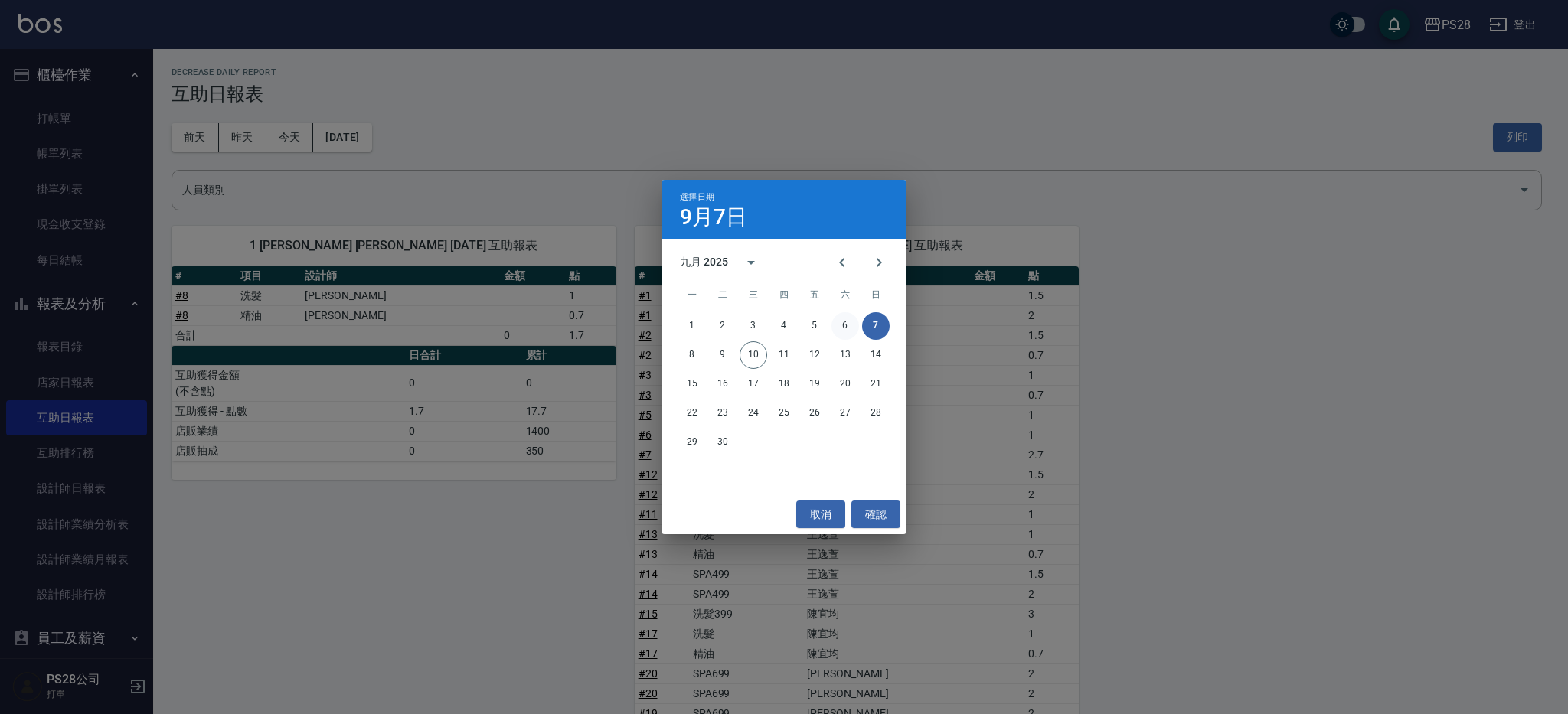
click at [846, 324] on button "6" at bounding box center [845, 325] width 27 height 27
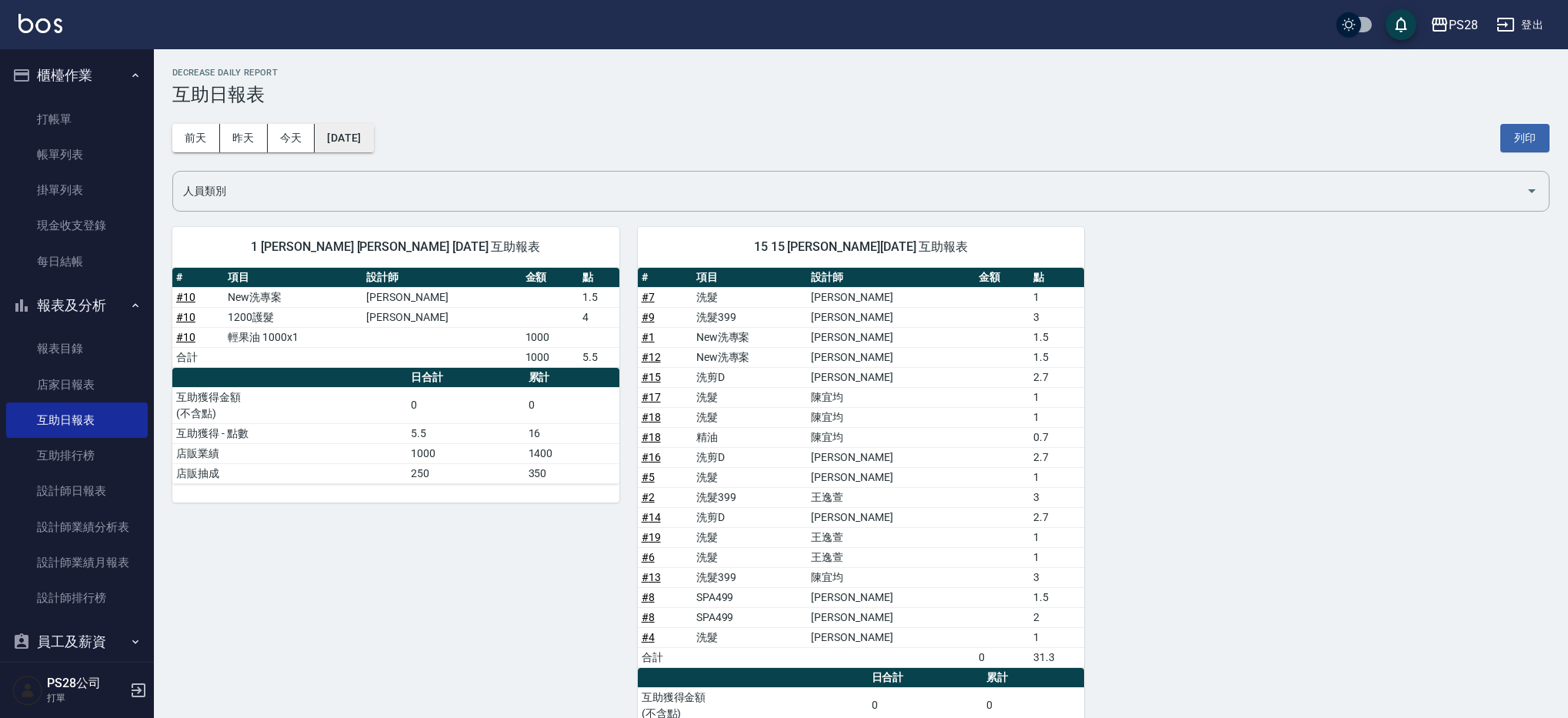
click at [373, 141] on button "[DATE]" at bounding box center [344, 138] width 58 height 28
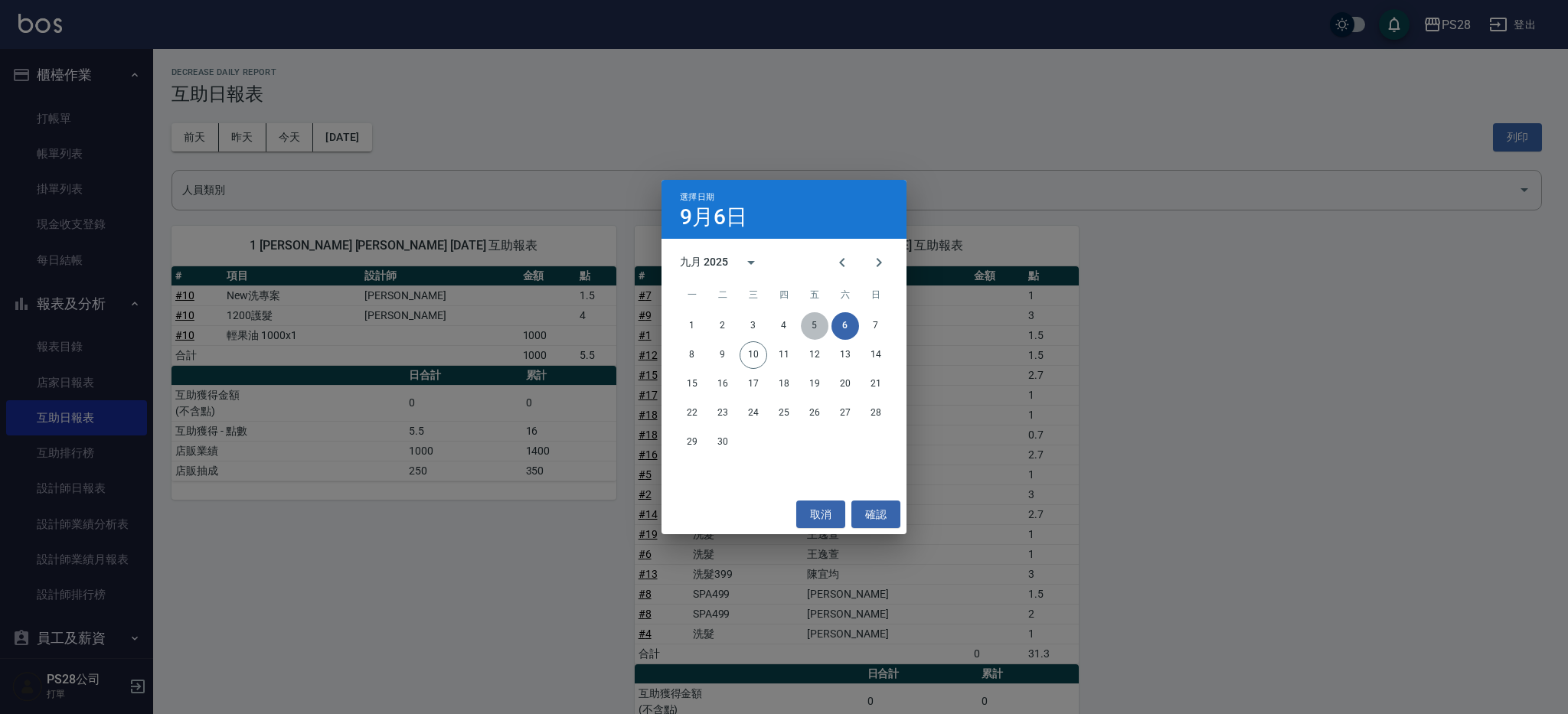
click at [815, 326] on button "5" at bounding box center [814, 325] width 27 height 27
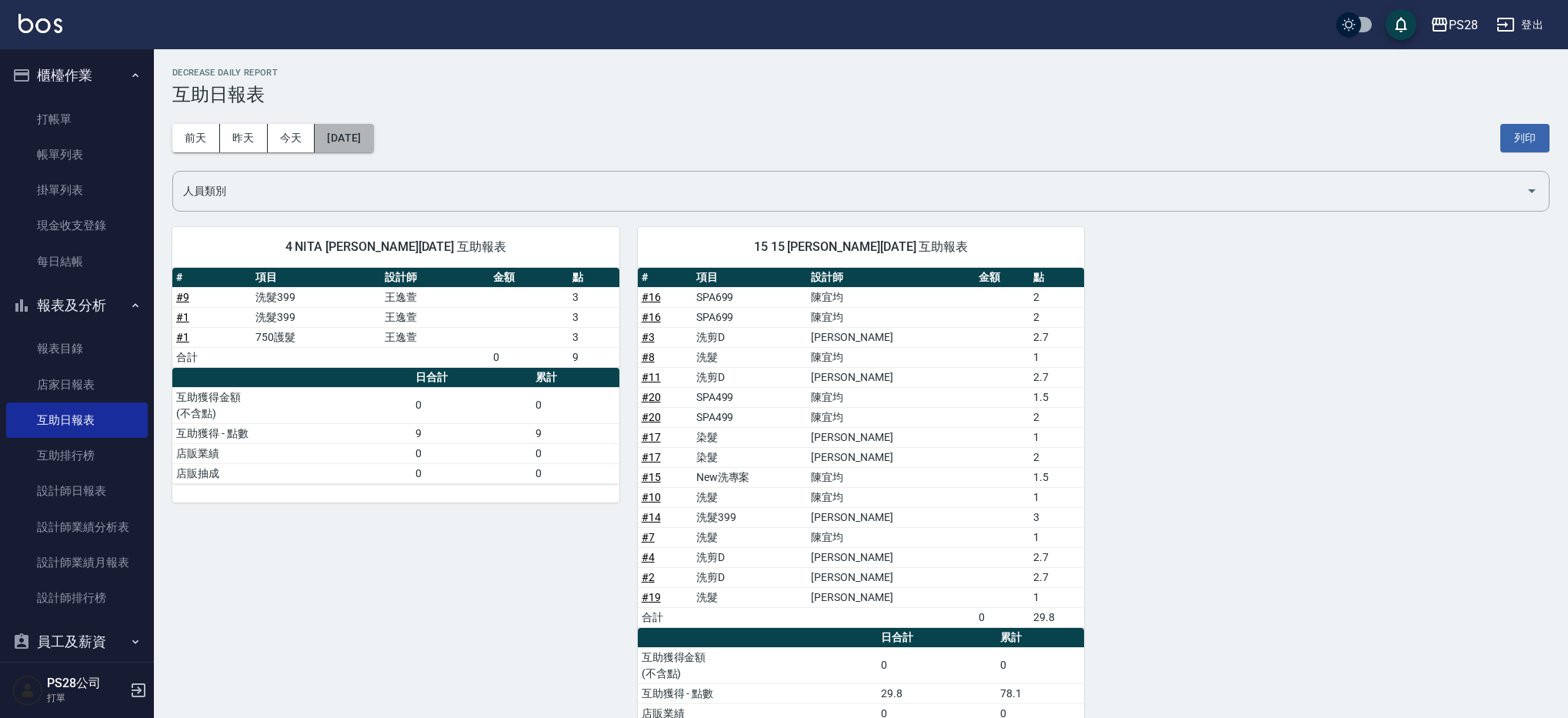
click at [348, 136] on button "[DATE]" at bounding box center [344, 138] width 58 height 28
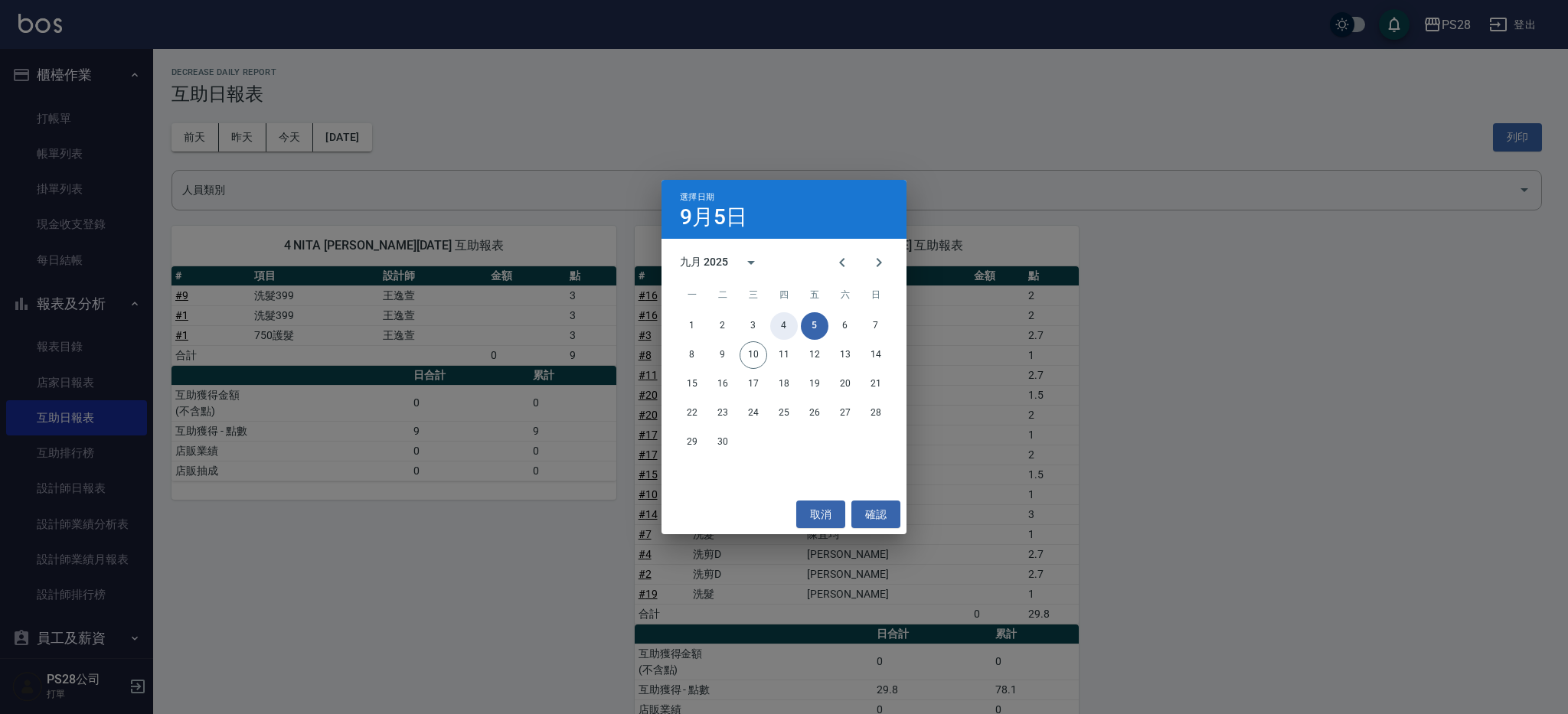
click at [781, 332] on button "4" at bounding box center [783, 325] width 27 height 27
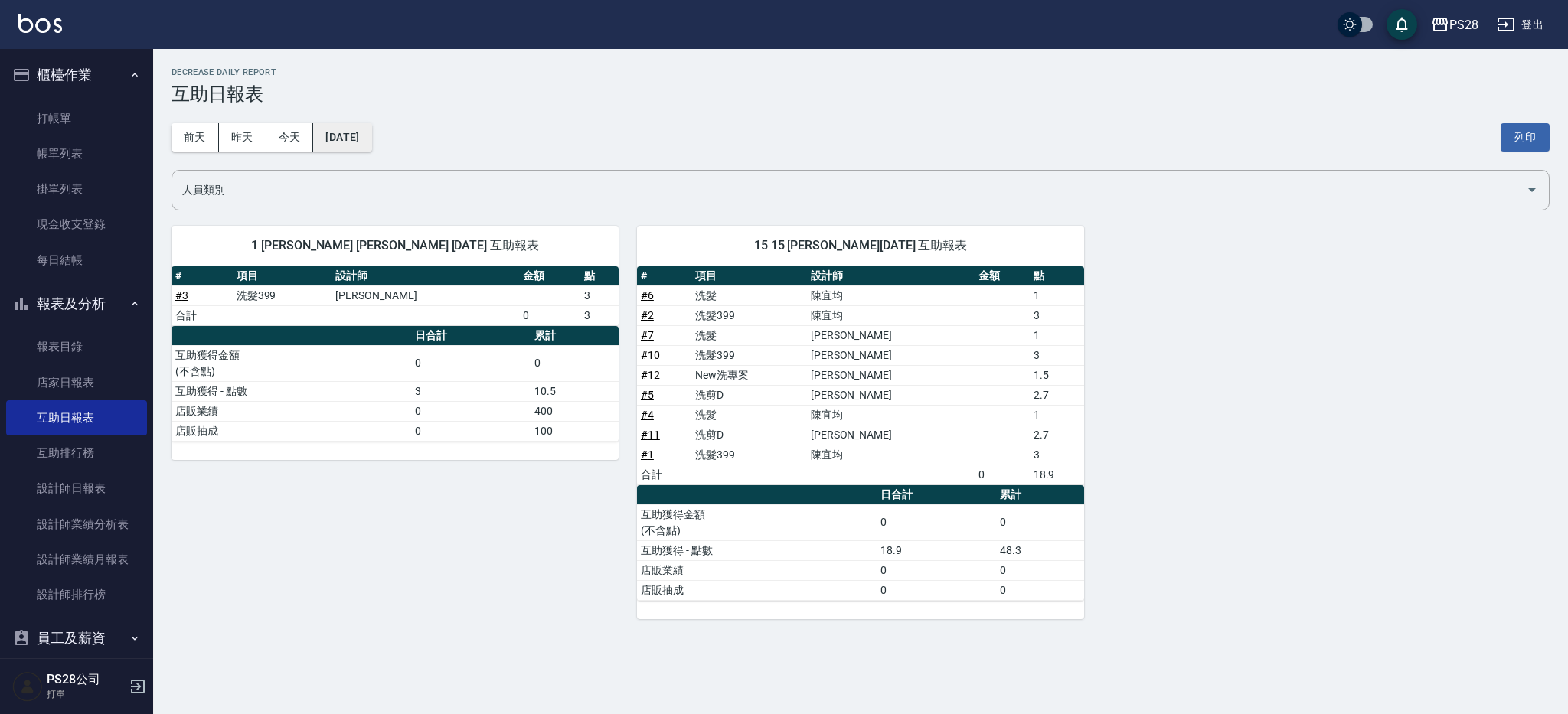
click at [371, 143] on button "[DATE]" at bounding box center [342, 137] width 58 height 28
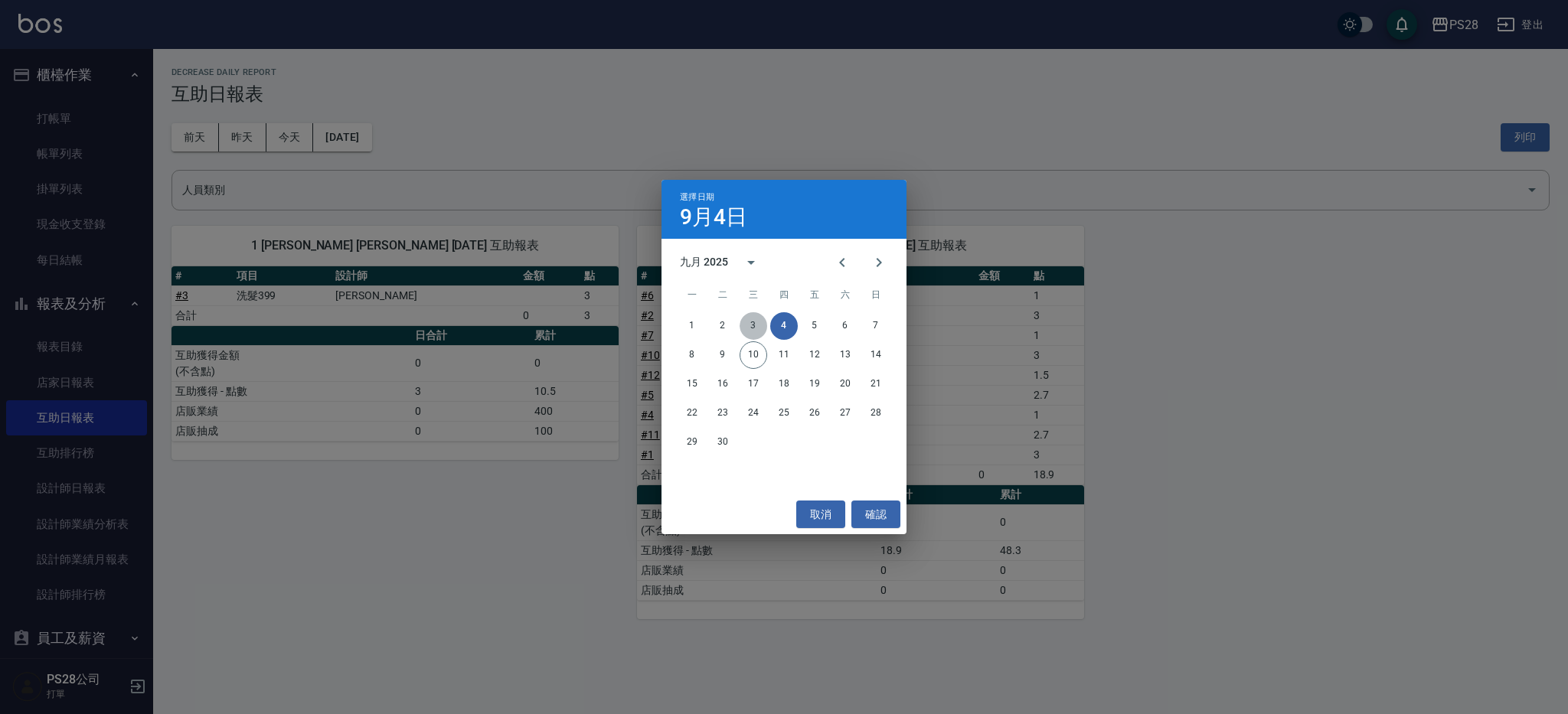
click at [751, 320] on button "3" at bounding box center [753, 325] width 27 height 27
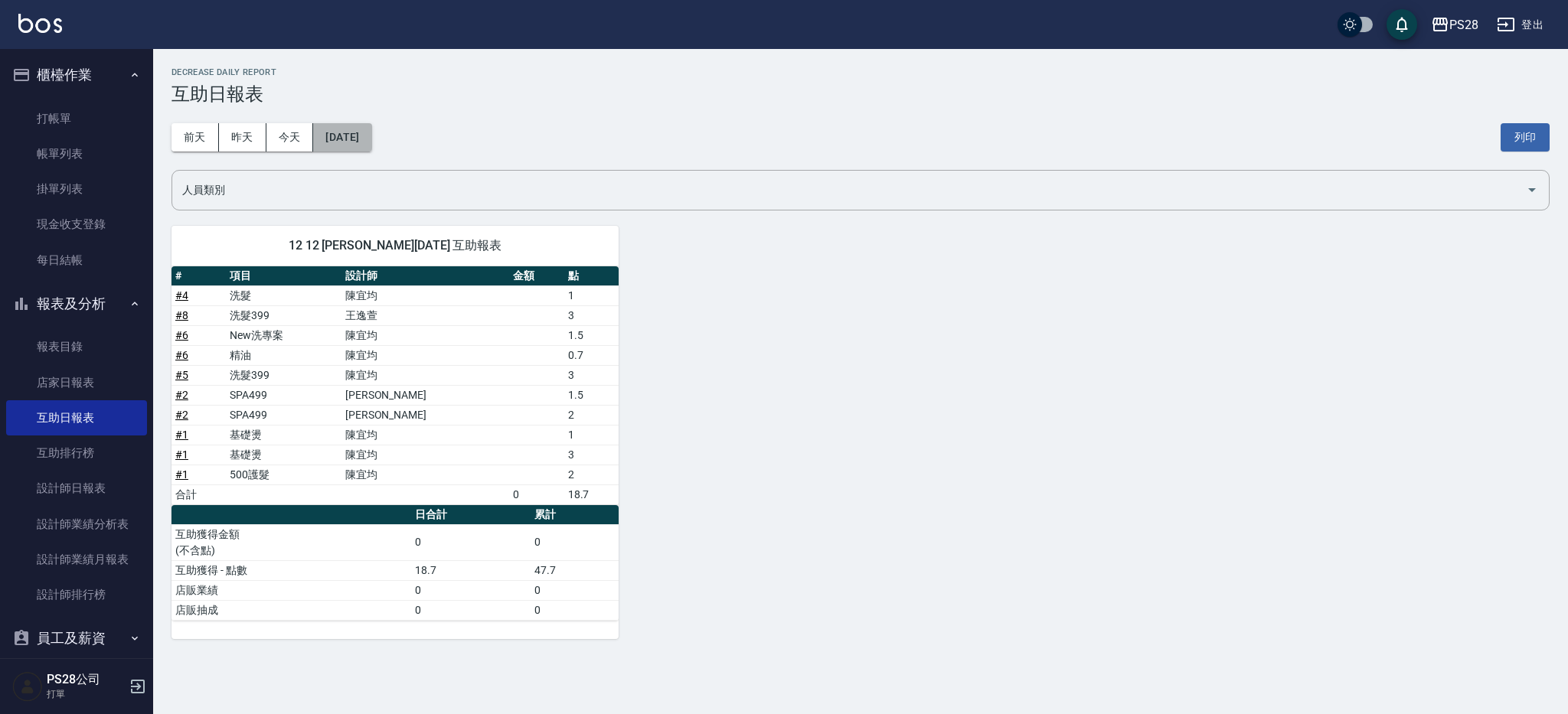
click at [371, 138] on button "[DATE]" at bounding box center [342, 137] width 58 height 28
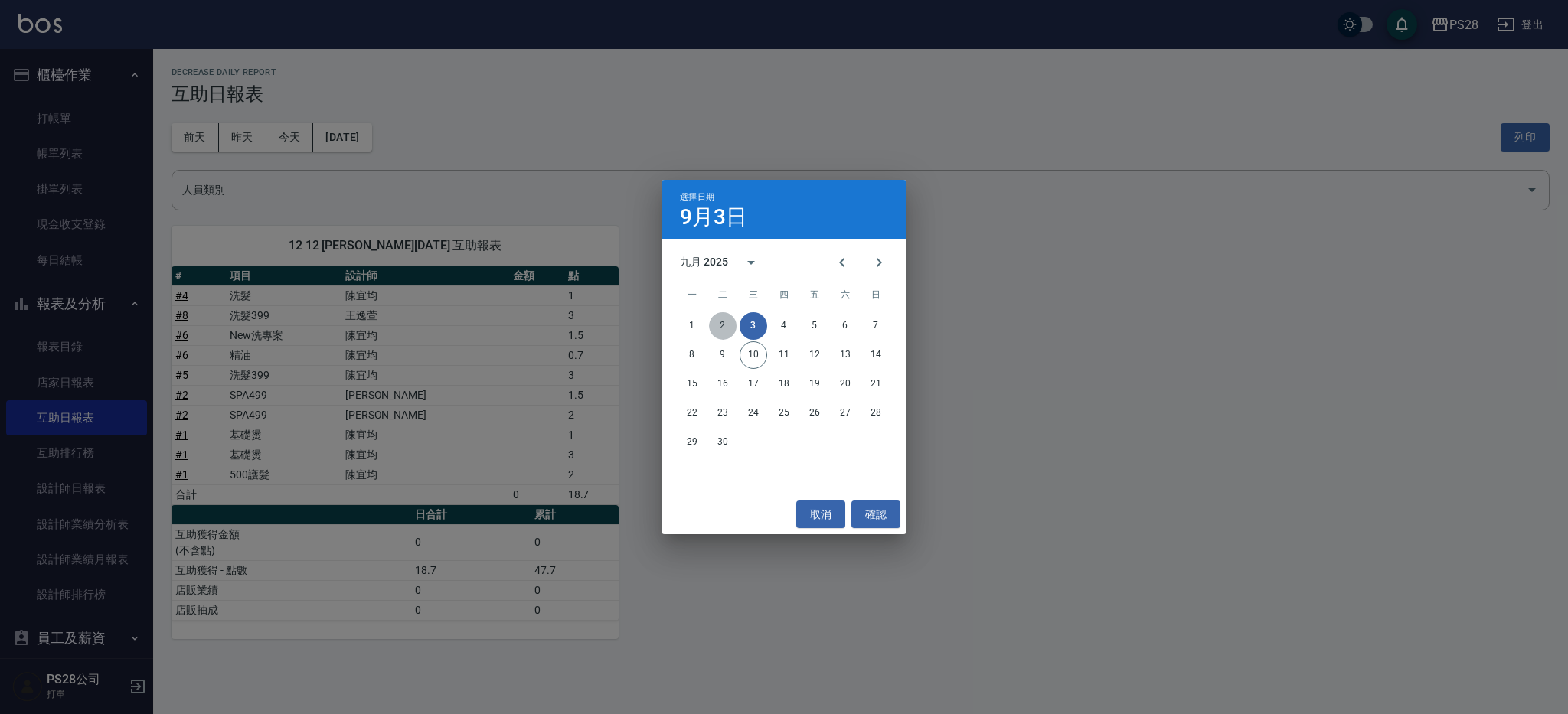
click at [712, 327] on button "2" at bounding box center [722, 325] width 27 height 27
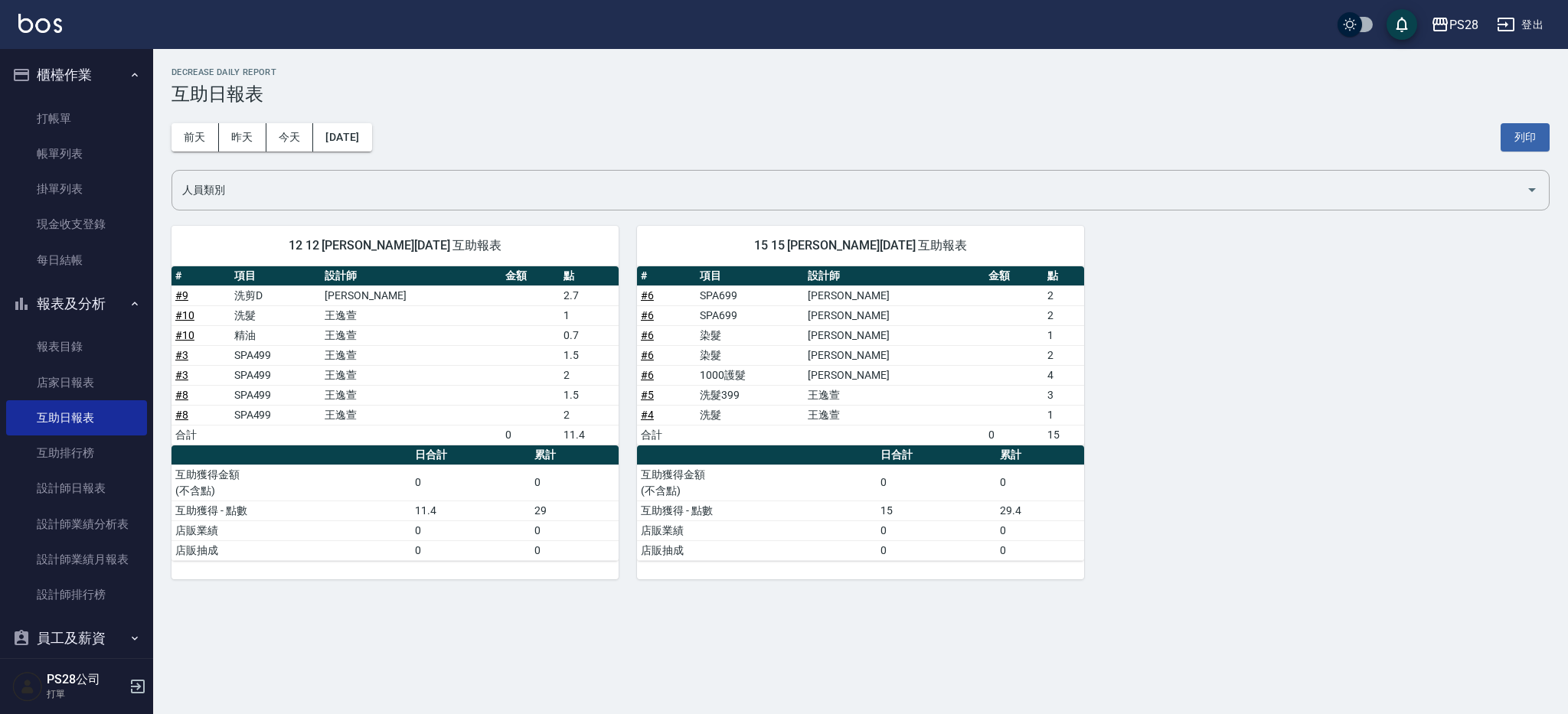
click at [411, 105] on div "[DATE] [DATE] [DATE] [DATE] 列印" at bounding box center [861, 137] width 1378 height 65
click at [371, 127] on button "[DATE]" at bounding box center [342, 137] width 58 height 28
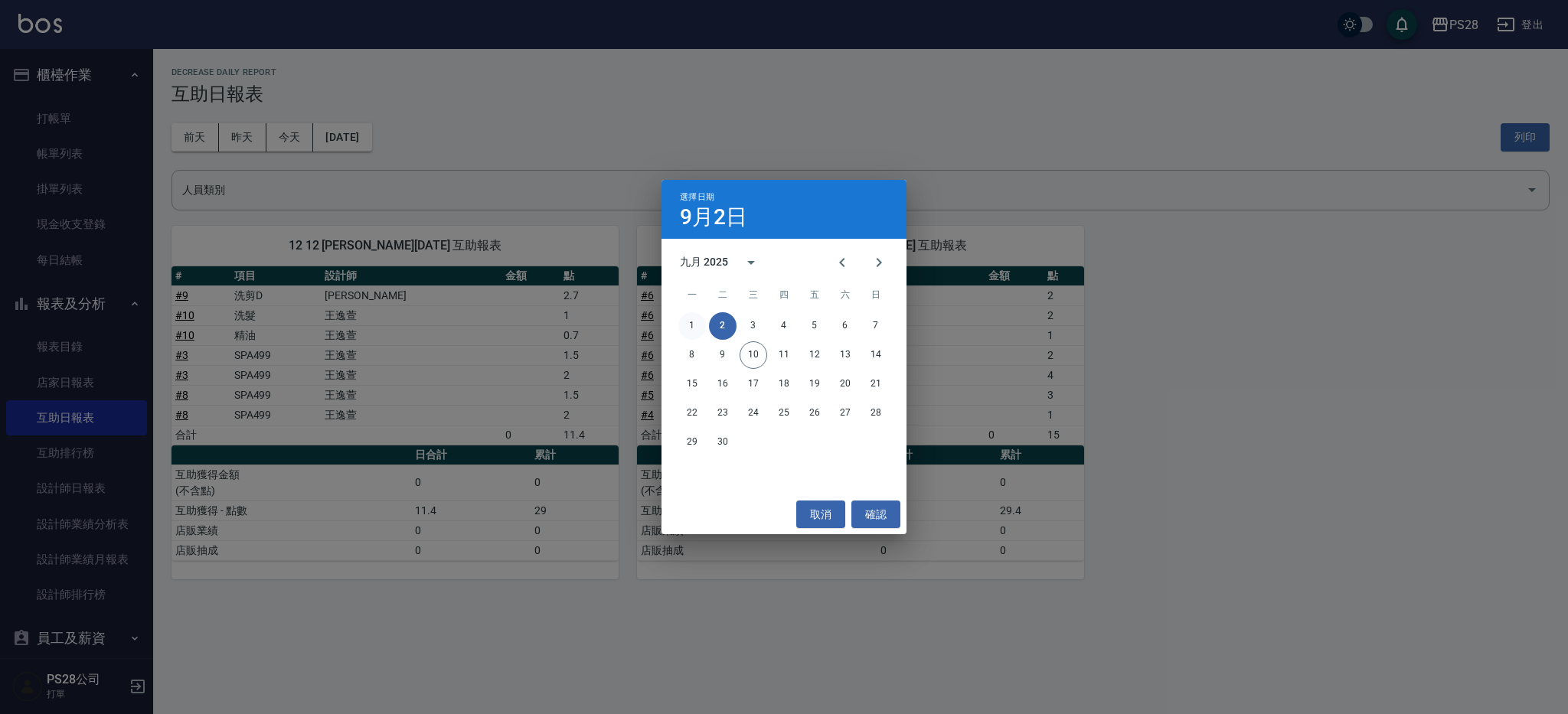
click at [696, 325] on button "1" at bounding box center [692, 325] width 27 height 27
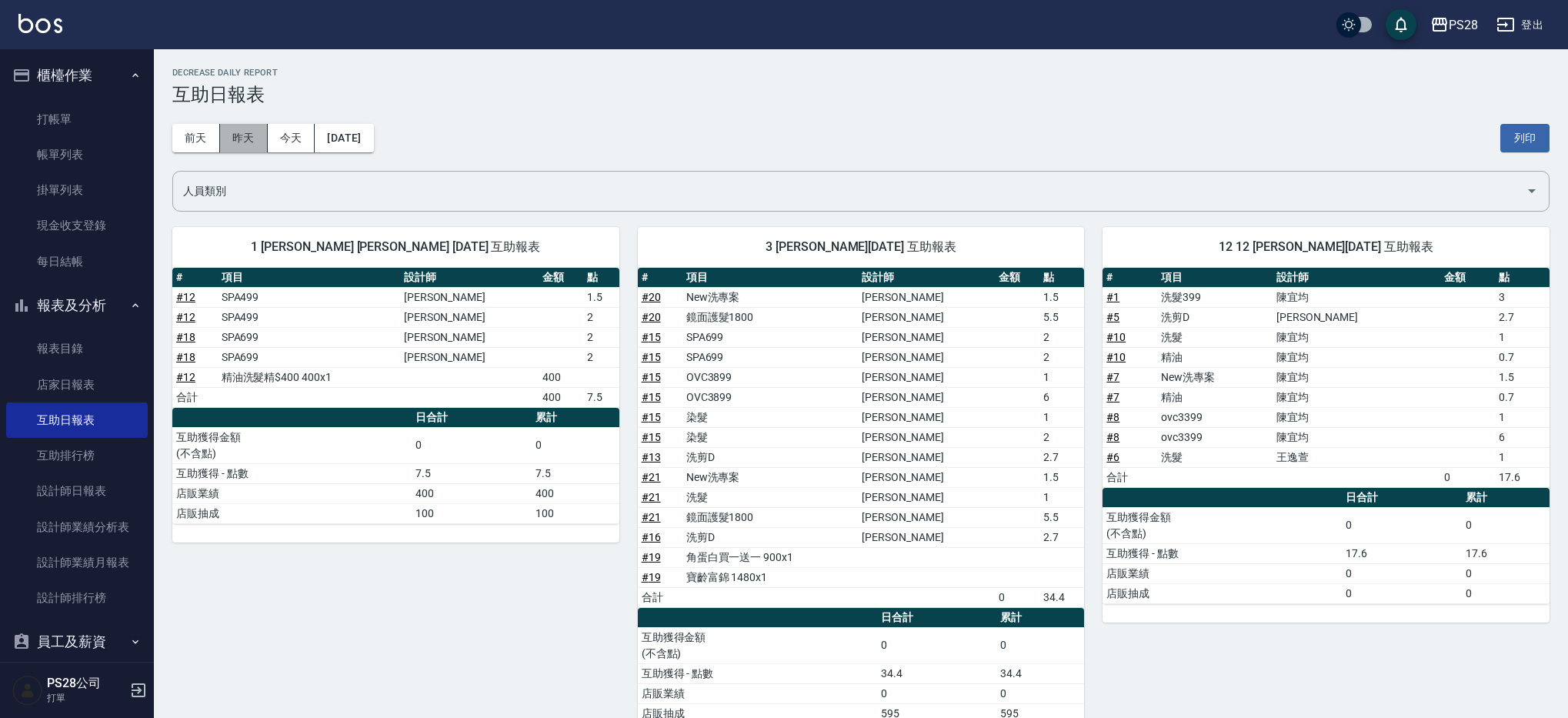
click at [243, 137] on button "昨天" at bounding box center [244, 138] width 48 height 28
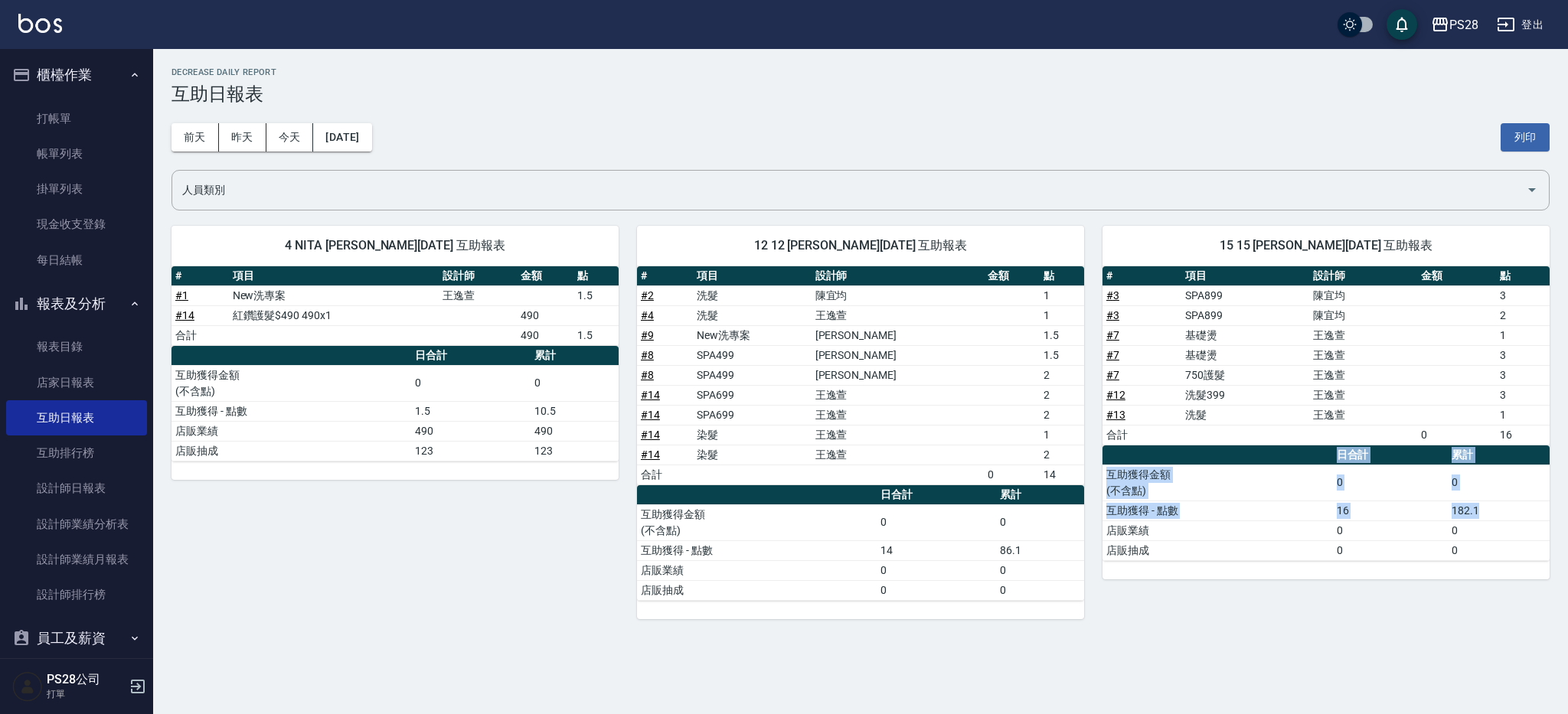
drag, startPoint x: 1483, startPoint y: 516, endPoint x: 1341, endPoint y: 568, distance: 151.2
click at [1341, 568] on div "# 項目 設計師 金額 點 # 3 SPA899 [PERSON_NAME]3 # 3 SPA899 [PERSON_NAME]2 # 7 基礎燙 [PERS…" at bounding box center [1326, 423] width 447 height 313
drag, startPoint x: 1469, startPoint y: 618, endPoint x: 1387, endPoint y: 604, distance: 83.2
click at [1468, 618] on div "PS28 [DATE] 互助日報表 列印時間： [DATE][PHONE_NUMBER]:09 Decrease Daily Report 互助日報表 [DA…" at bounding box center [861, 343] width 1415 height 588
drag, startPoint x: 1036, startPoint y: 550, endPoint x: 835, endPoint y: 552, distance: 201.0
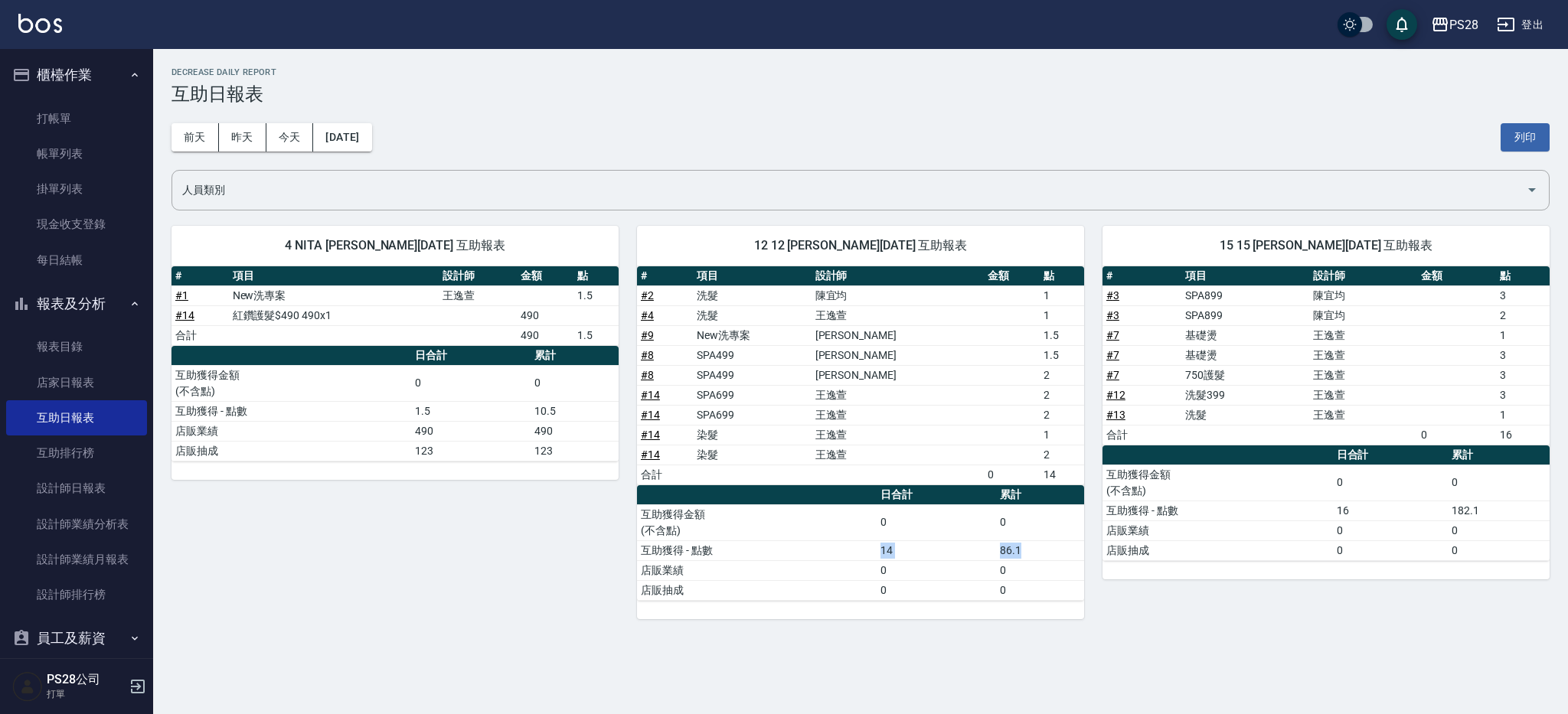
click at [836, 552] on tr "互助獲得 - 點數 14 86.1" at bounding box center [861, 550] width 447 height 20
click at [1027, 552] on td "86.1" at bounding box center [1040, 550] width 88 height 20
drag, startPoint x: 1029, startPoint y: 551, endPoint x: 985, endPoint y: 552, distance: 44.0
click at [985, 552] on tr "互助獲得 - 點數 14 86.1" at bounding box center [861, 550] width 447 height 20
click at [1123, 601] on div "15 15 [PERSON_NAME][DATE] 互助報表 # 項目 設計師 金額 點 # 3 SPA899 [PERSON_NAME]3 # 3 SPA8…" at bounding box center [1316, 413] width 465 height 412
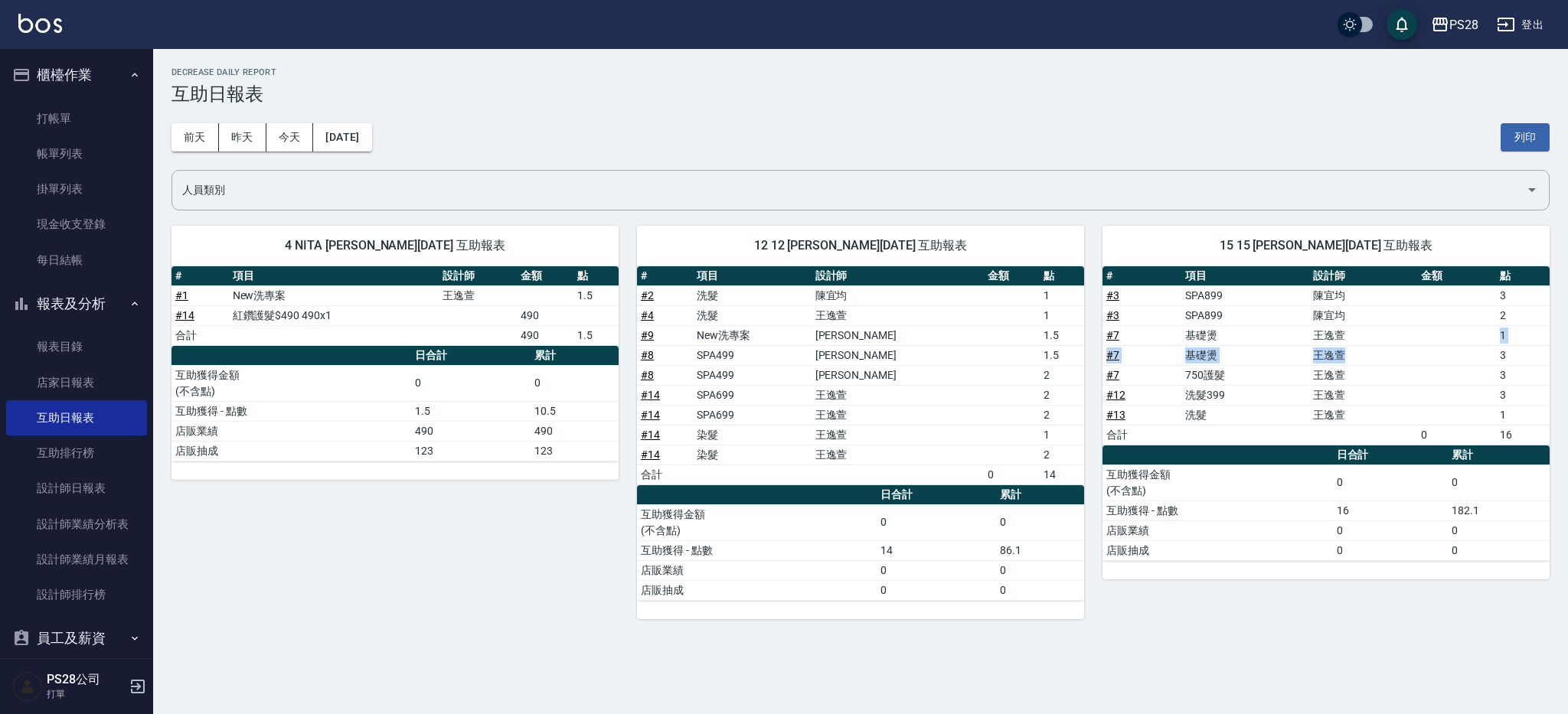
drag, startPoint x: 1494, startPoint y: 355, endPoint x: 1482, endPoint y: 340, distance: 19.2
click at [1484, 332] on tbody "# 3 SPA899 [PERSON_NAME]3 # 3 SPA899 [PERSON_NAME]2 # 7 基礎燙 [PERSON_NAME] 1 # 7…" at bounding box center [1326, 365] width 447 height 159
click at [1476, 351] on td "a dense table" at bounding box center [1457, 354] width 79 height 20
drag, startPoint x: 1044, startPoint y: 457, endPoint x: 1030, endPoint y: 445, distance: 18.4
click at [1040, 446] on td "2" at bounding box center [1062, 455] width 44 height 20
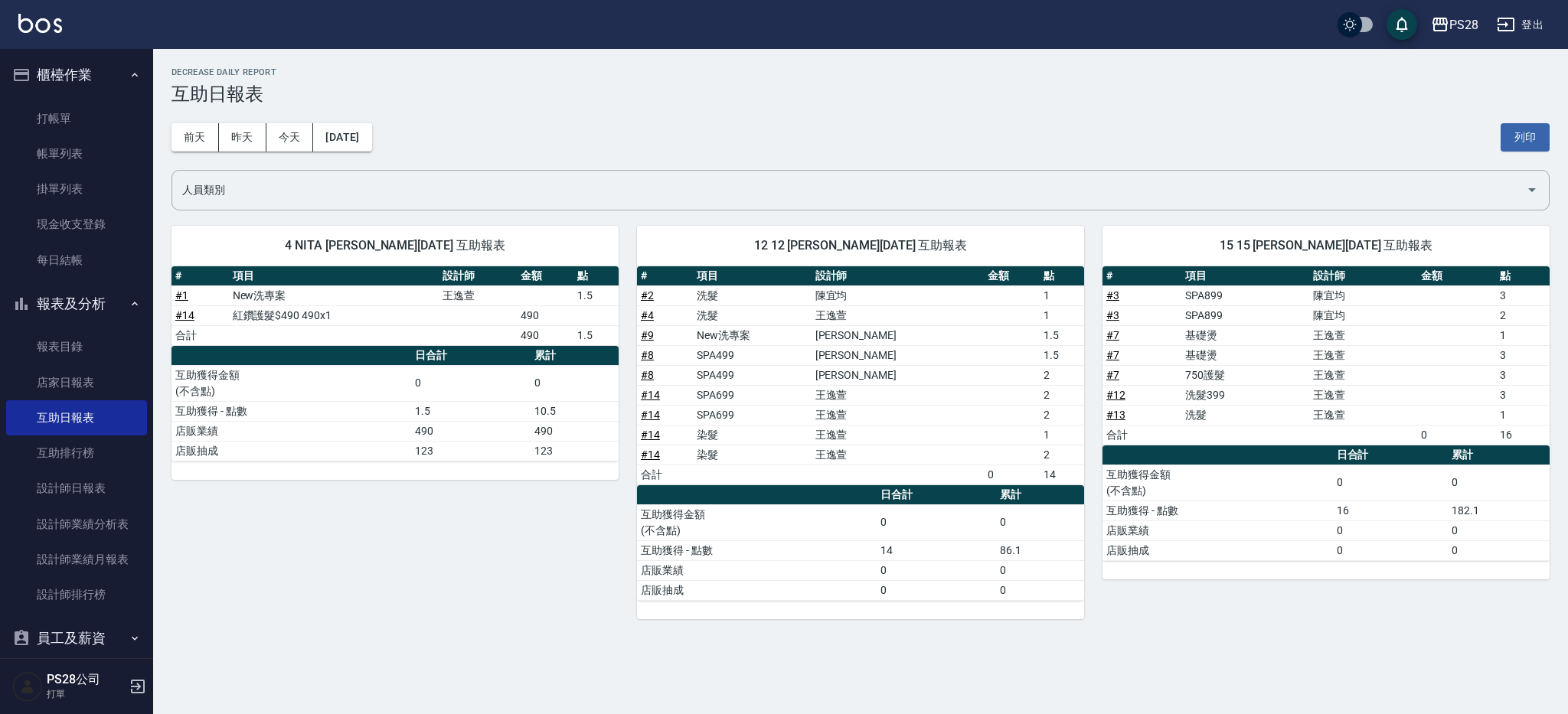
click at [1266, 526] on td "店販業績" at bounding box center [1218, 530] width 231 height 20
click at [357, 146] on button "[DATE]" at bounding box center [342, 137] width 58 height 28
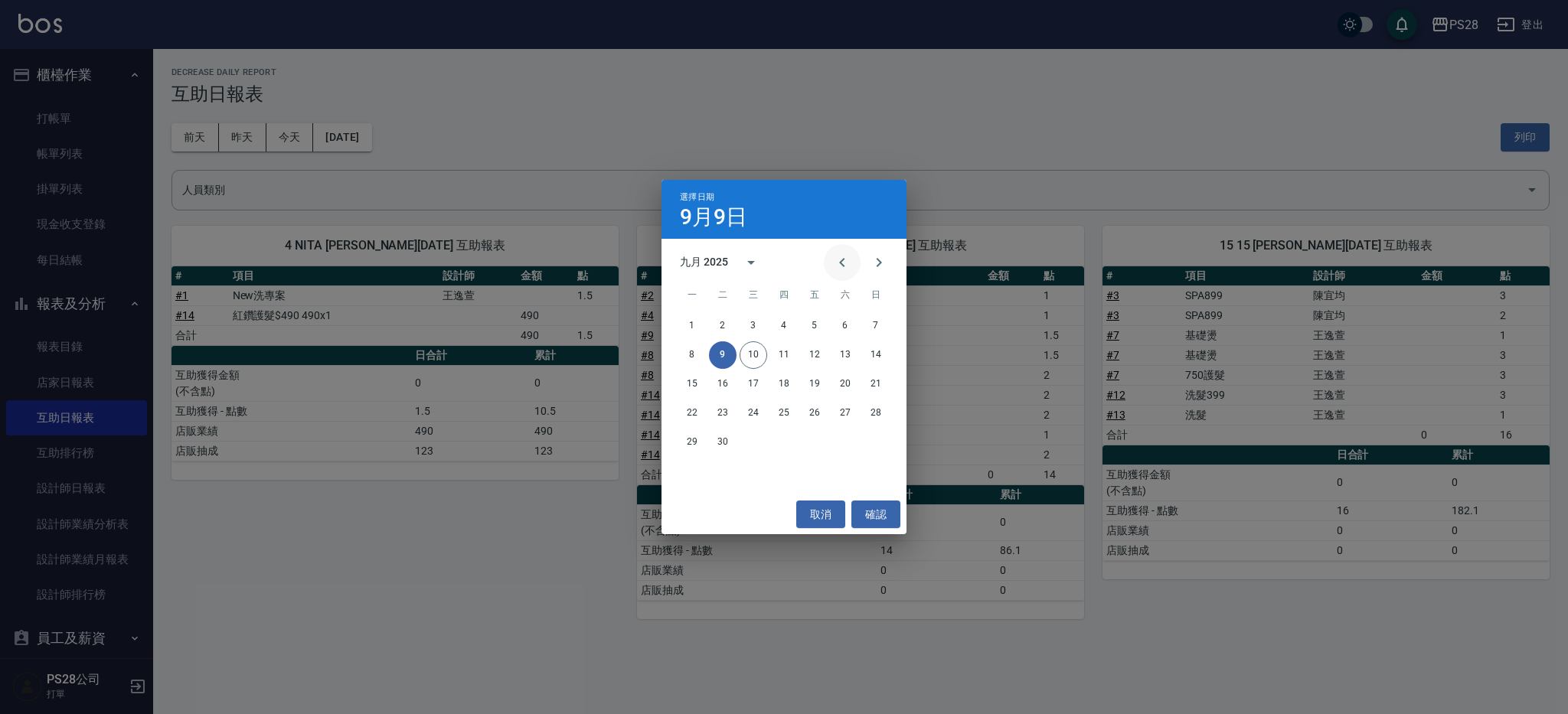
click at [839, 260] on icon "Previous month" at bounding box center [842, 262] width 18 height 18
click at [875, 444] on button "31" at bounding box center [876, 441] width 27 height 27
